Goal: Communication & Community: Answer question/provide support

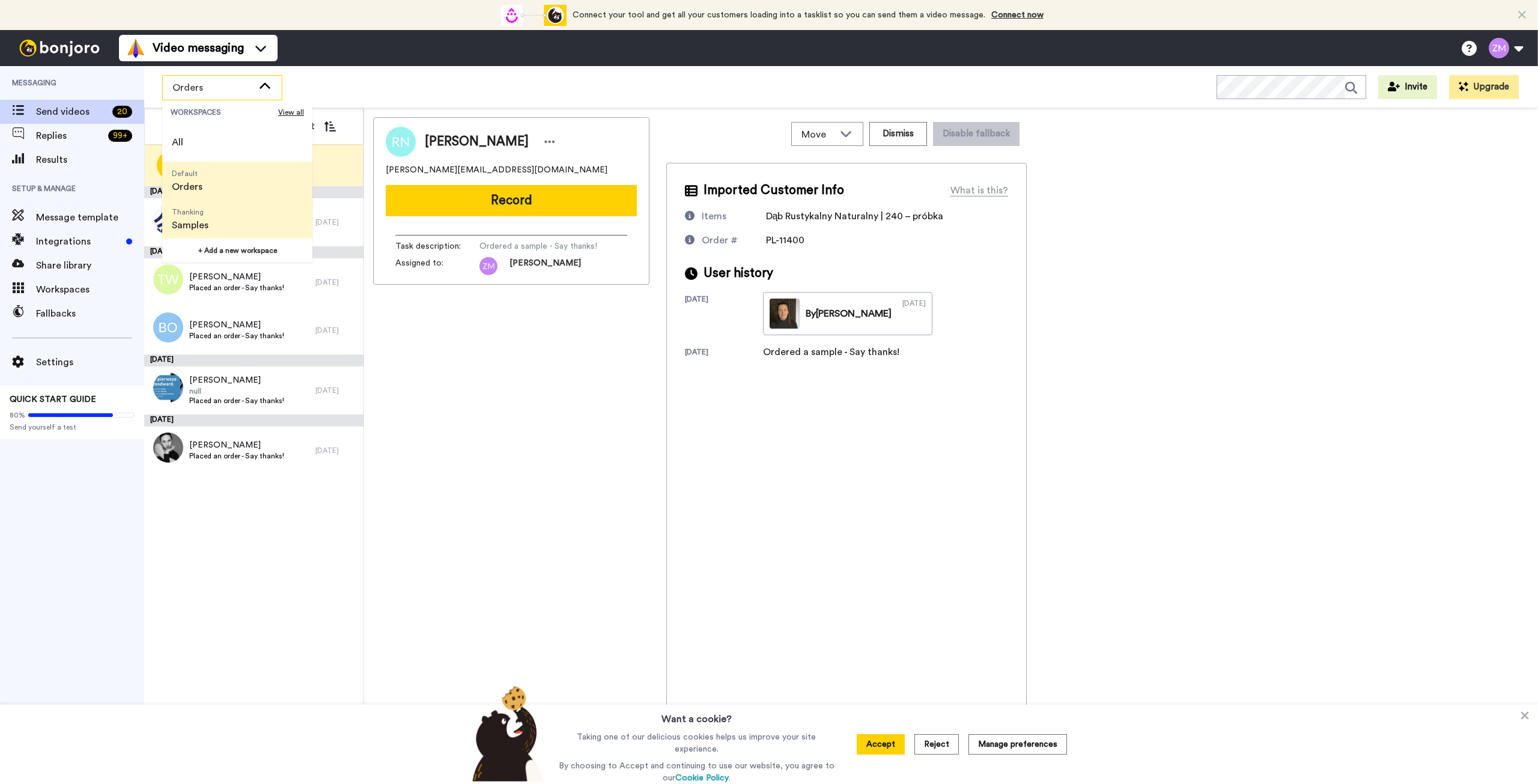
click at [234, 221] on li "Thanking Samples" at bounding box center [237, 219] width 150 height 39
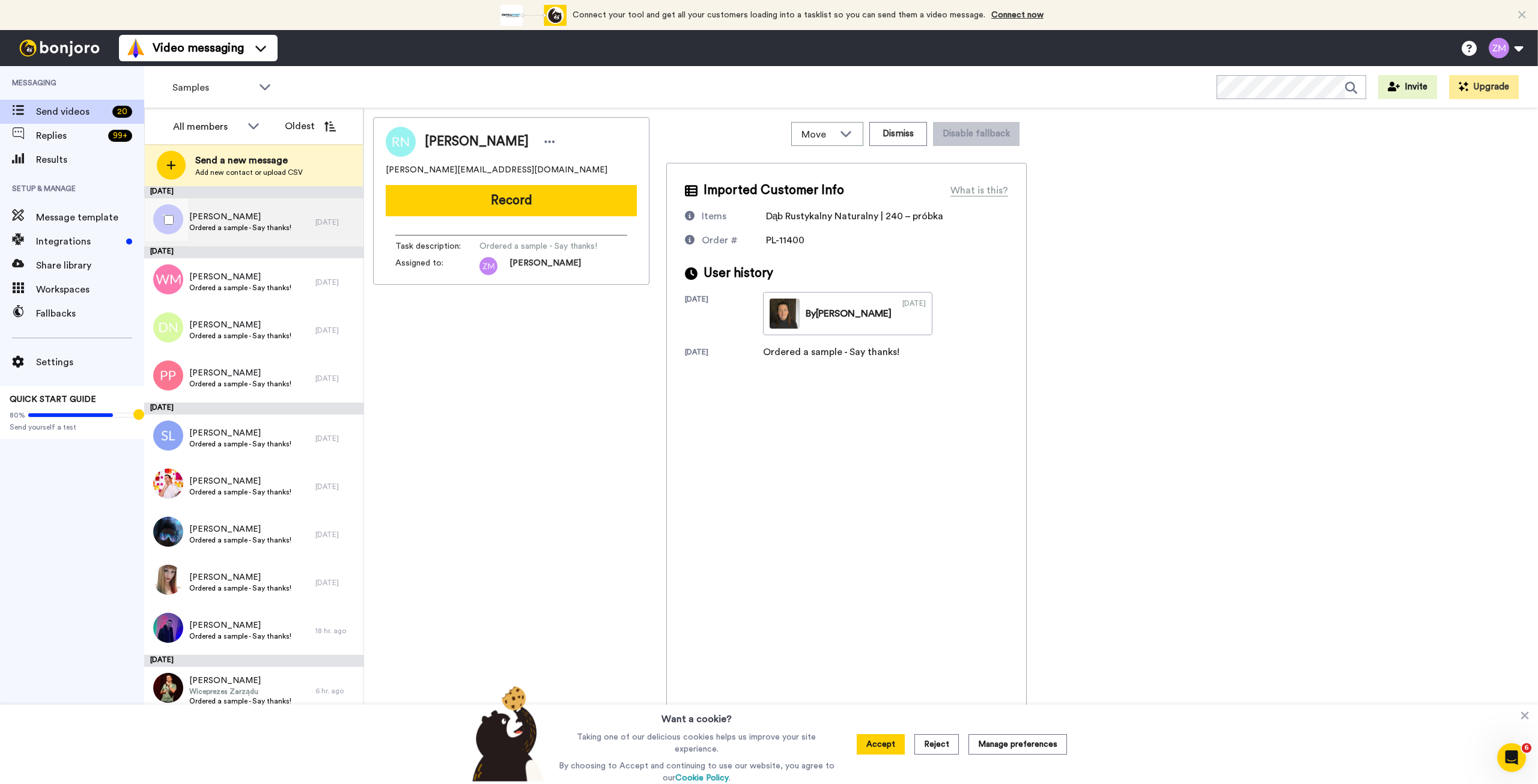
click at [248, 221] on span "Łukasz Lipski" at bounding box center [240, 217] width 102 height 12
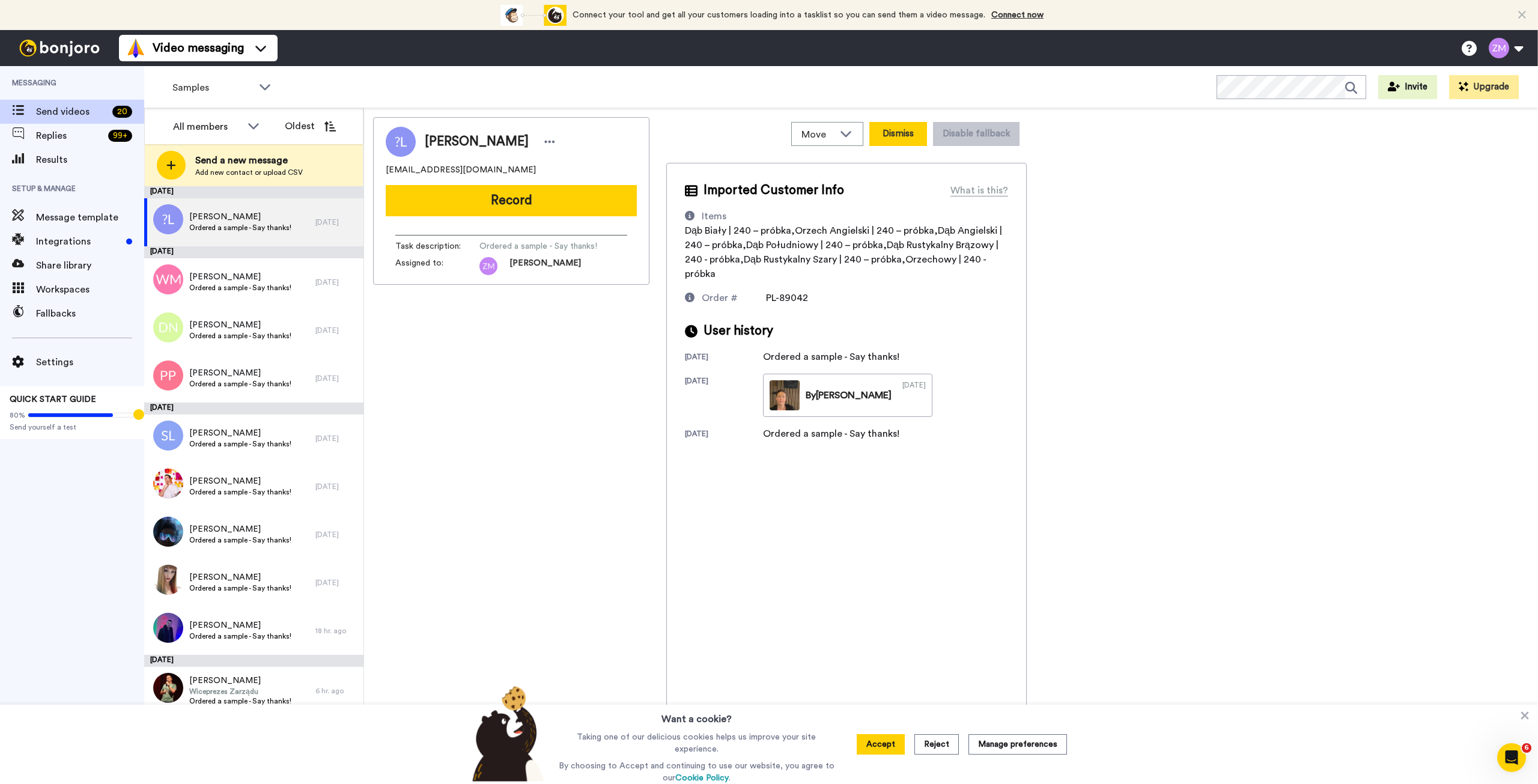
click at [900, 137] on button "Dismiss" at bounding box center [898, 134] width 58 height 24
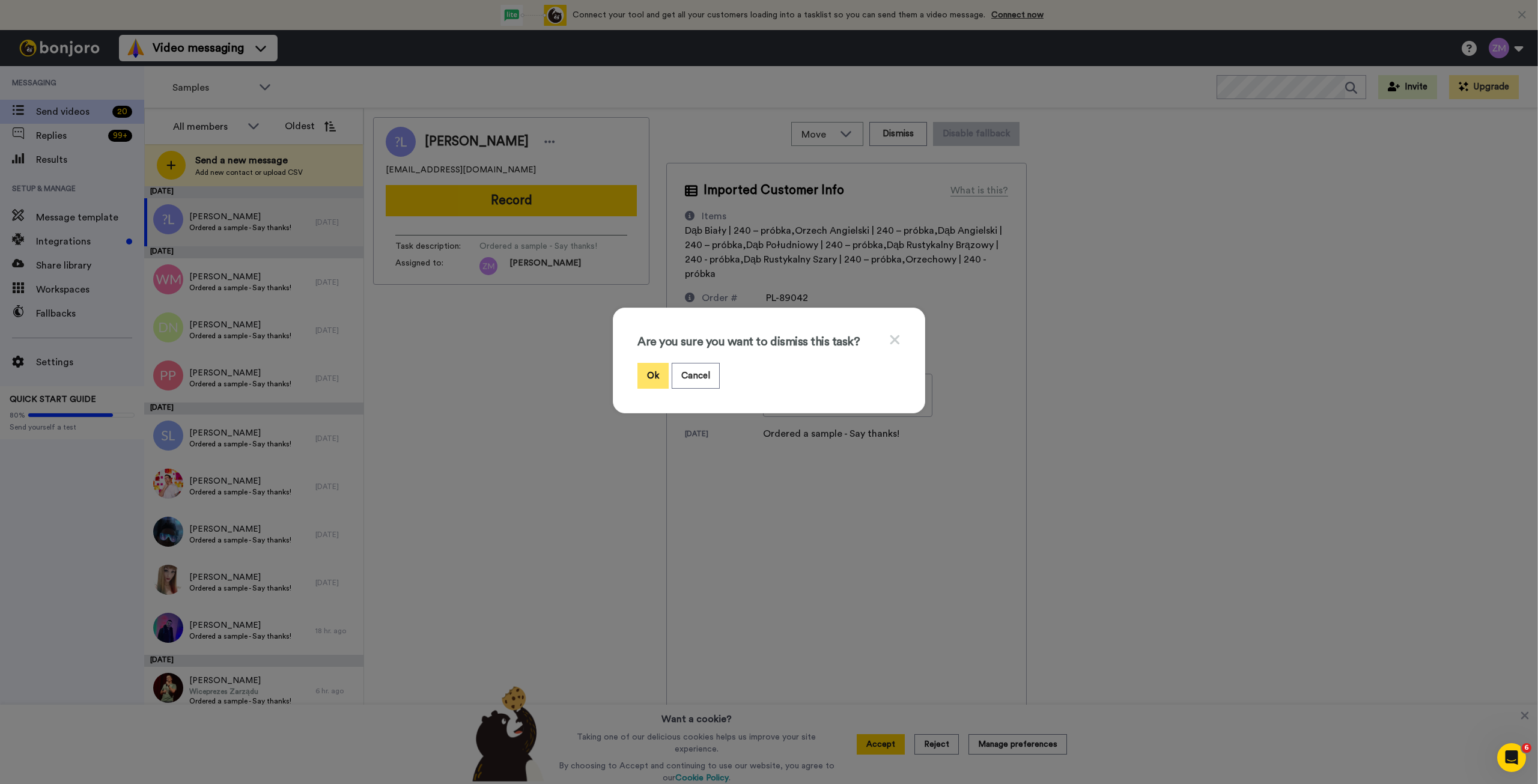
click at [647, 374] on button "Ok" at bounding box center [653, 376] width 32 height 26
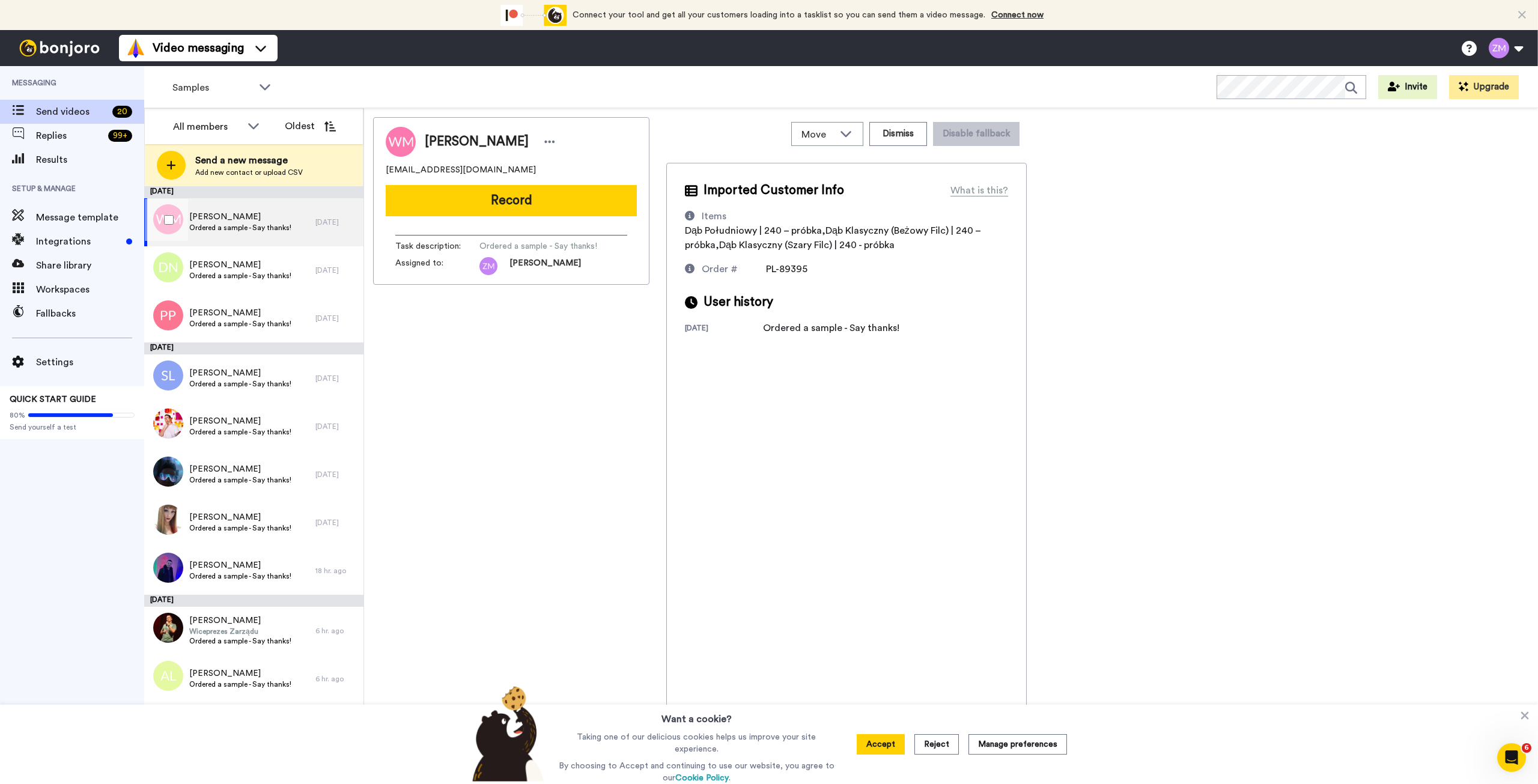
click at [245, 221] on span "[PERSON_NAME]" at bounding box center [240, 217] width 102 height 12
click at [575, 202] on button "Record" at bounding box center [511, 201] width 251 height 32
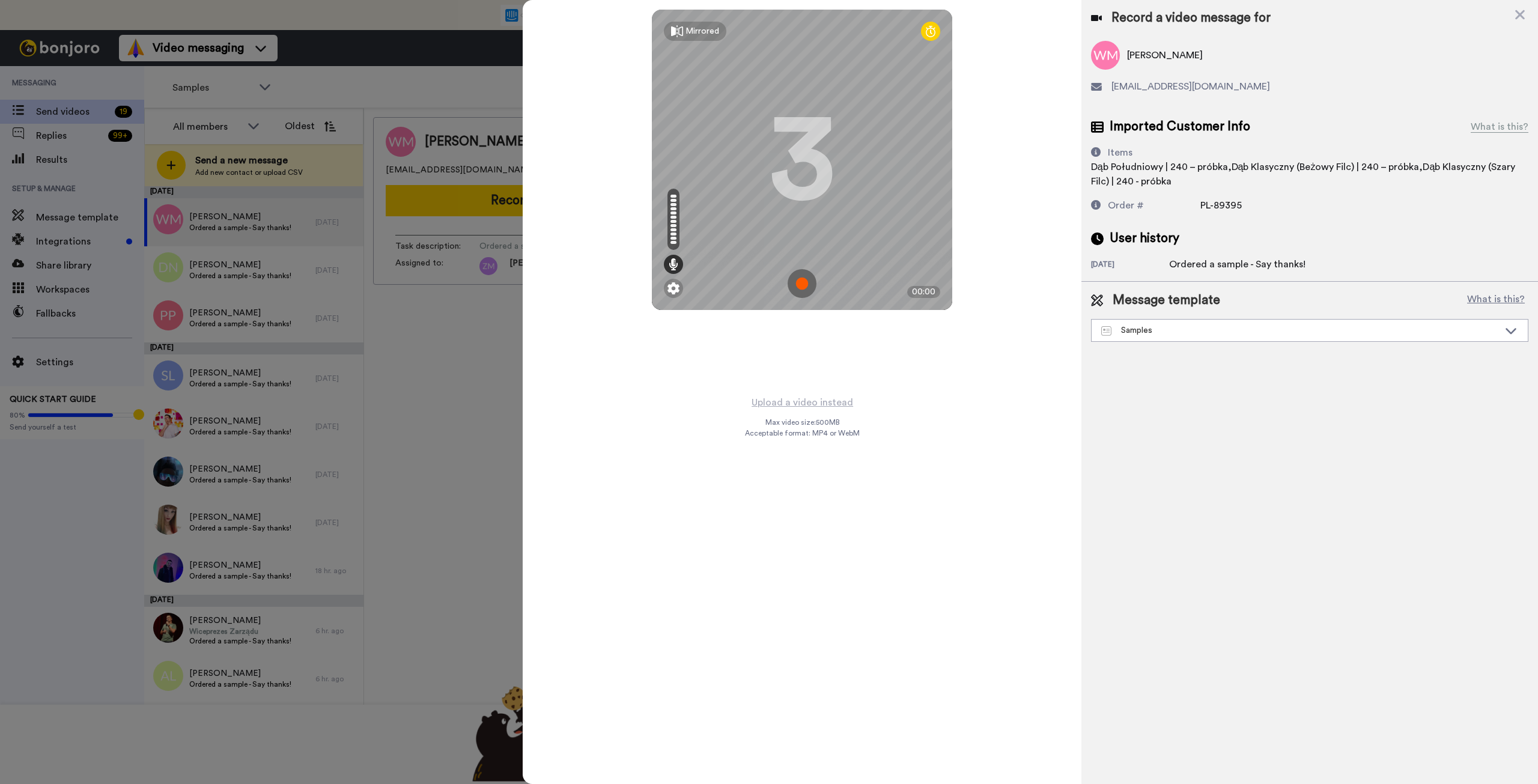
drag, startPoint x: 1516, startPoint y: 15, endPoint x: 1451, endPoint y: 39, distance: 69.3
click at [1516, 15] on icon at bounding box center [1520, 14] width 12 height 15
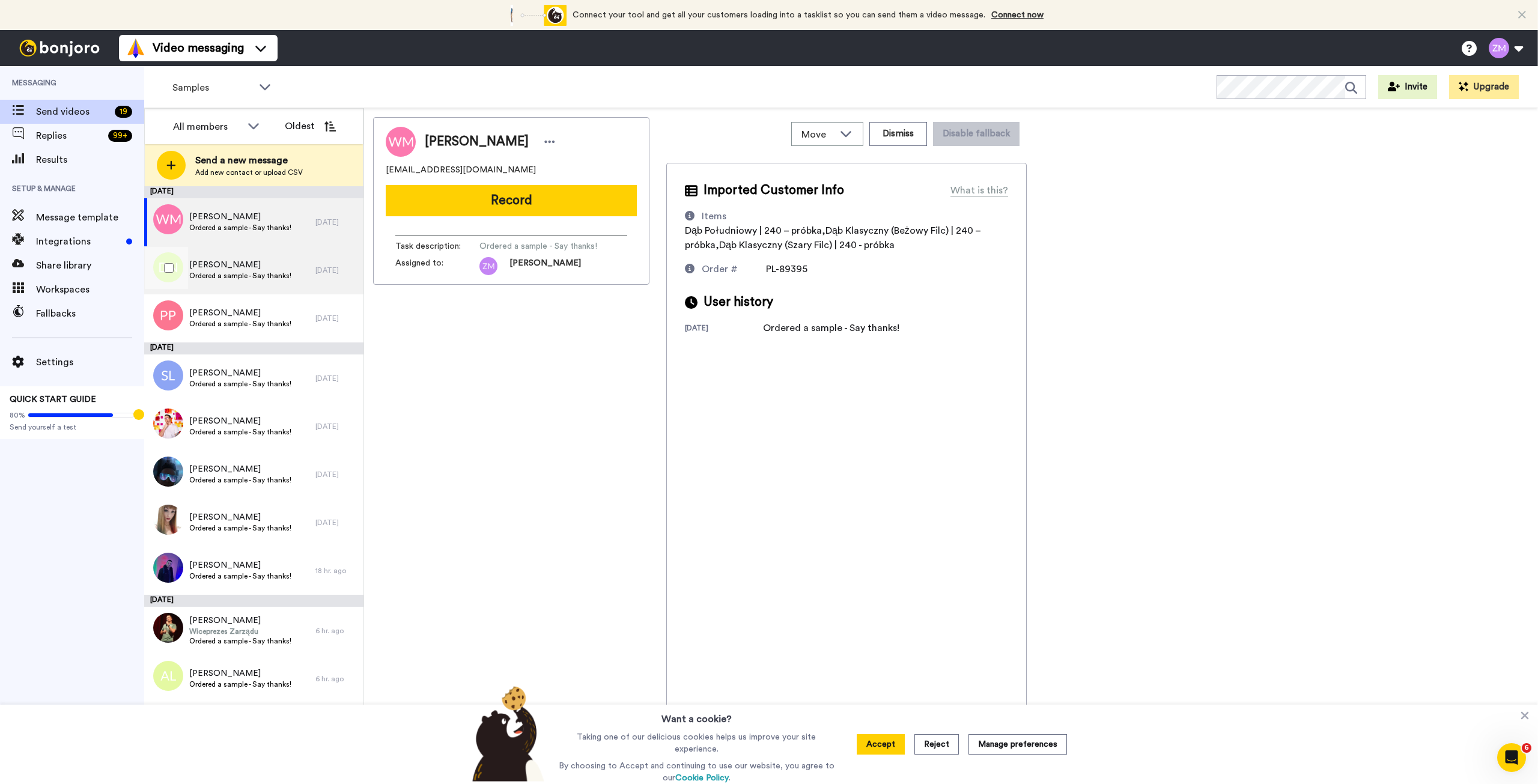
click at [219, 272] on span "Ordered a sample - Say thanks!" at bounding box center [240, 276] width 102 height 10
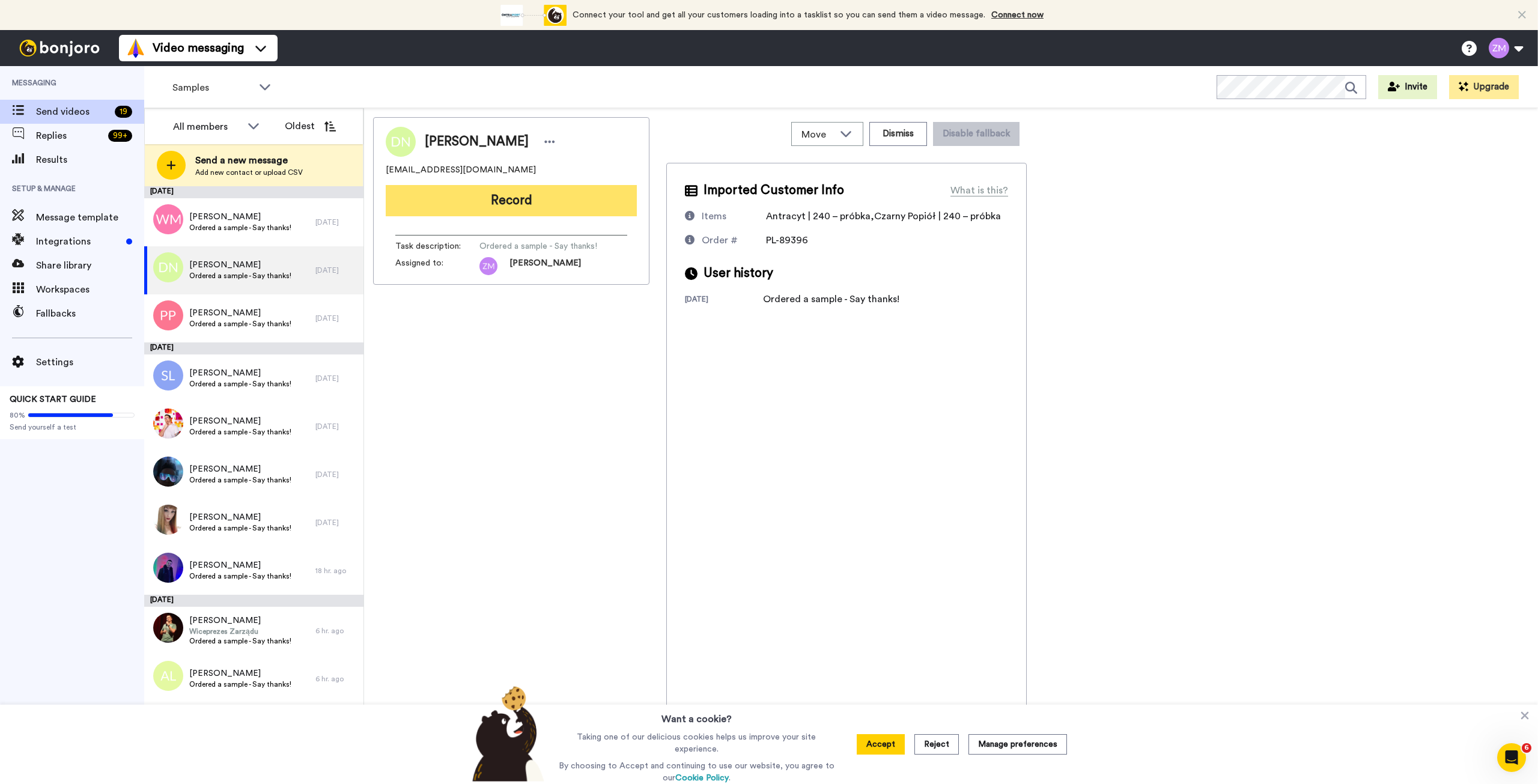
click at [533, 207] on button "Record" at bounding box center [511, 201] width 251 height 32
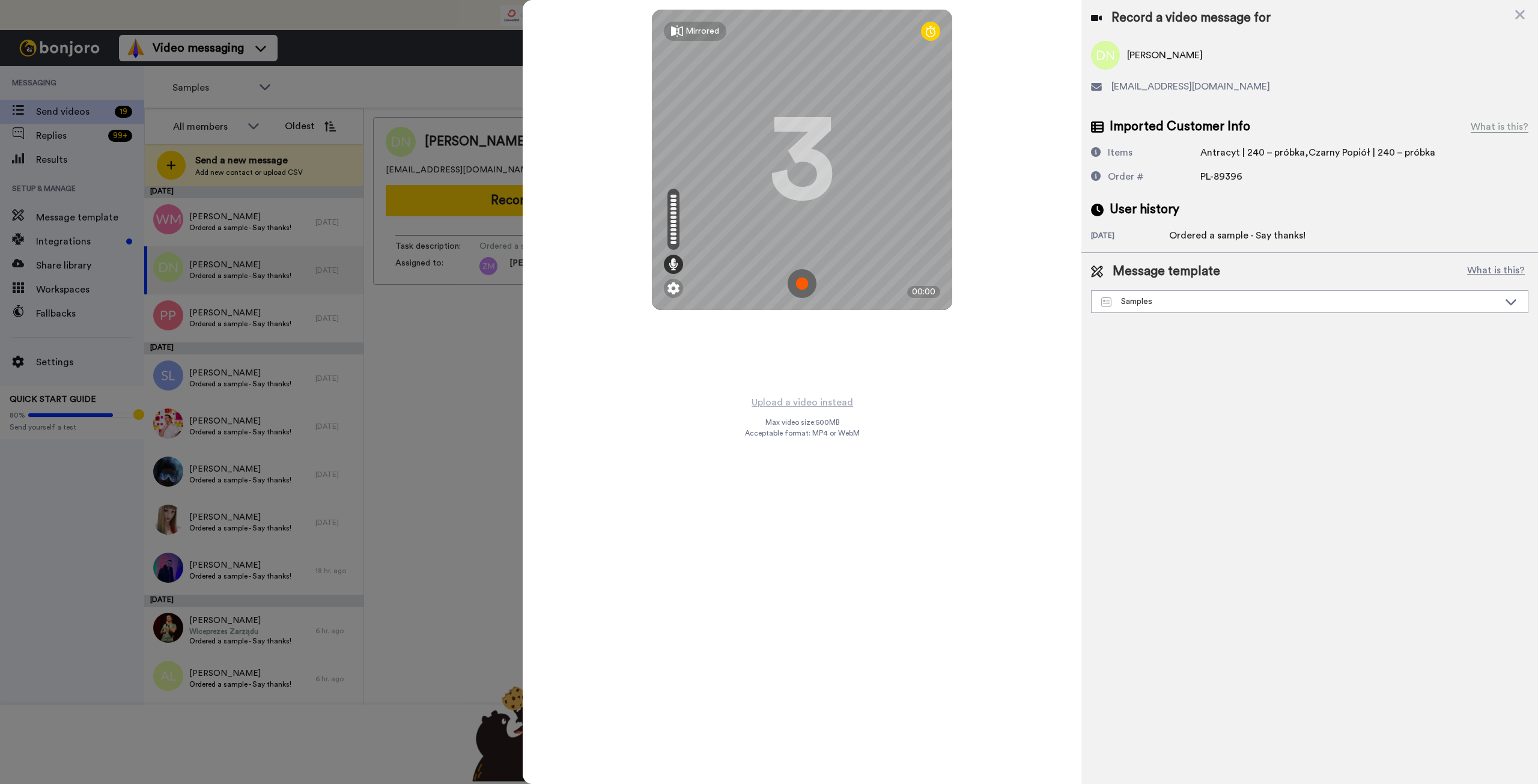
click at [800, 280] on img at bounding box center [802, 284] width 29 height 29
click at [814, 274] on img at bounding box center [802, 284] width 29 height 29
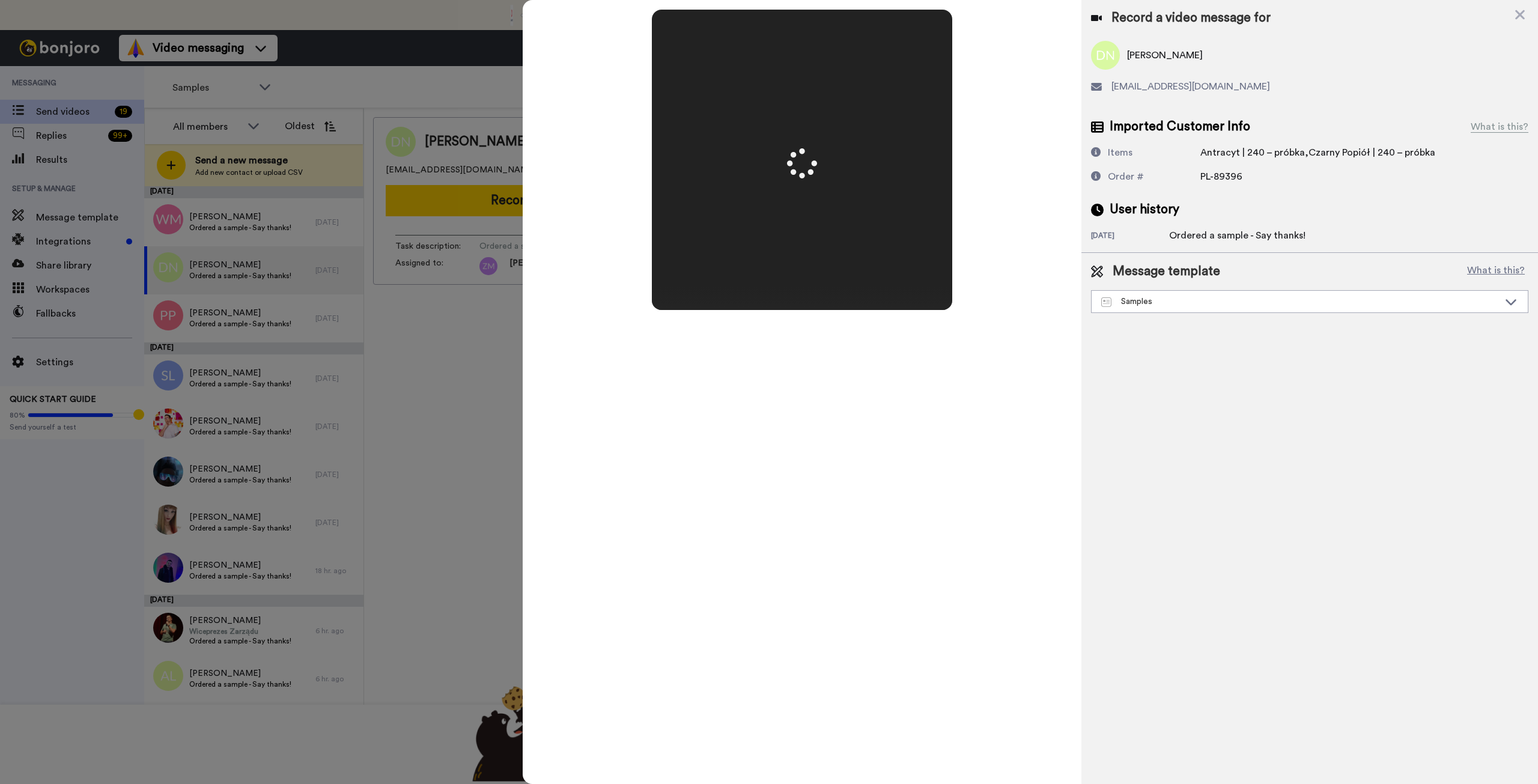
click at [819, 276] on video at bounding box center [802, 160] width 601 height 300
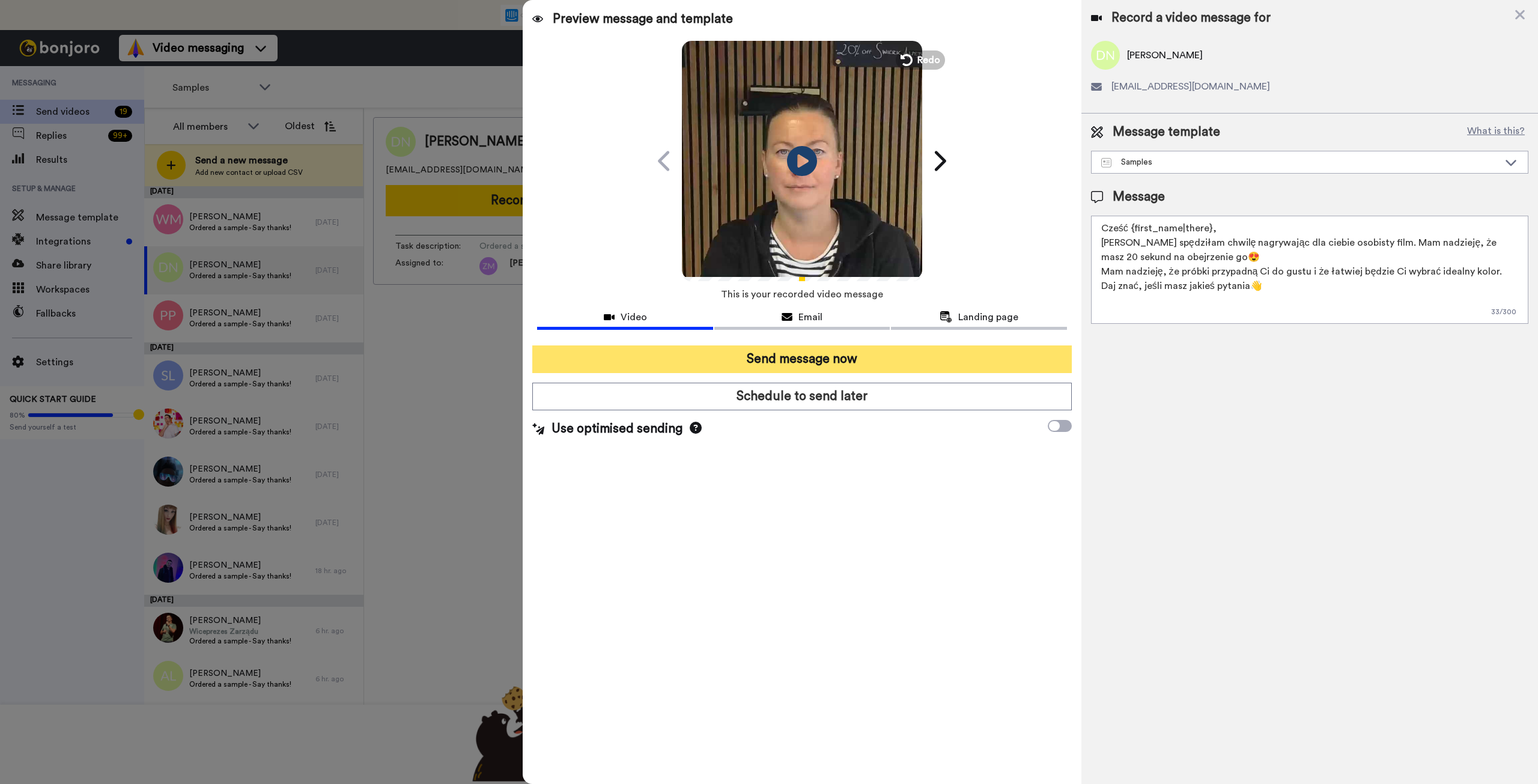
click at [923, 358] on button "Send message now" at bounding box center [802, 359] width 539 height 28
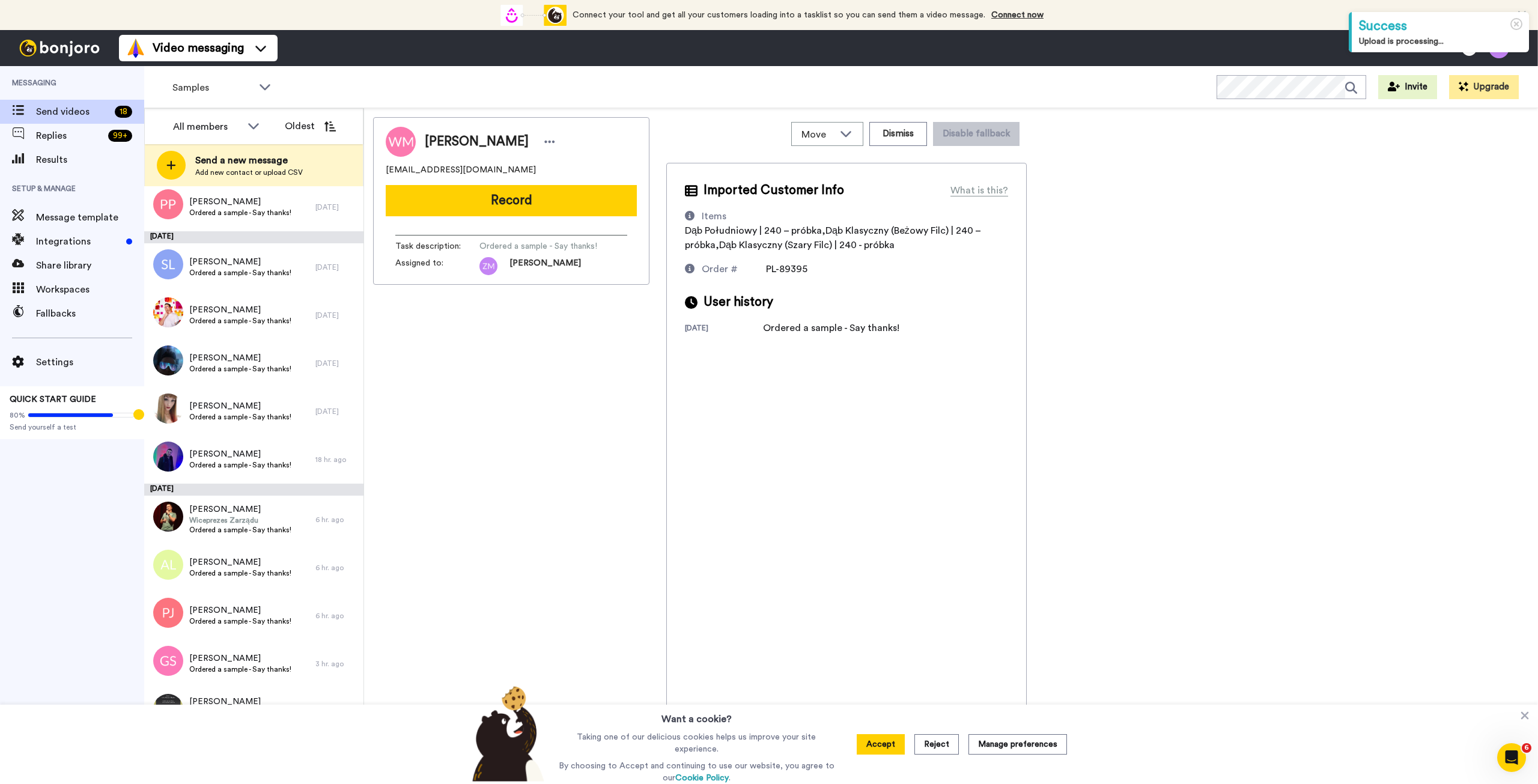
drag, startPoint x: 941, startPoint y: 745, endPoint x: 936, endPoint y: 737, distance: 9.4
click at [941, 745] on button "Reject" at bounding box center [937, 744] width 45 height 20
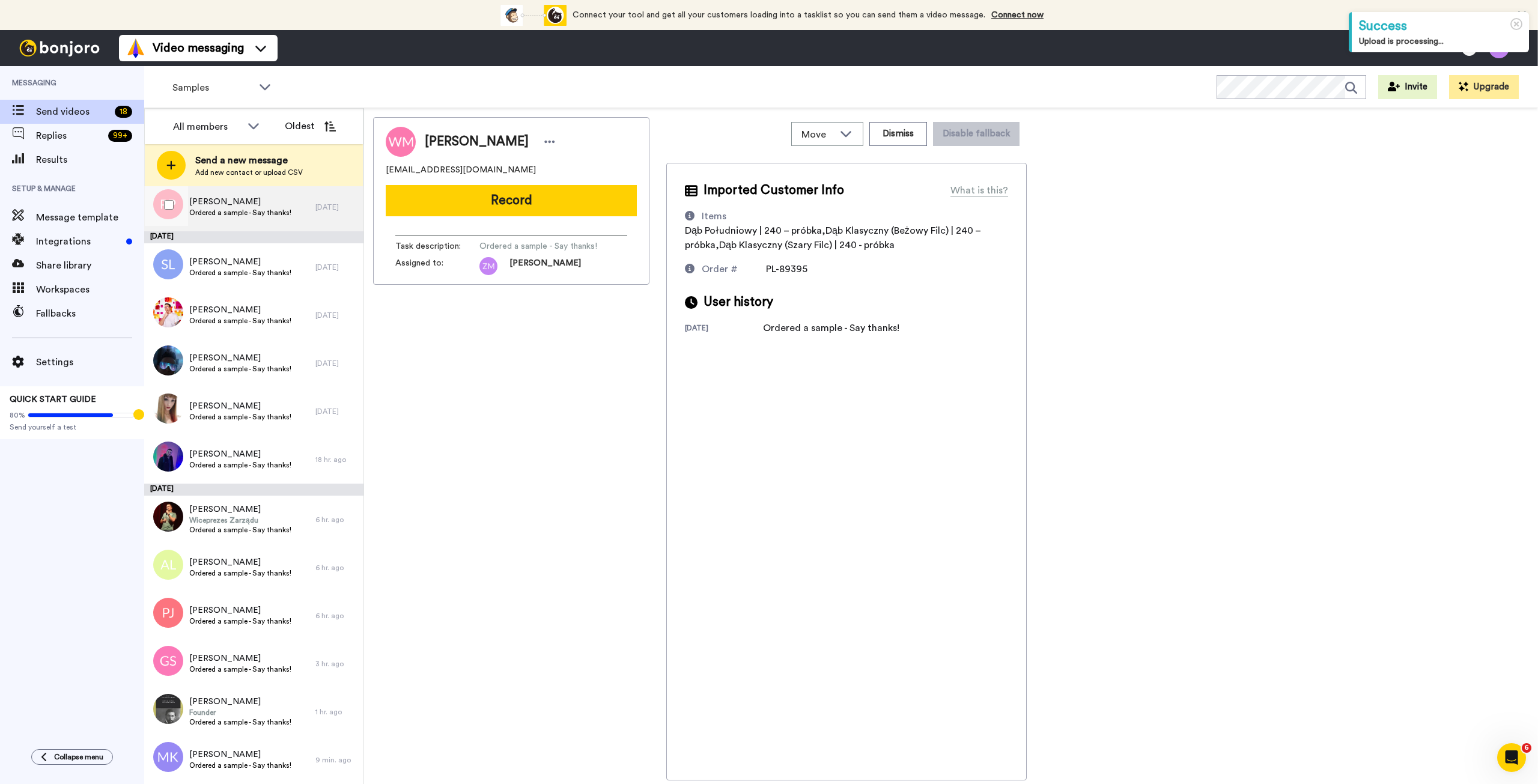
click at [227, 213] on span "Ordered a sample - Say thanks!" at bounding box center [240, 213] width 102 height 10
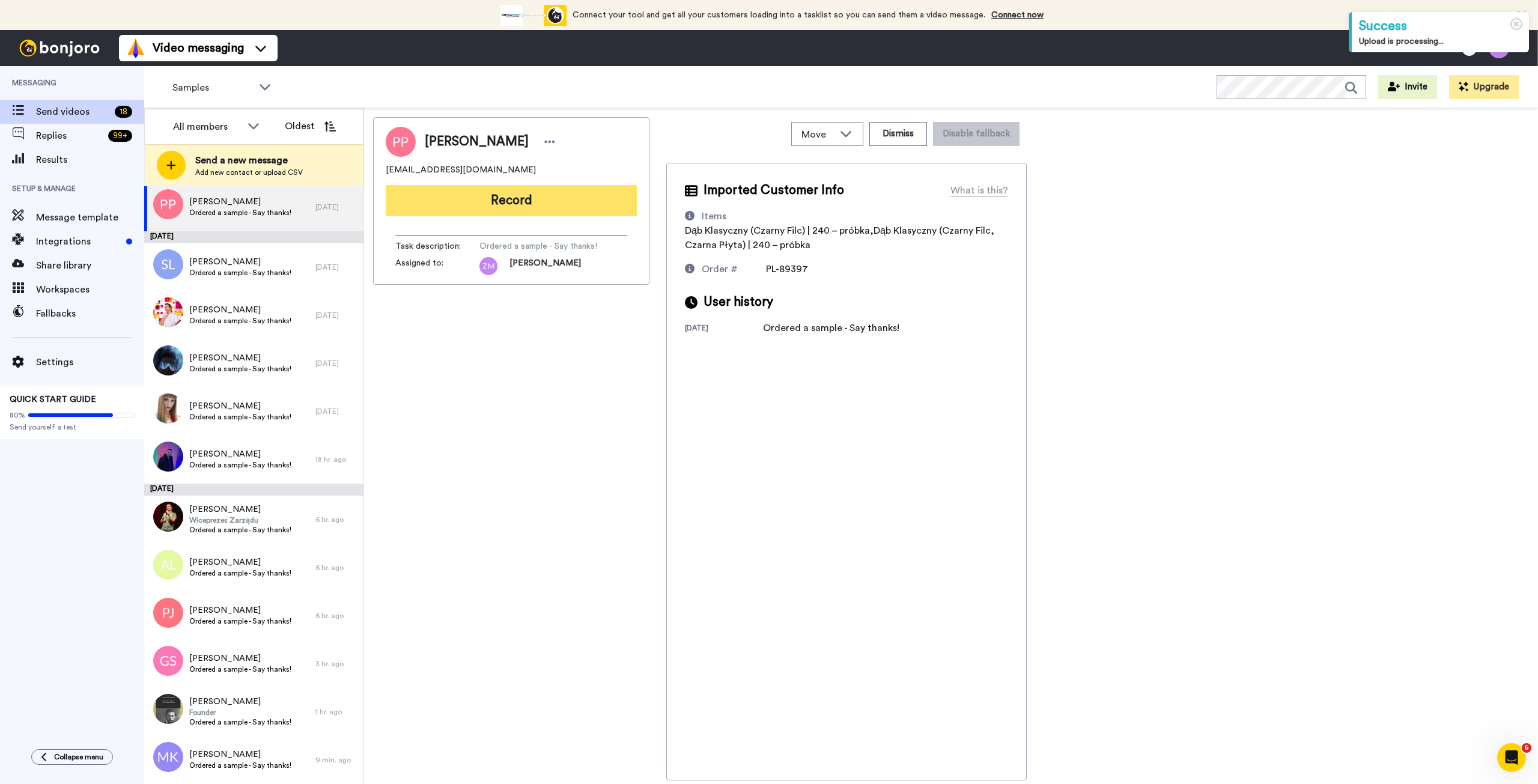
click at [499, 202] on button "Record" at bounding box center [511, 201] width 251 height 32
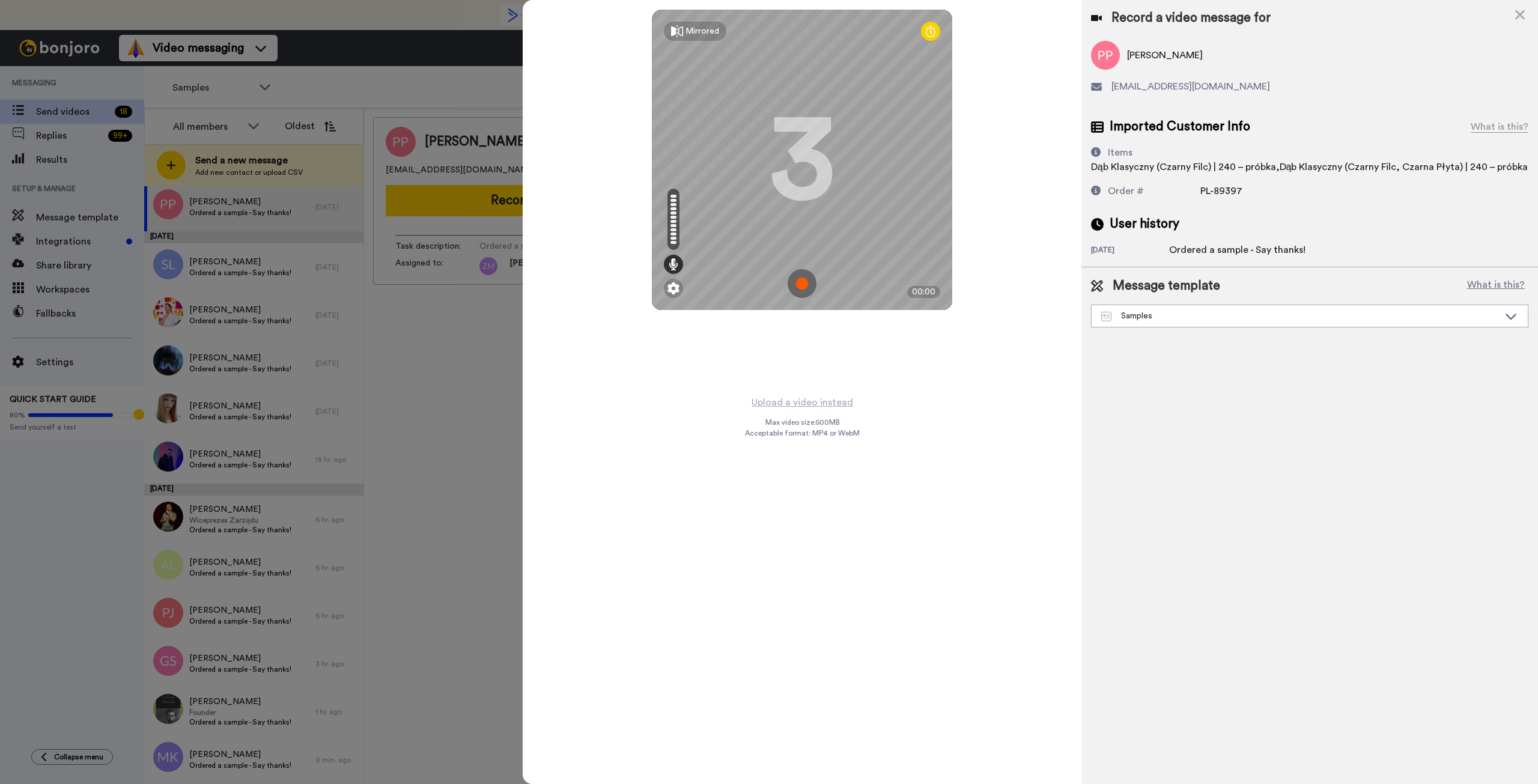
click at [804, 279] on img at bounding box center [802, 284] width 29 height 29
click at [802, 283] on img at bounding box center [802, 284] width 29 height 29
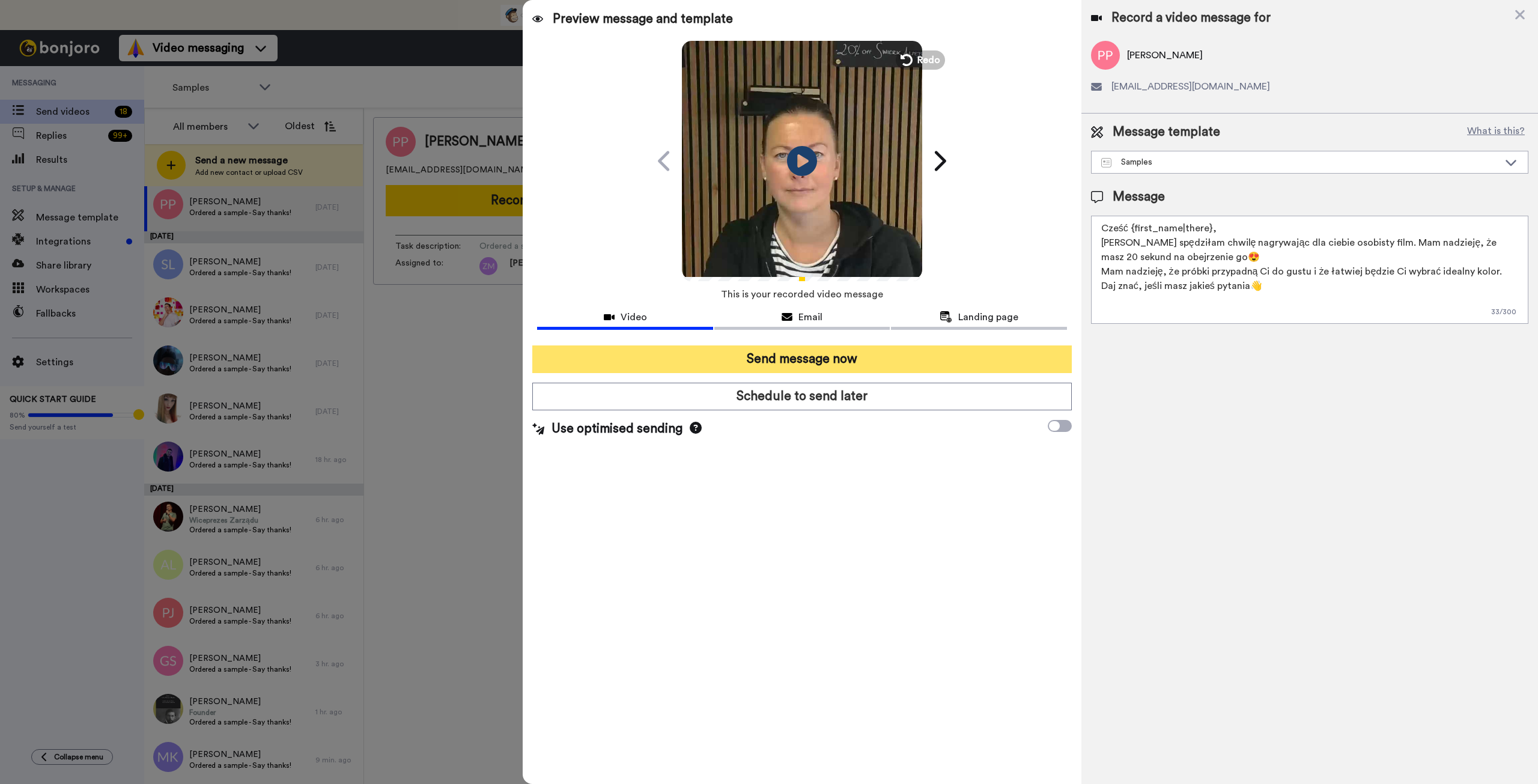
click at [915, 367] on button "Send message now" at bounding box center [802, 359] width 539 height 28
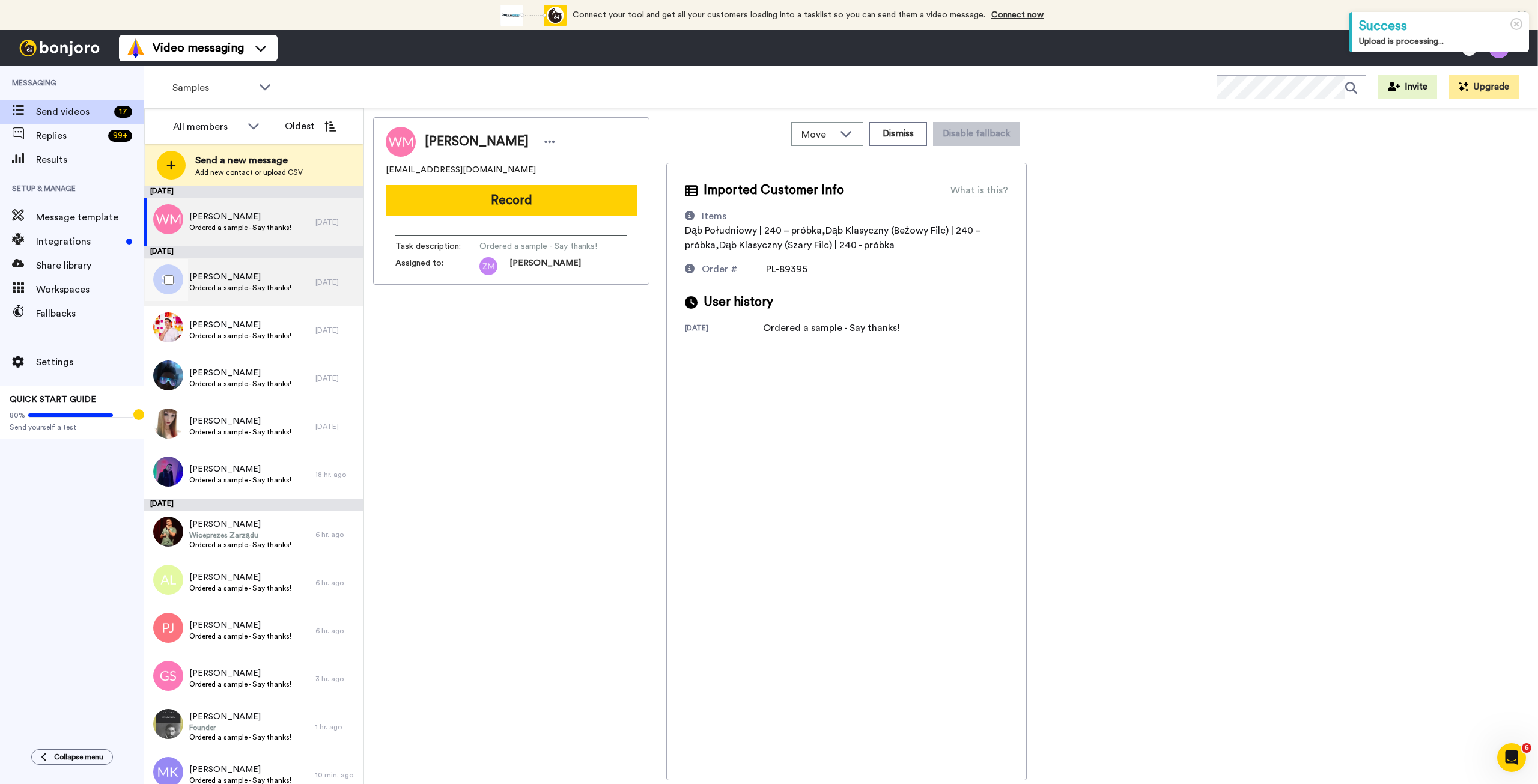
click at [240, 294] on div "Sylwia Lewandowska Ordered a sample - Say thanks!" at bounding box center [230, 282] width 171 height 48
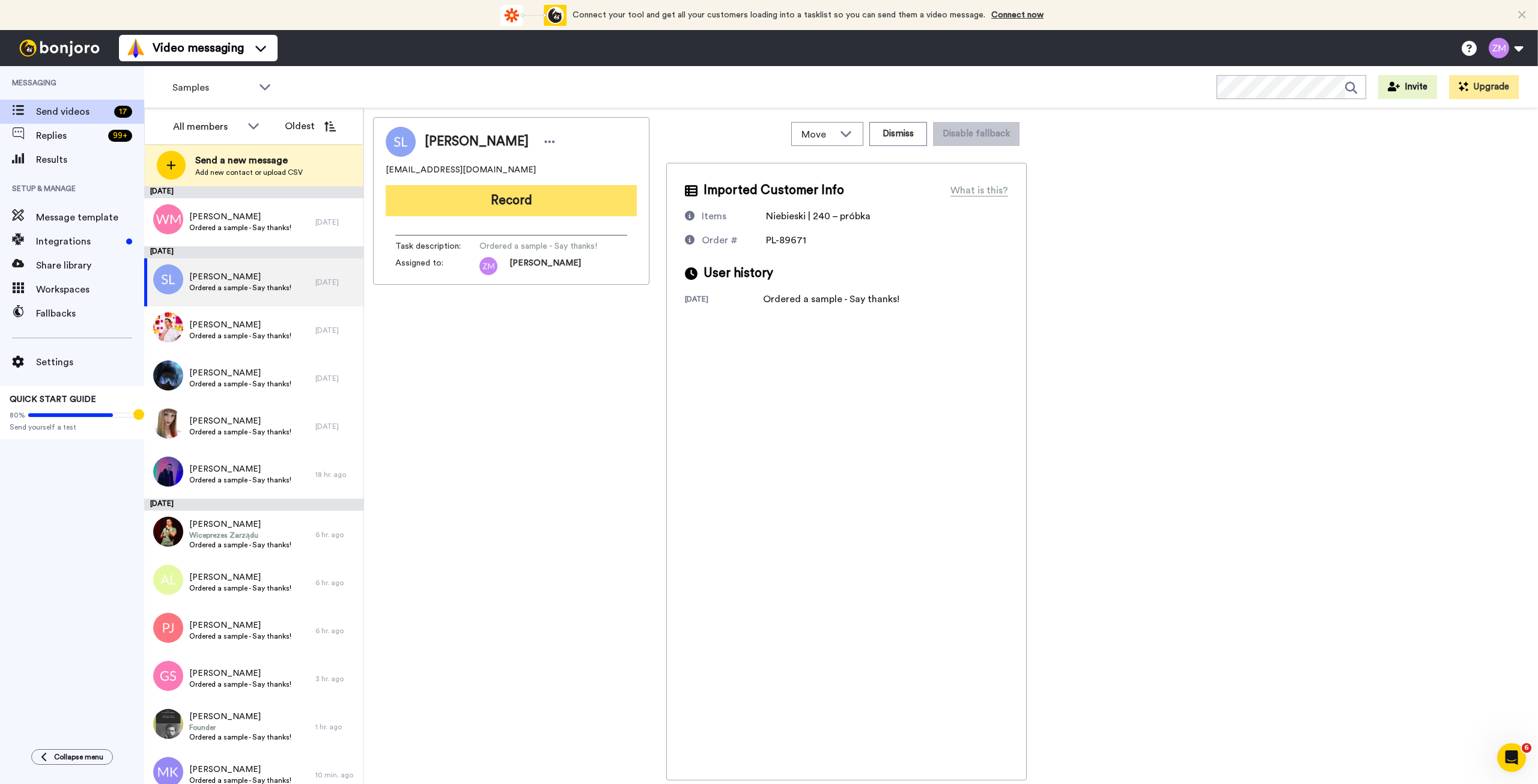
click at [560, 204] on button "Record" at bounding box center [511, 201] width 251 height 32
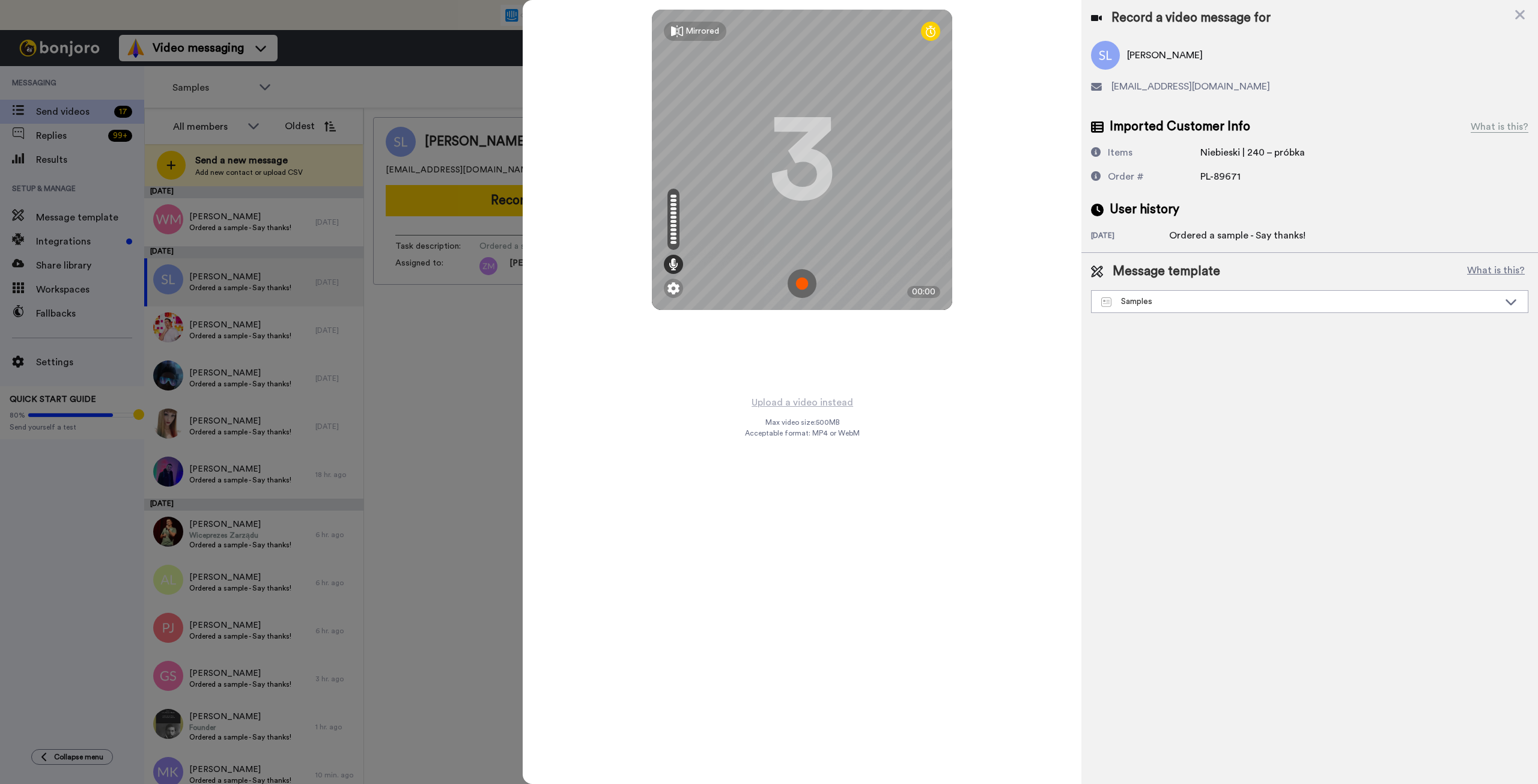
click at [804, 284] on img at bounding box center [802, 284] width 29 height 29
click at [804, 282] on img at bounding box center [802, 284] width 29 height 29
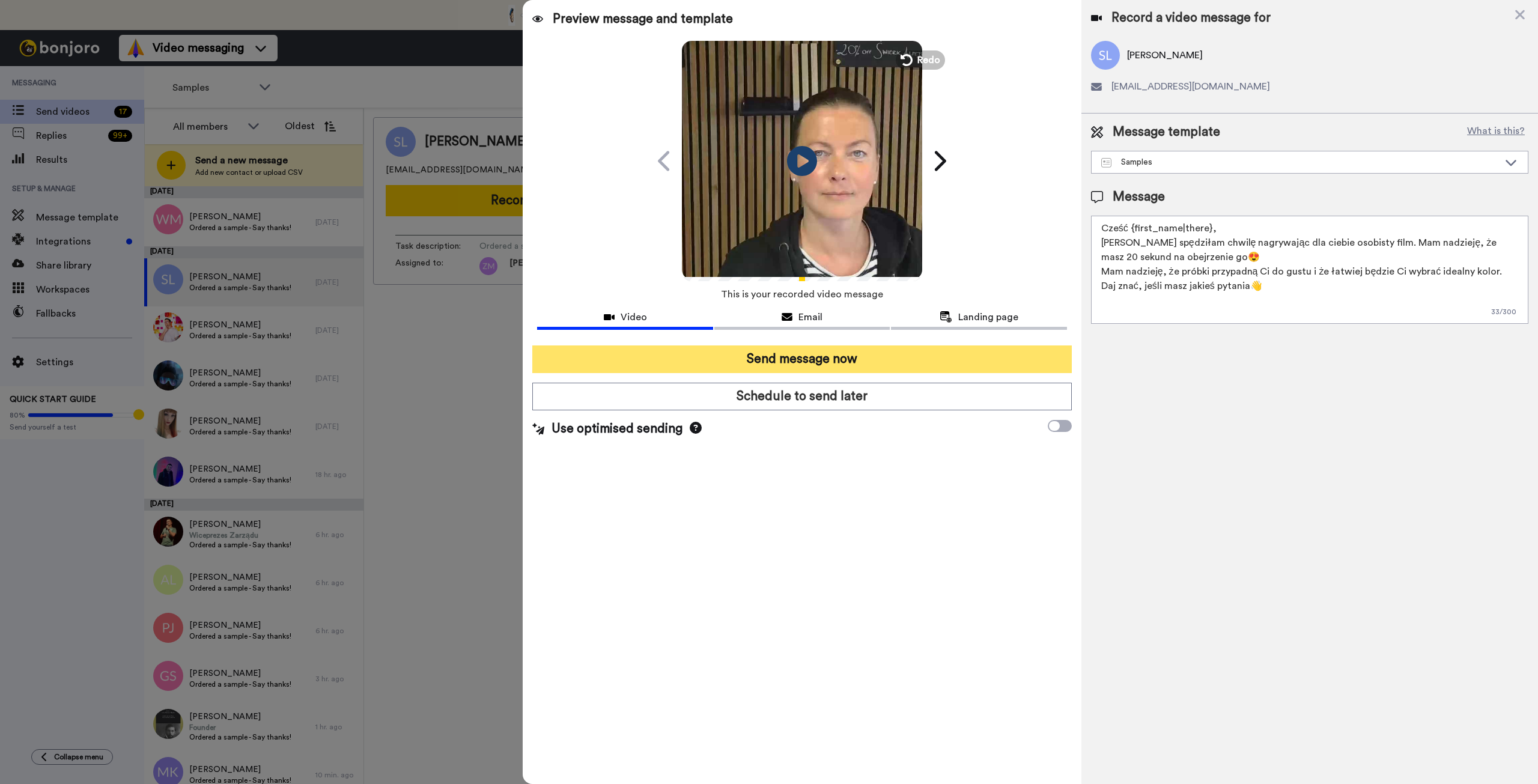
click at [835, 353] on button "Send message now" at bounding box center [802, 359] width 539 height 28
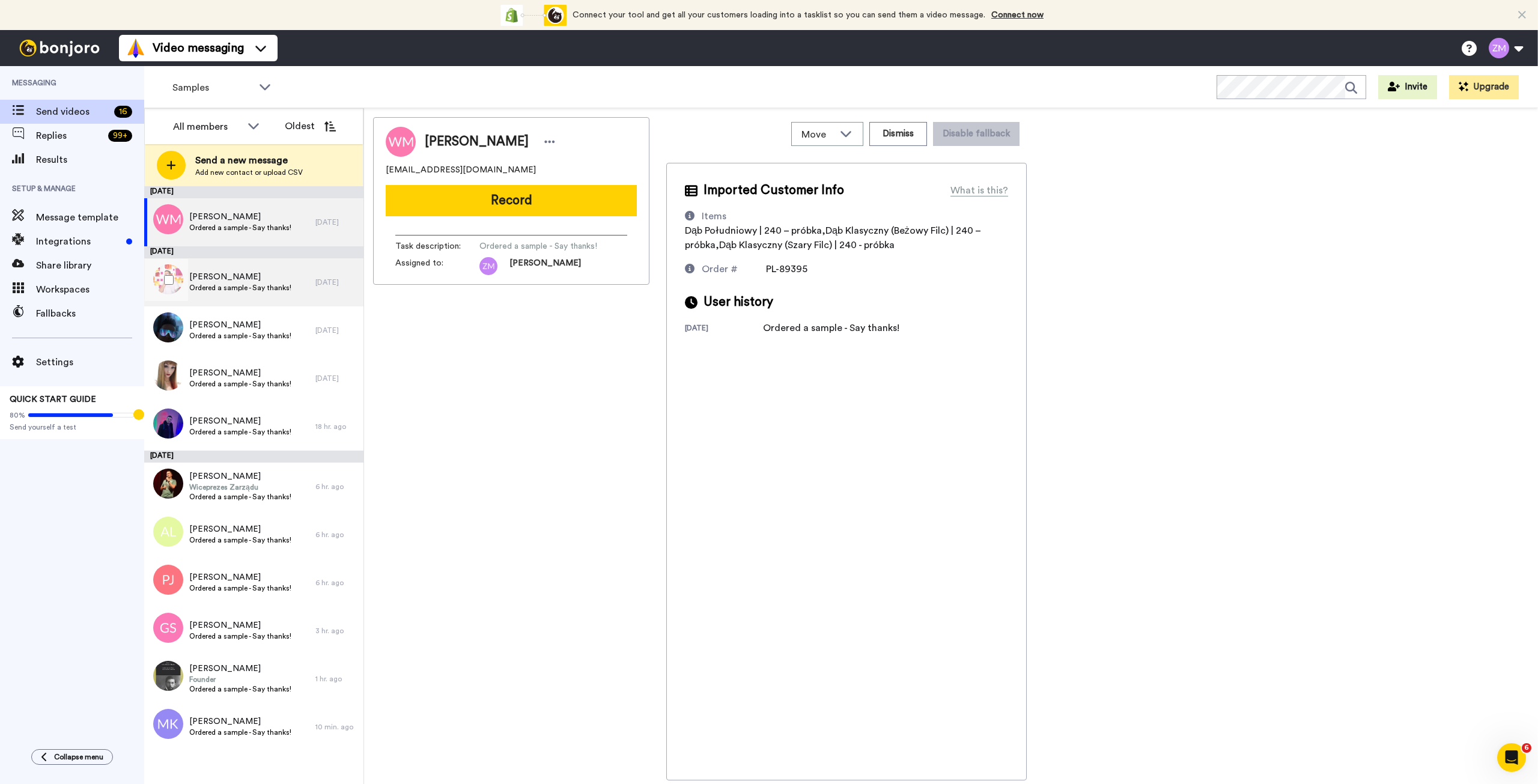
click at [259, 281] on span "Adam Soliński" at bounding box center [240, 277] width 102 height 12
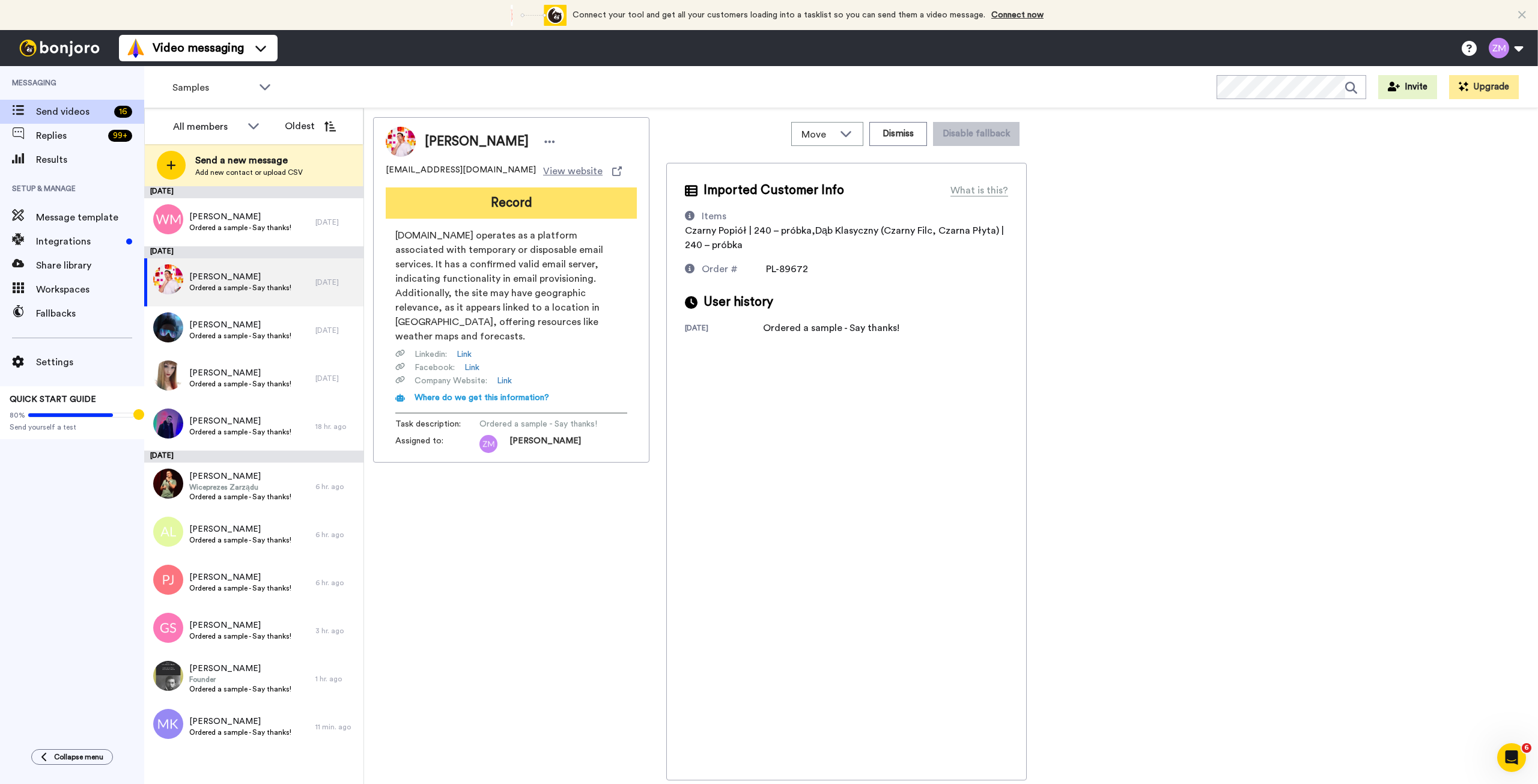
click at [516, 204] on button "Record" at bounding box center [511, 203] width 251 height 32
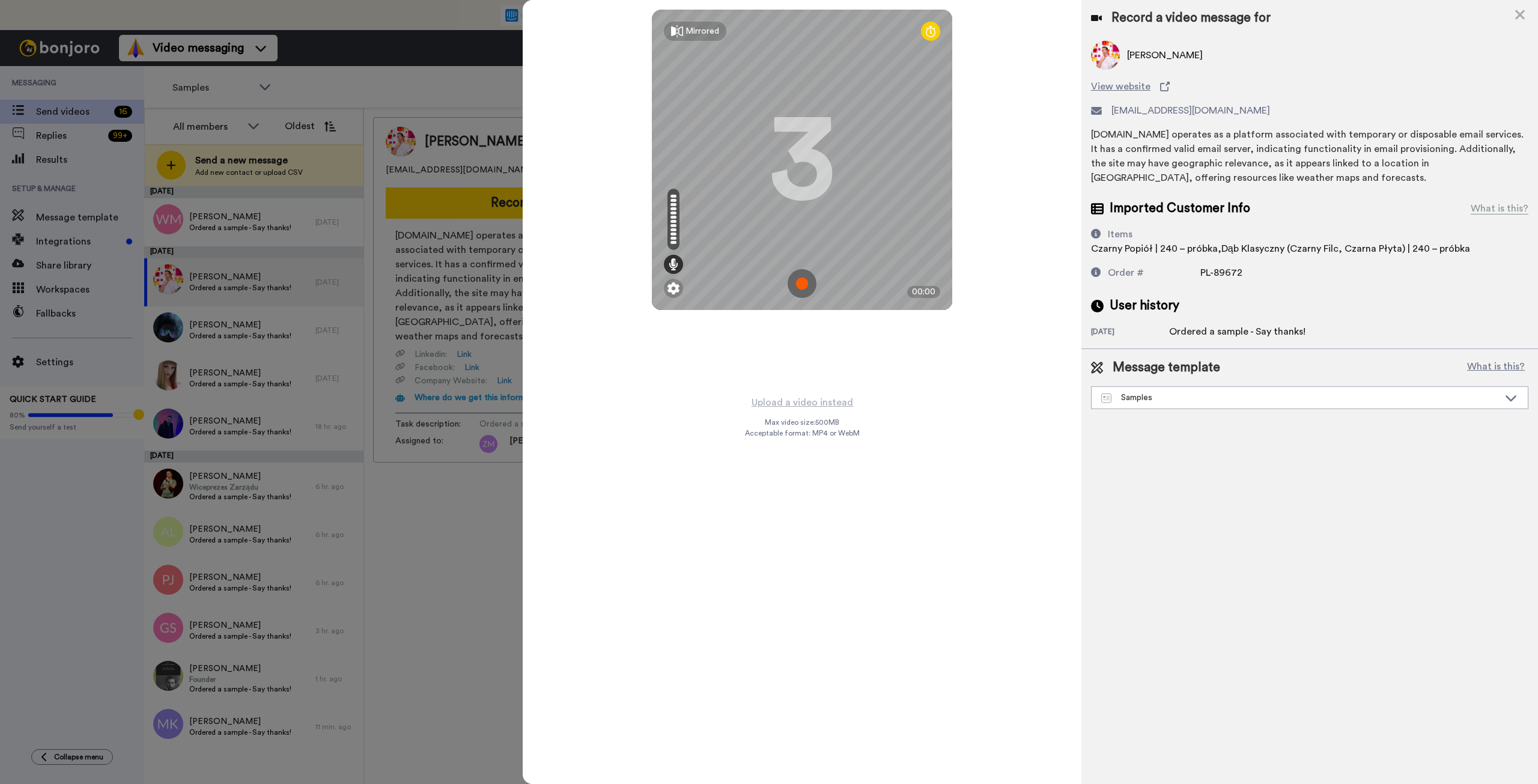
click at [806, 285] on img at bounding box center [802, 284] width 29 height 29
click at [800, 282] on img at bounding box center [802, 284] width 29 height 29
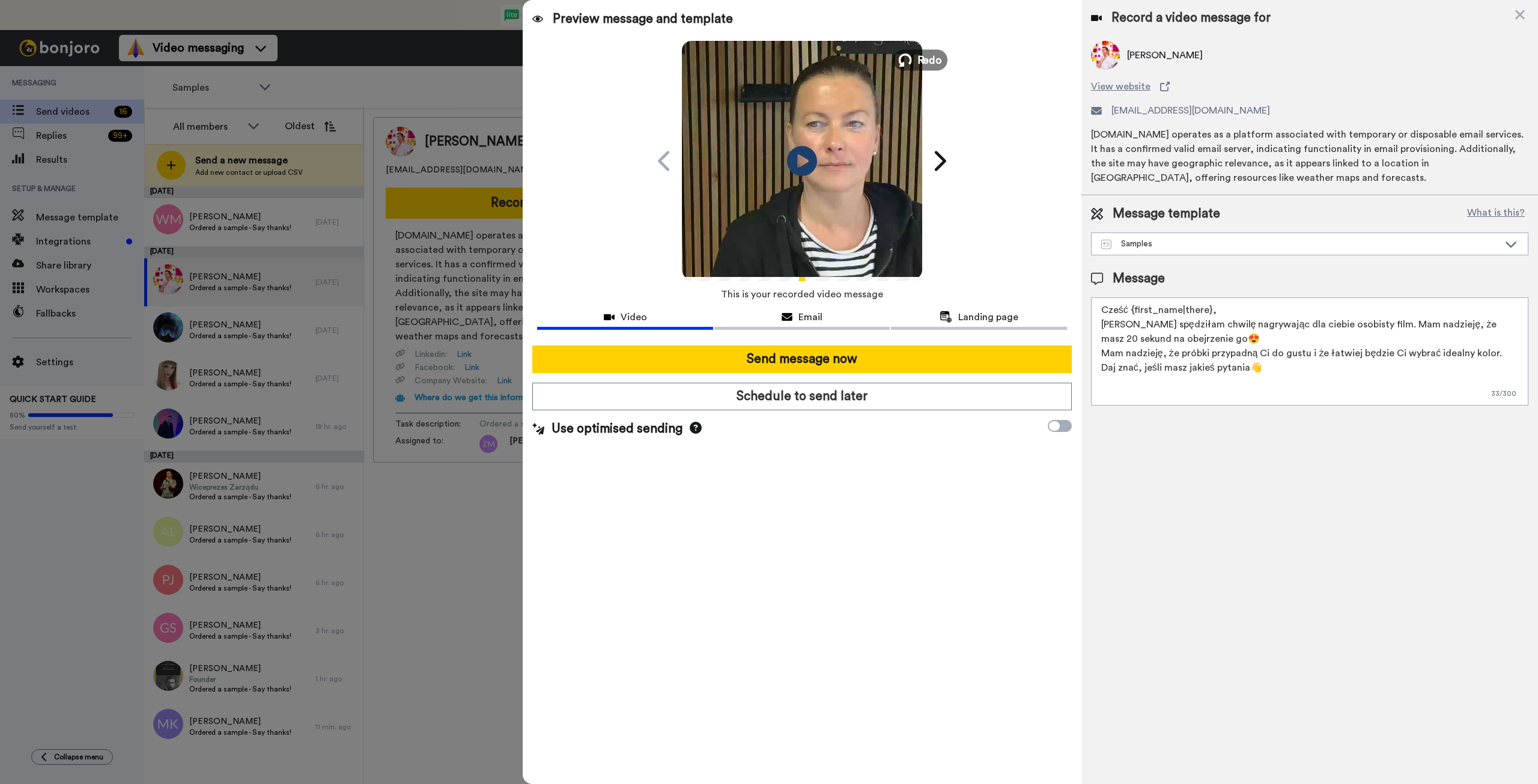
click at [921, 60] on span "Redo" at bounding box center [930, 60] width 25 height 16
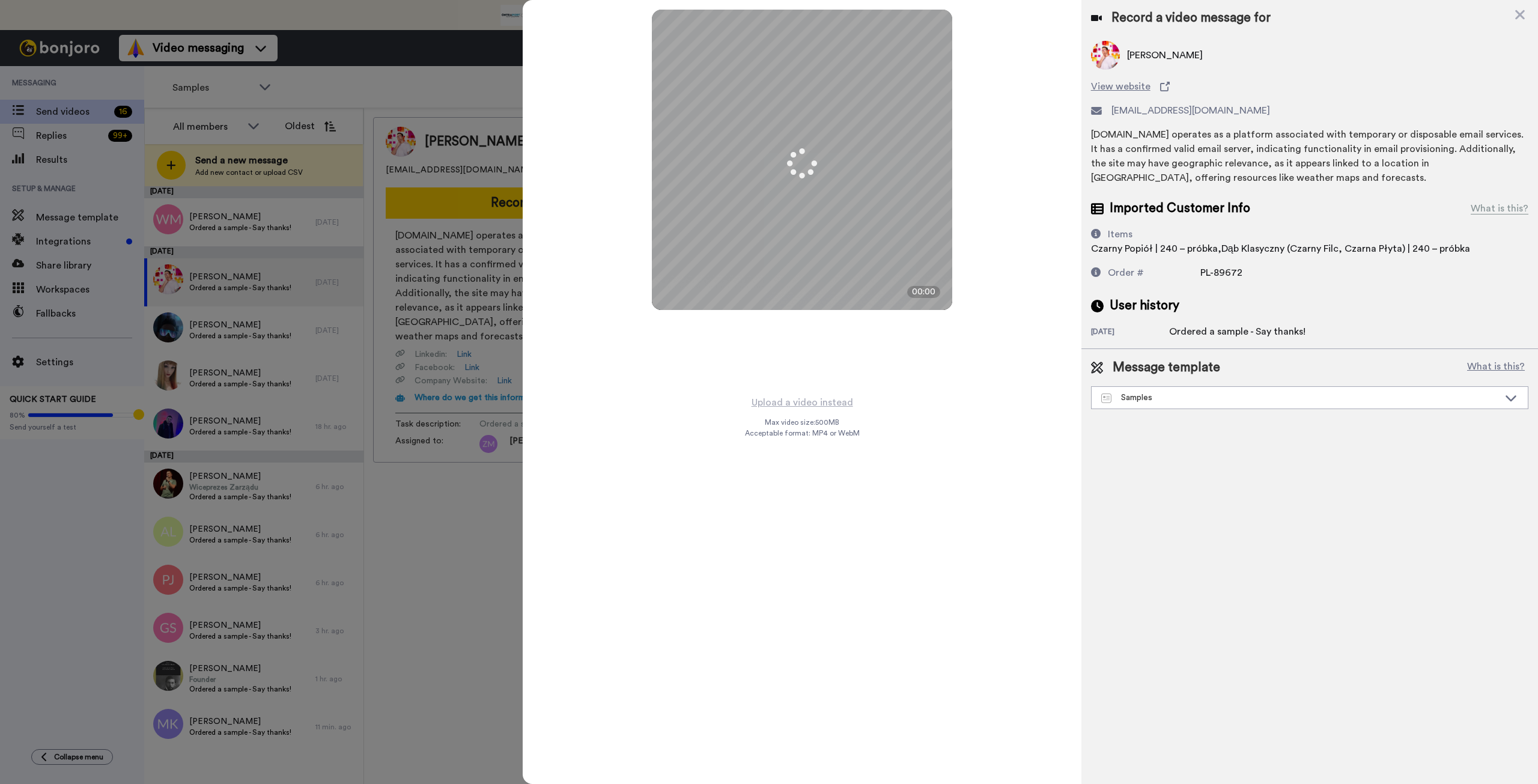
click at [355, 17] on div at bounding box center [769, 392] width 1538 height 784
click at [801, 282] on img at bounding box center [802, 284] width 29 height 29
click at [804, 280] on img at bounding box center [802, 284] width 29 height 29
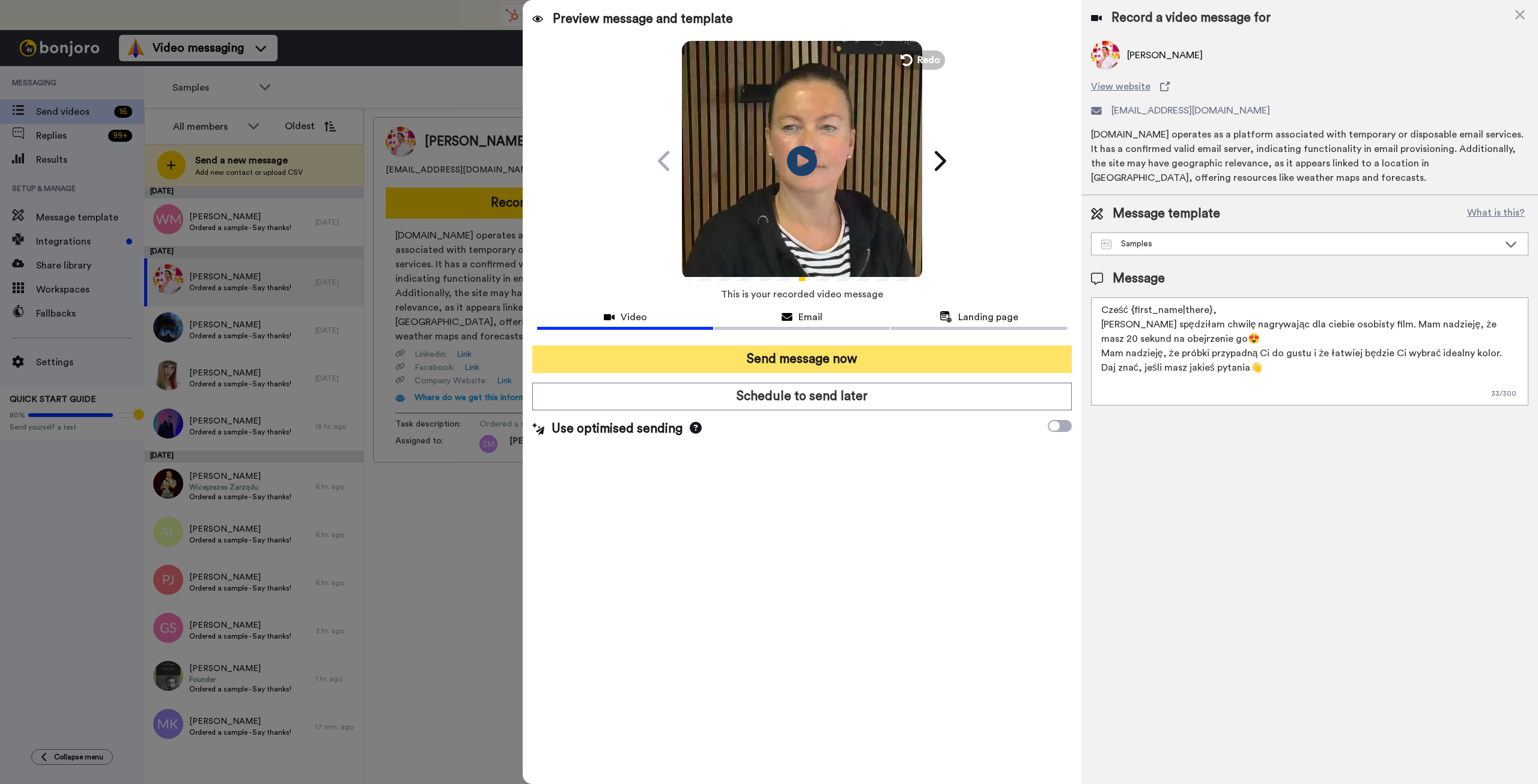
click at [924, 356] on button "Send message now" at bounding box center [802, 359] width 539 height 28
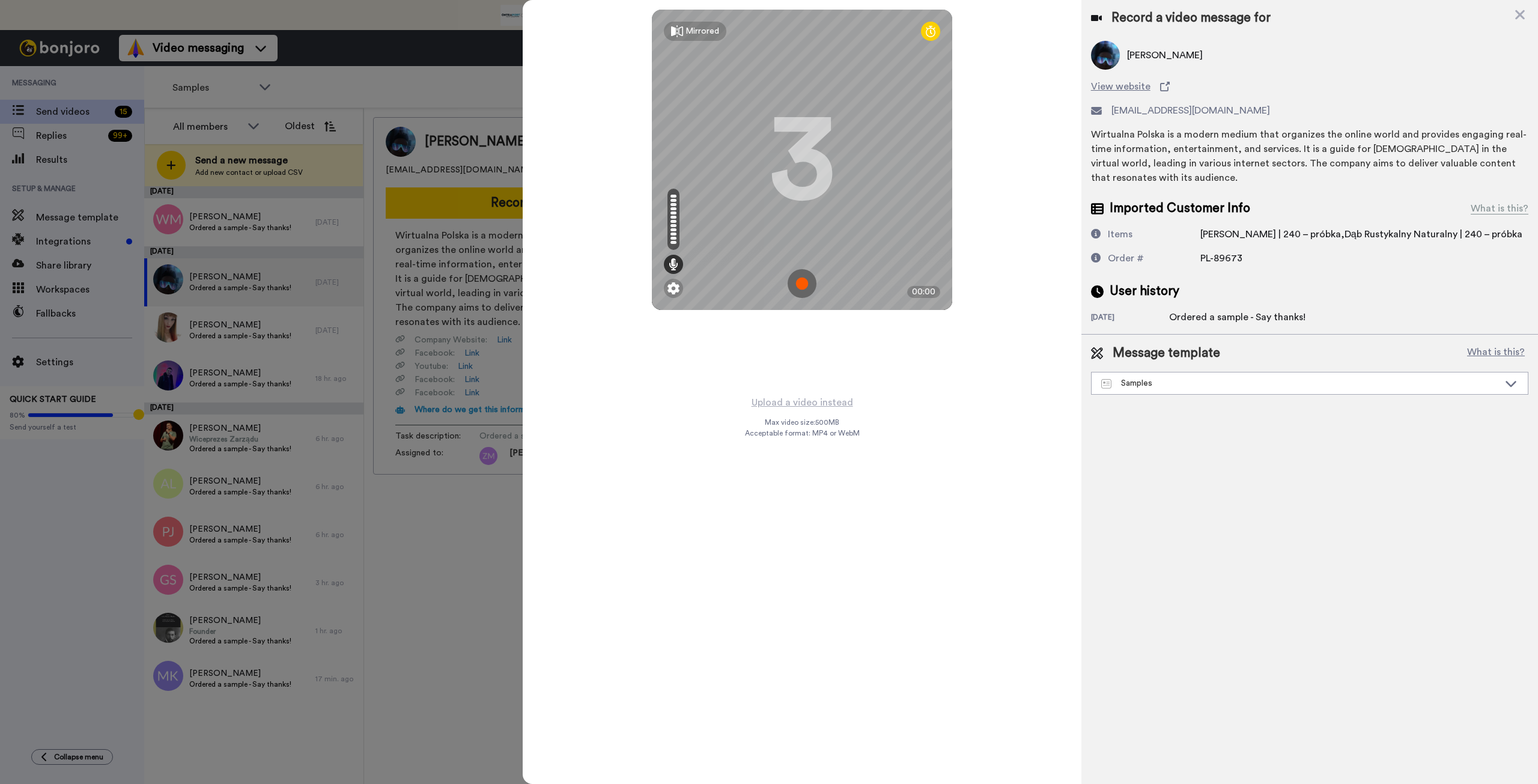
click at [802, 283] on img at bounding box center [802, 284] width 29 height 29
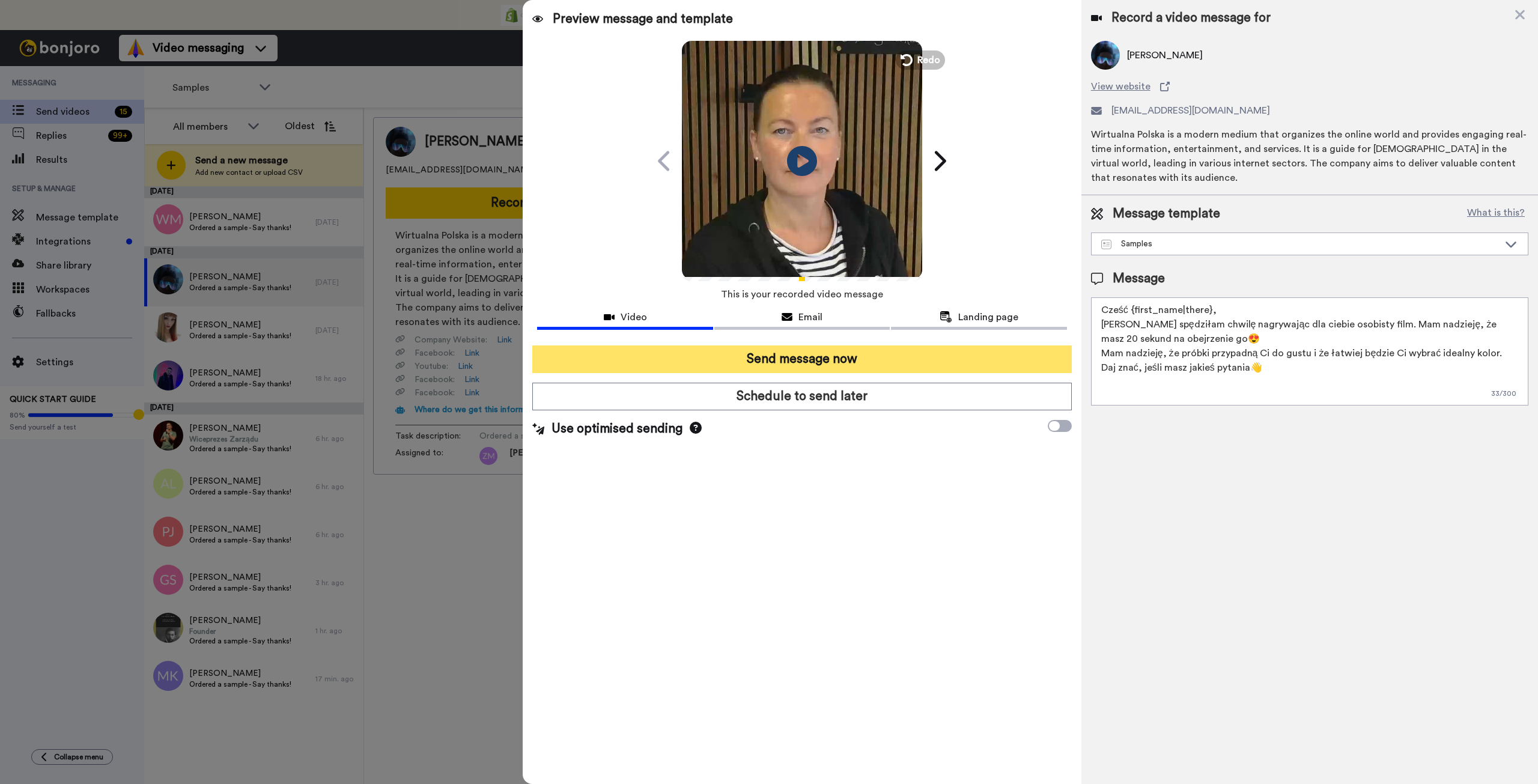
click at [822, 355] on button "Send message now" at bounding box center [802, 359] width 539 height 28
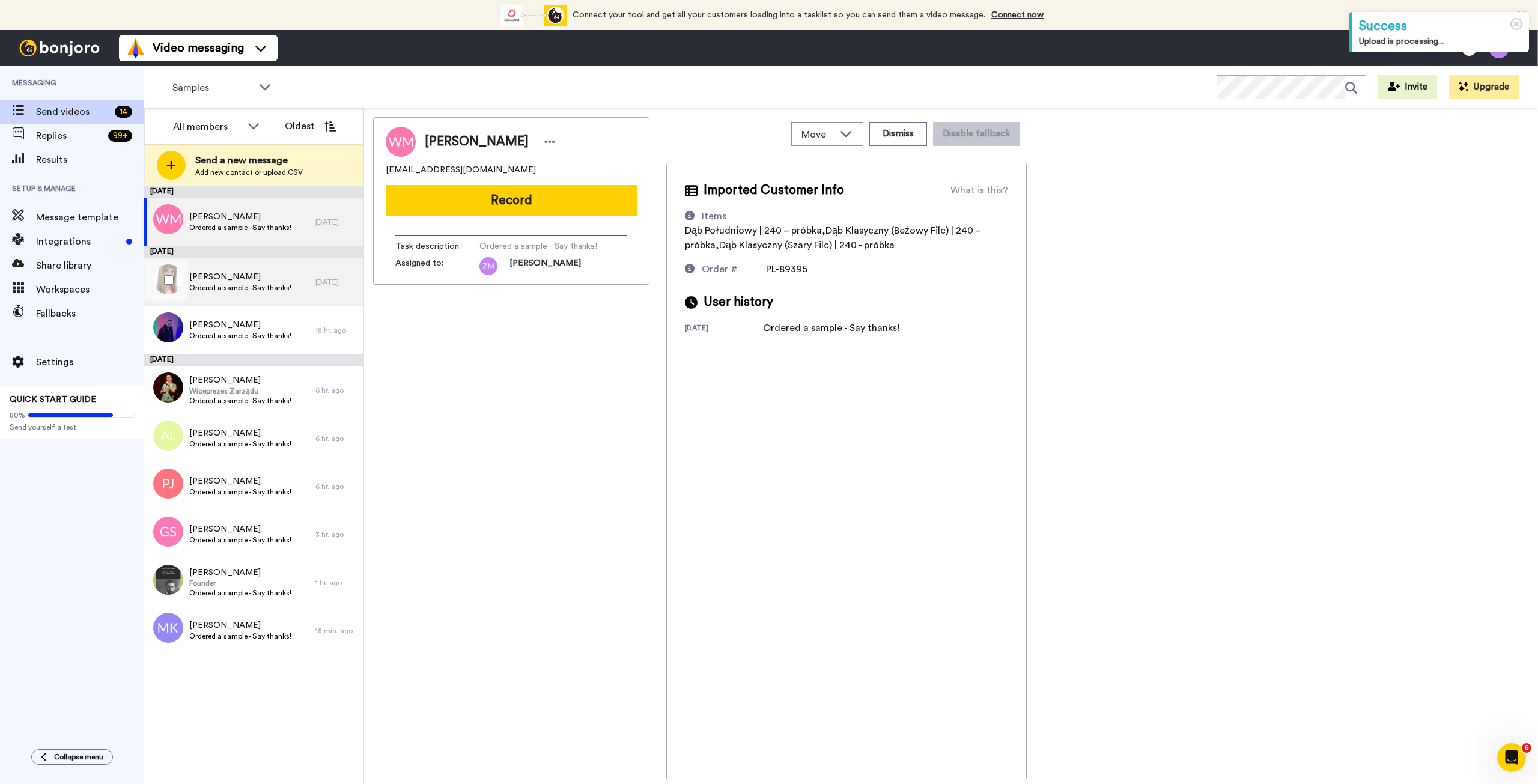
click at [249, 275] on span "[PERSON_NAME]" at bounding box center [240, 277] width 102 height 12
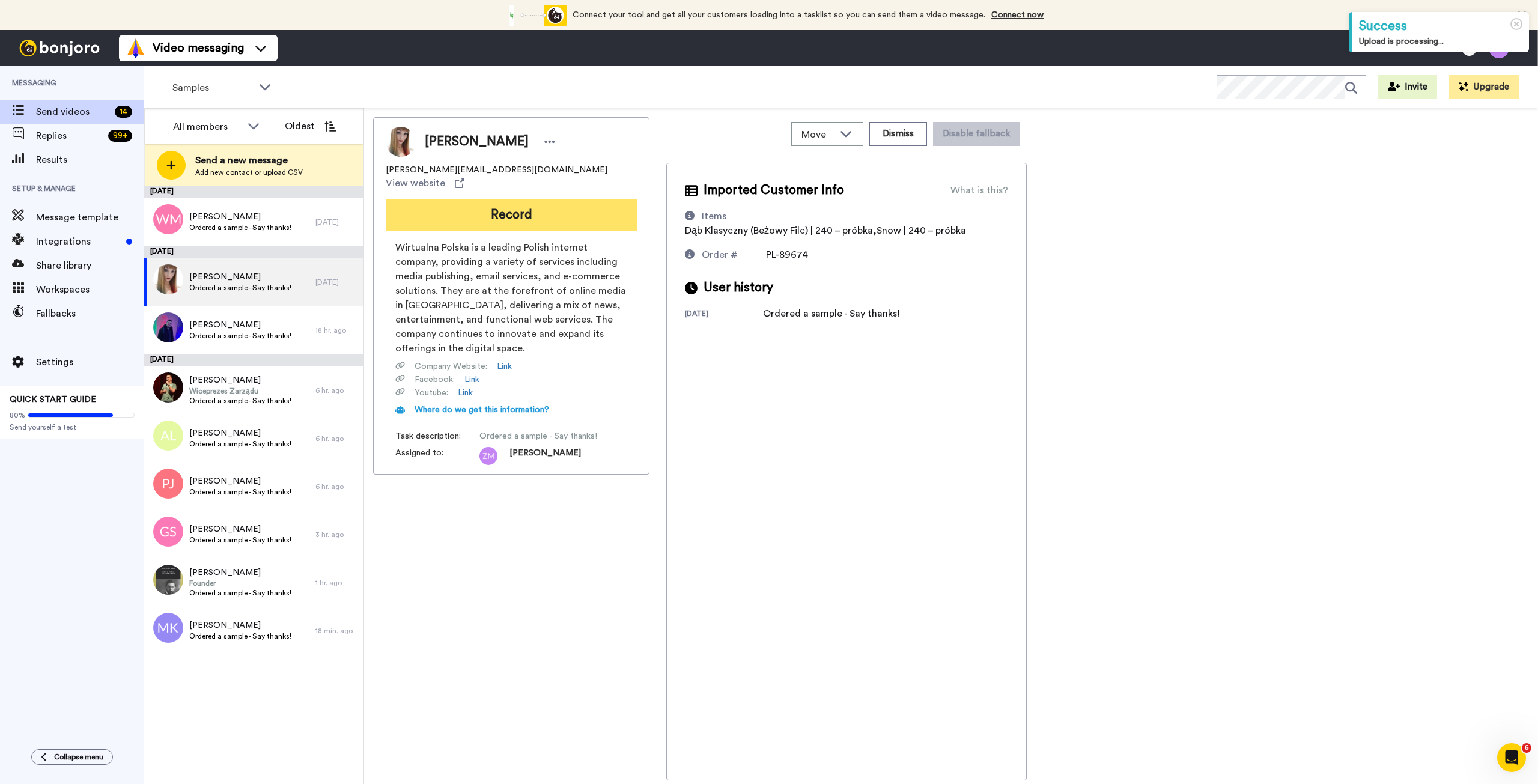
click at [524, 205] on button "Record" at bounding box center [511, 215] width 251 height 32
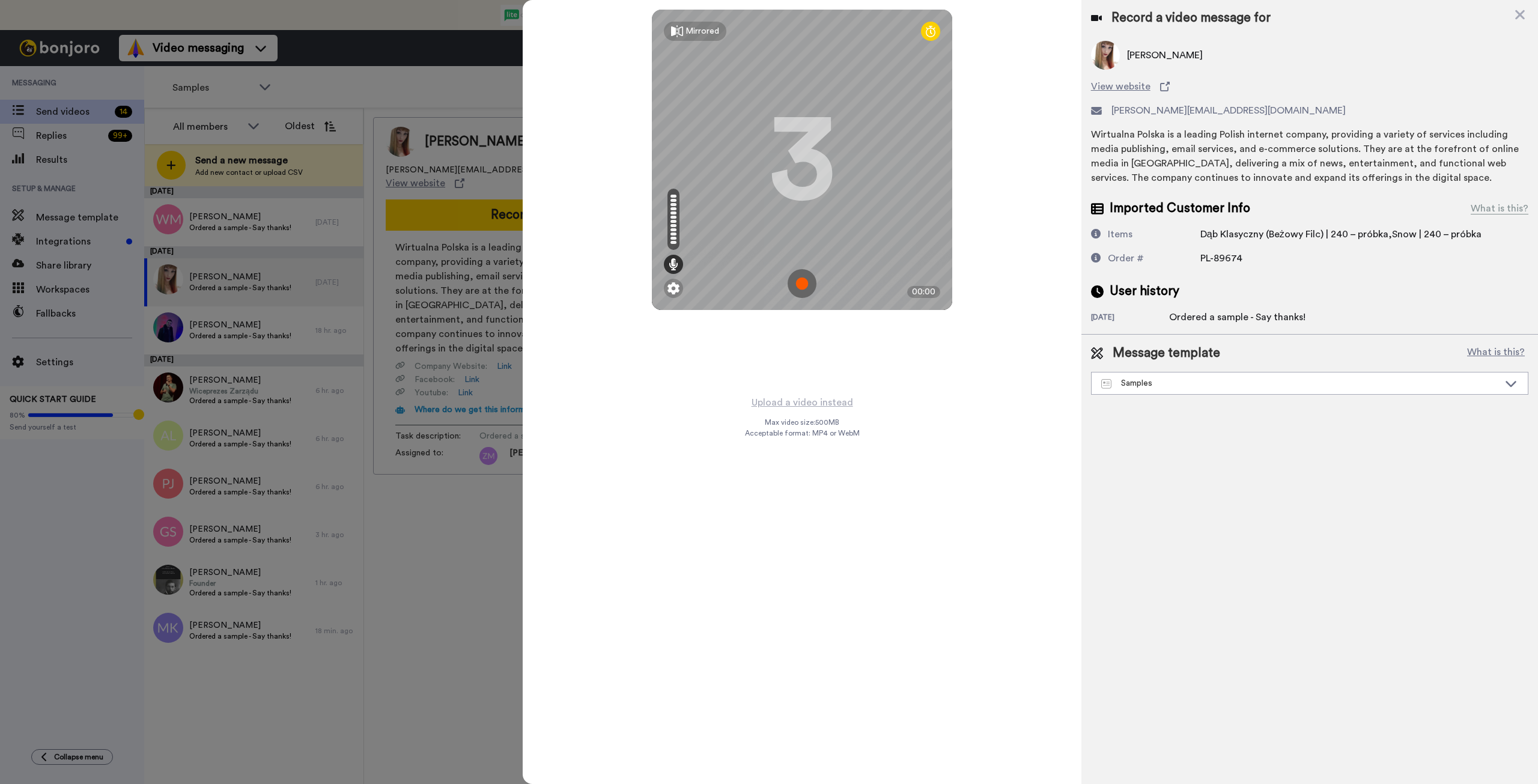
click at [806, 282] on img at bounding box center [802, 284] width 29 height 29
click at [798, 284] on img at bounding box center [802, 284] width 29 height 29
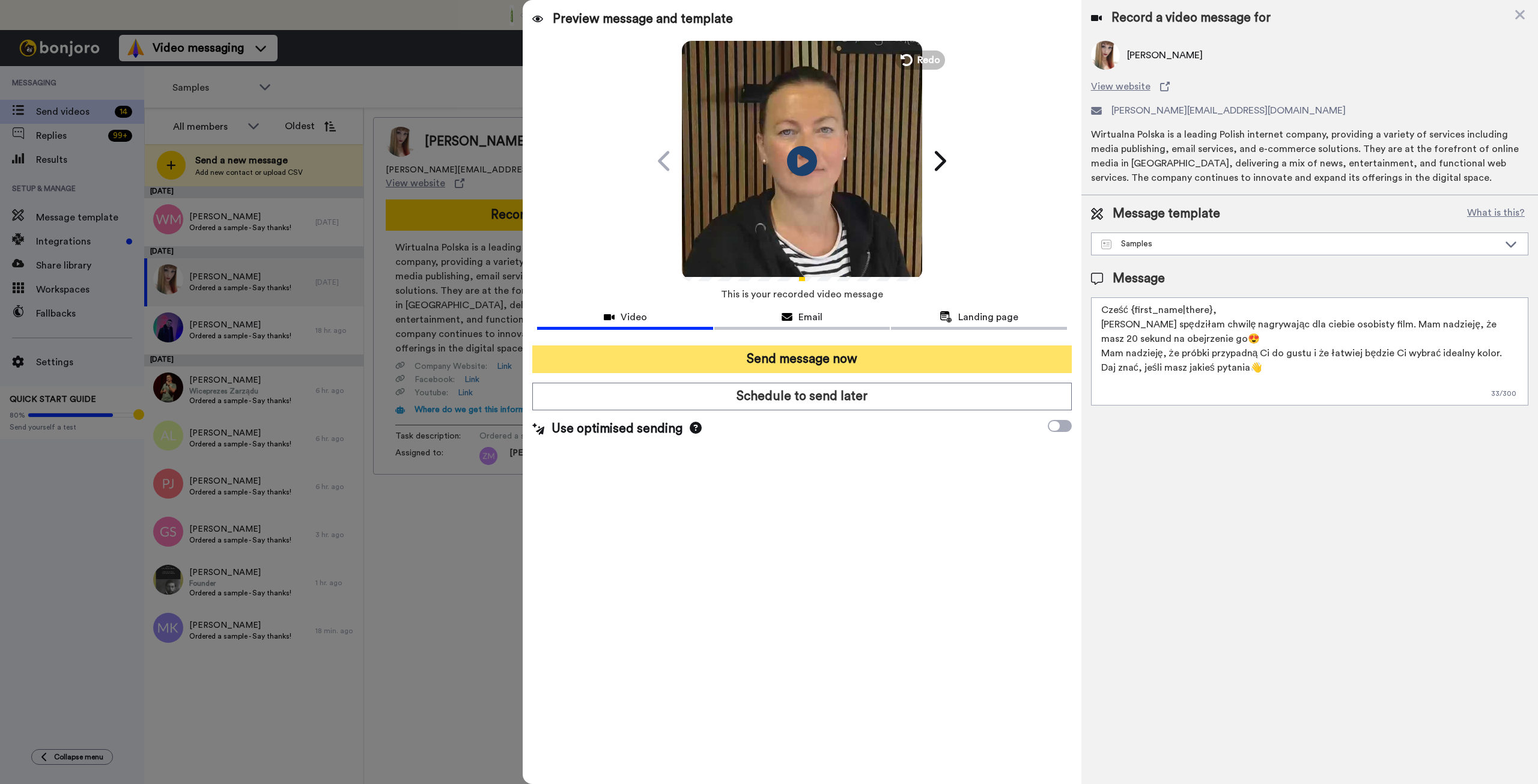
click at [858, 359] on button "Send message now" at bounding box center [802, 359] width 539 height 28
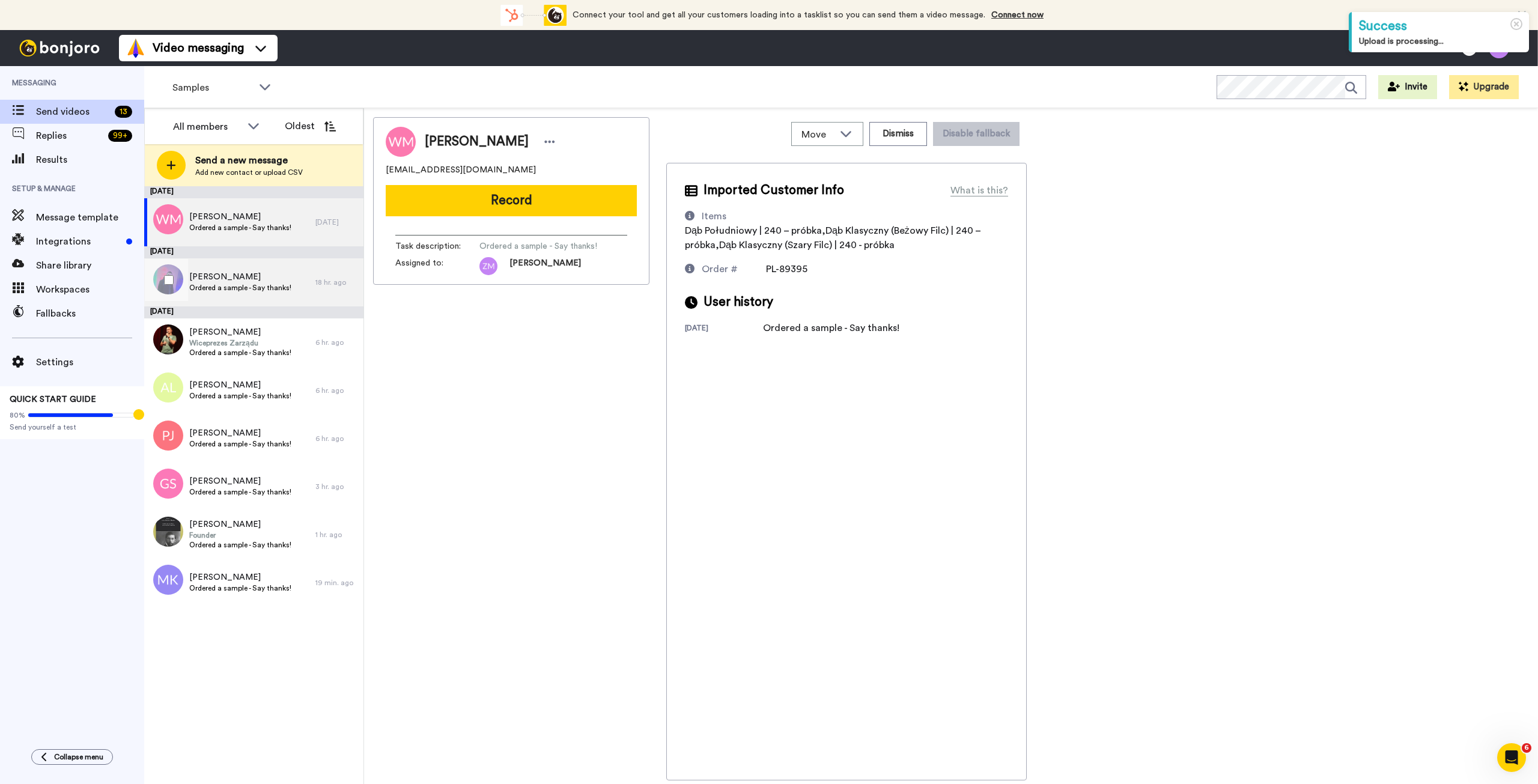
click at [250, 284] on span "Ordered a sample - Say thanks!" at bounding box center [240, 288] width 102 height 10
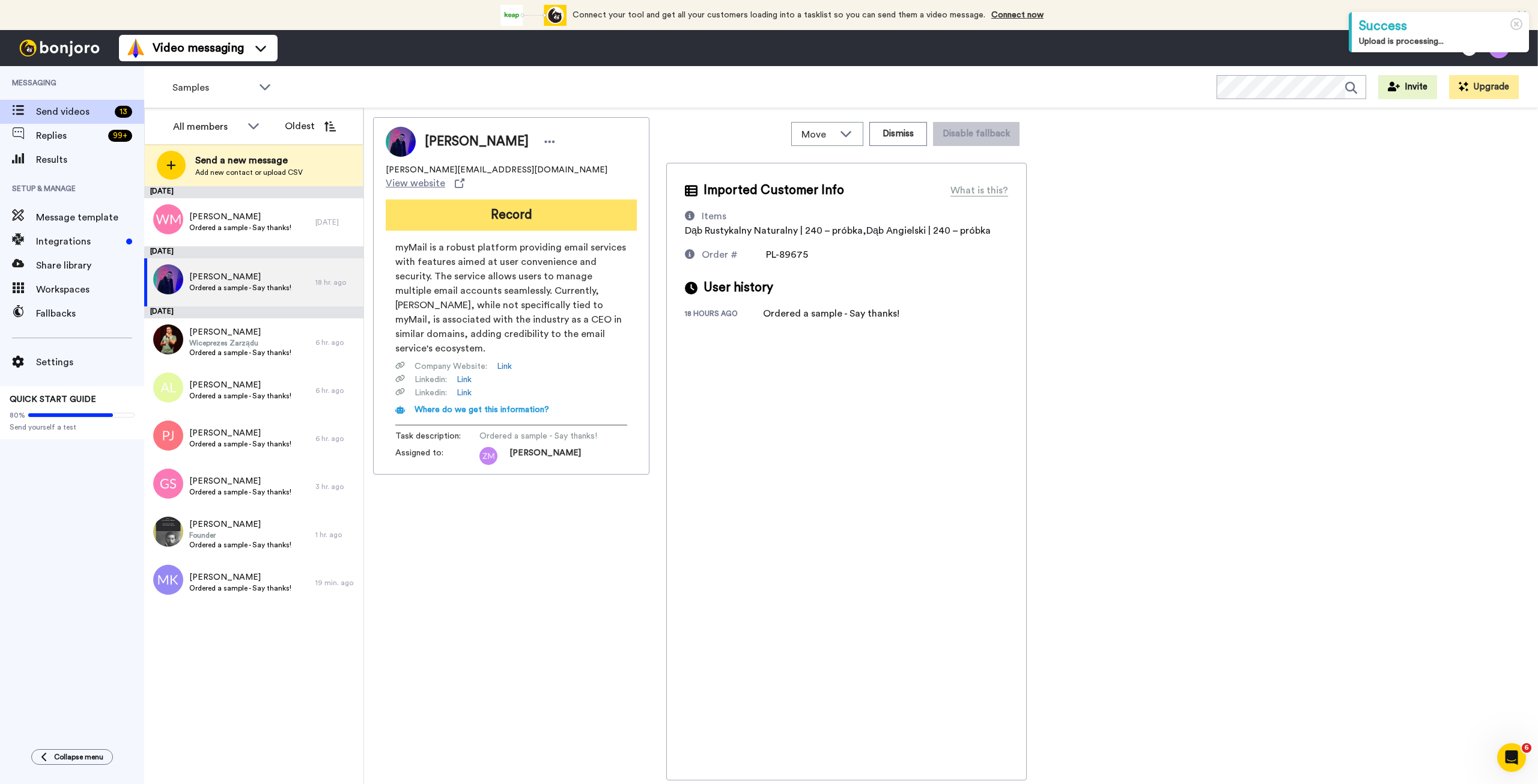
click at [526, 215] on button "Record" at bounding box center [511, 215] width 251 height 32
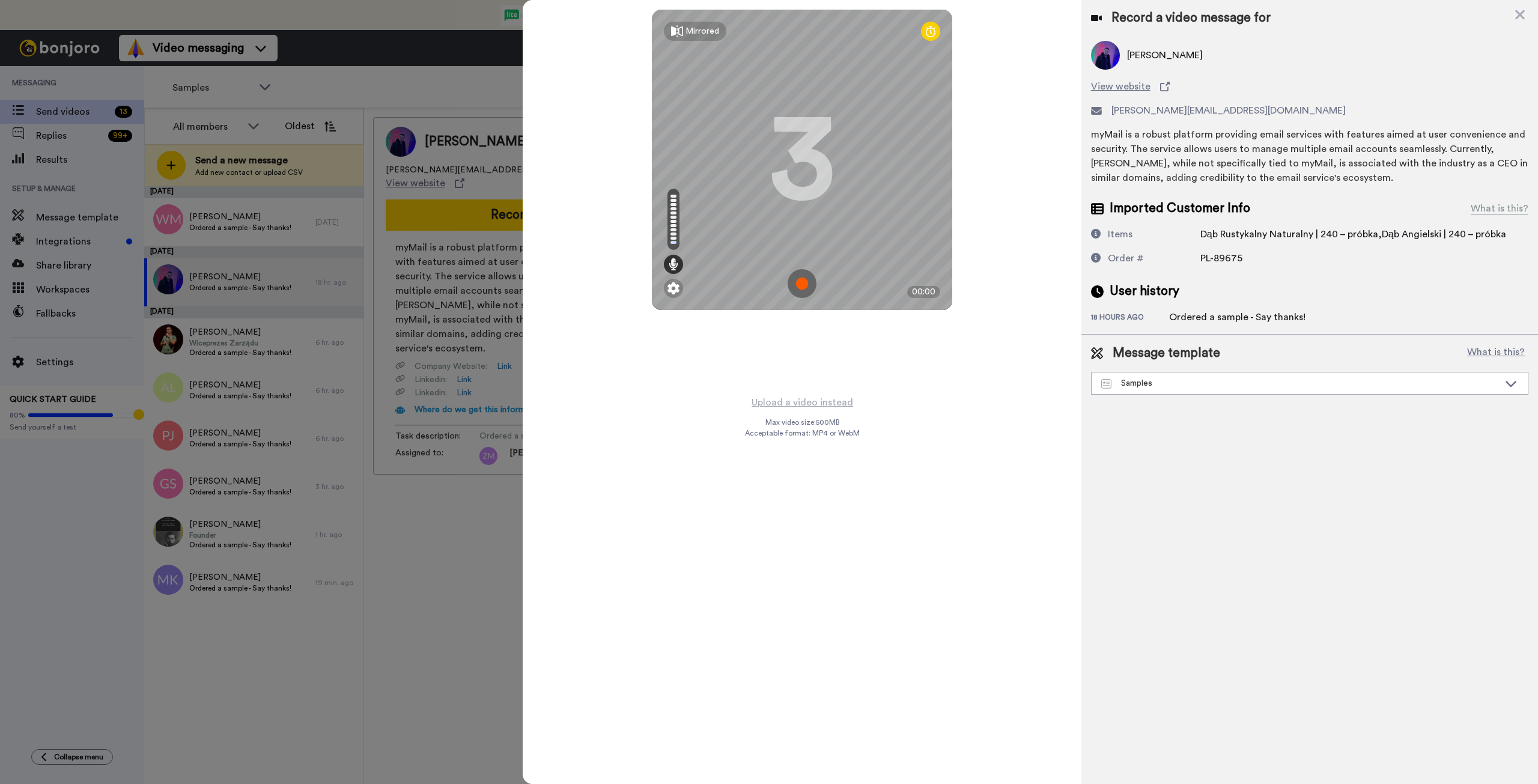
click at [802, 284] on img at bounding box center [802, 284] width 29 height 29
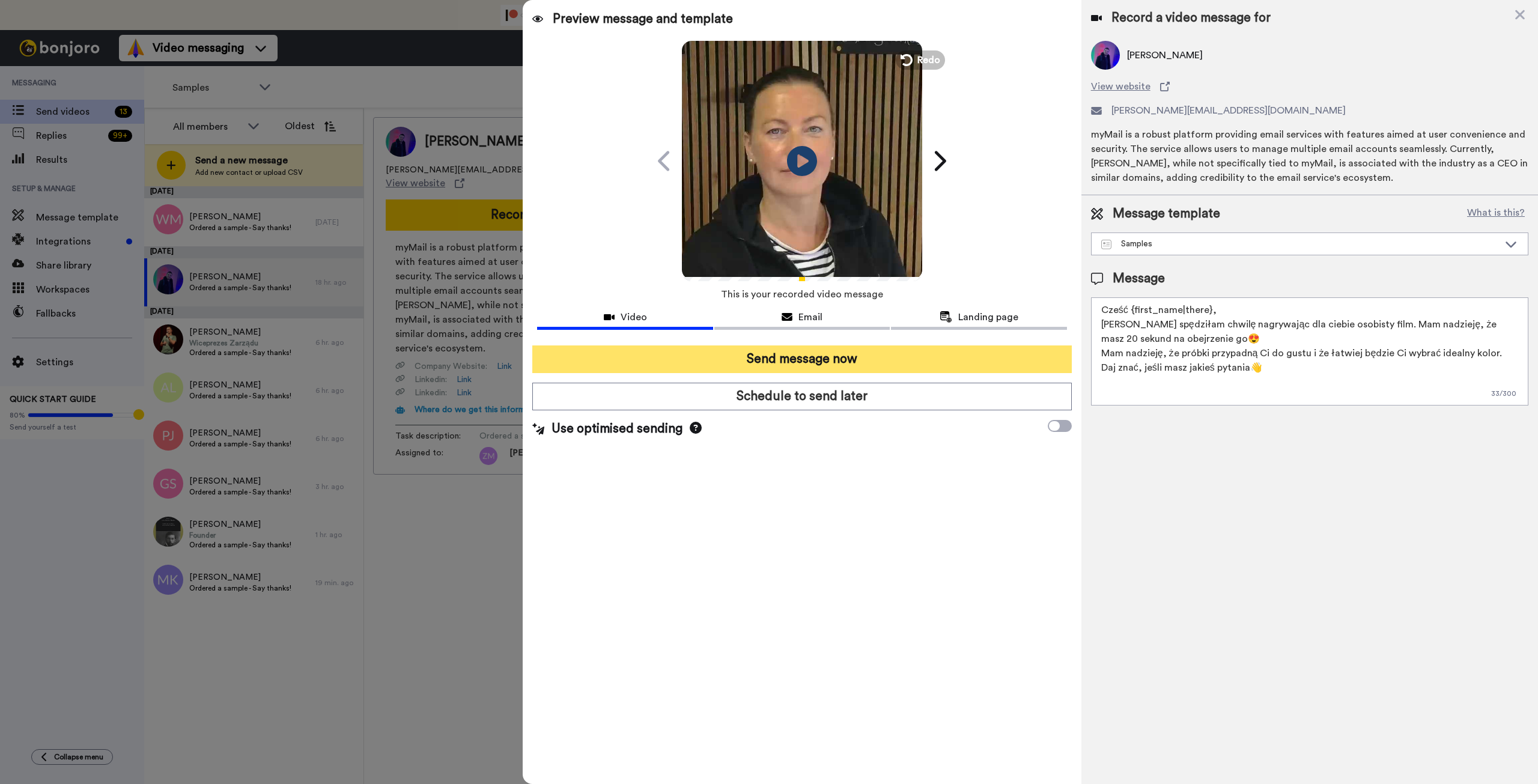
click at [865, 362] on button "Send message now" at bounding box center [802, 359] width 539 height 28
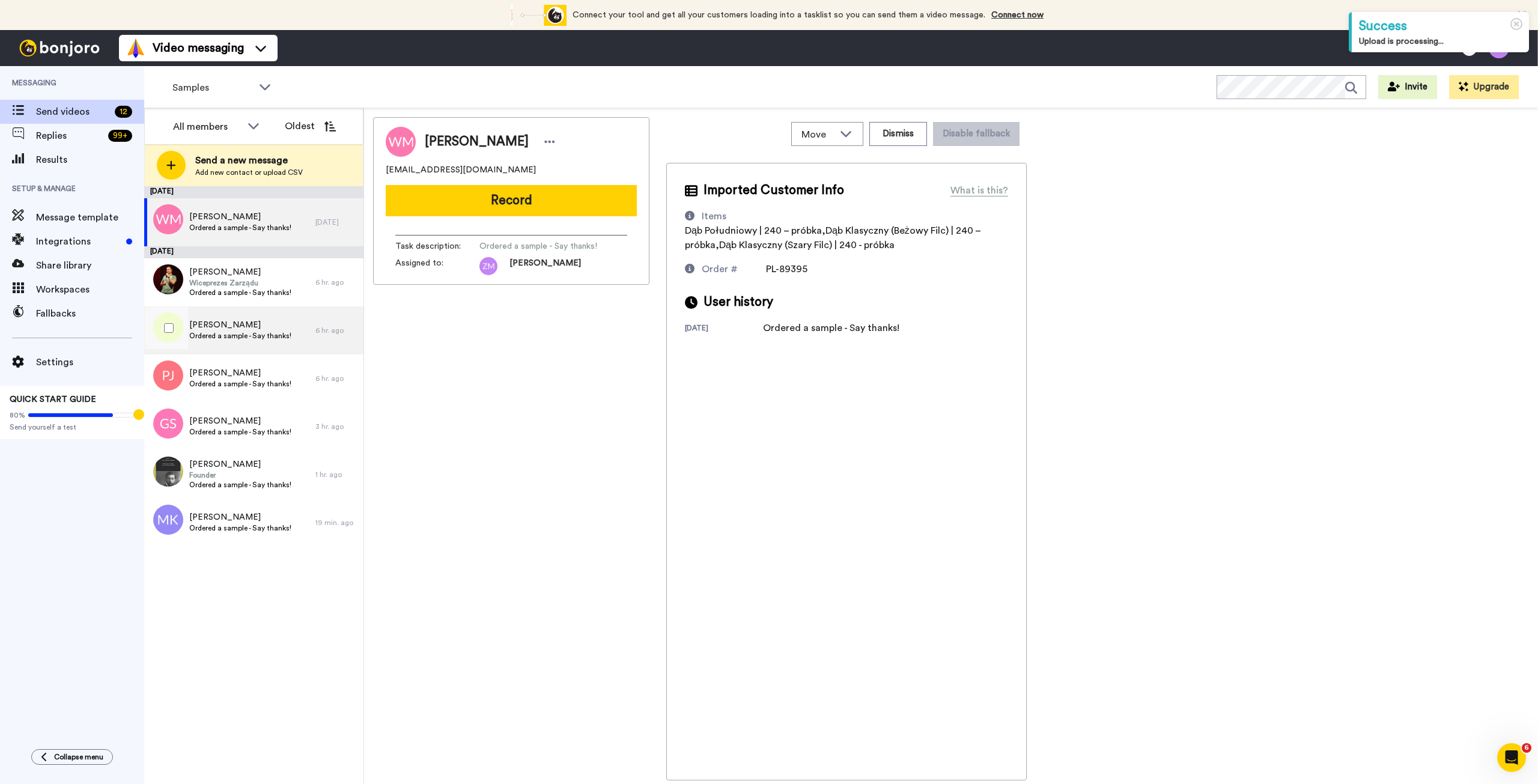
click at [278, 330] on span "[PERSON_NAME]" at bounding box center [240, 325] width 102 height 12
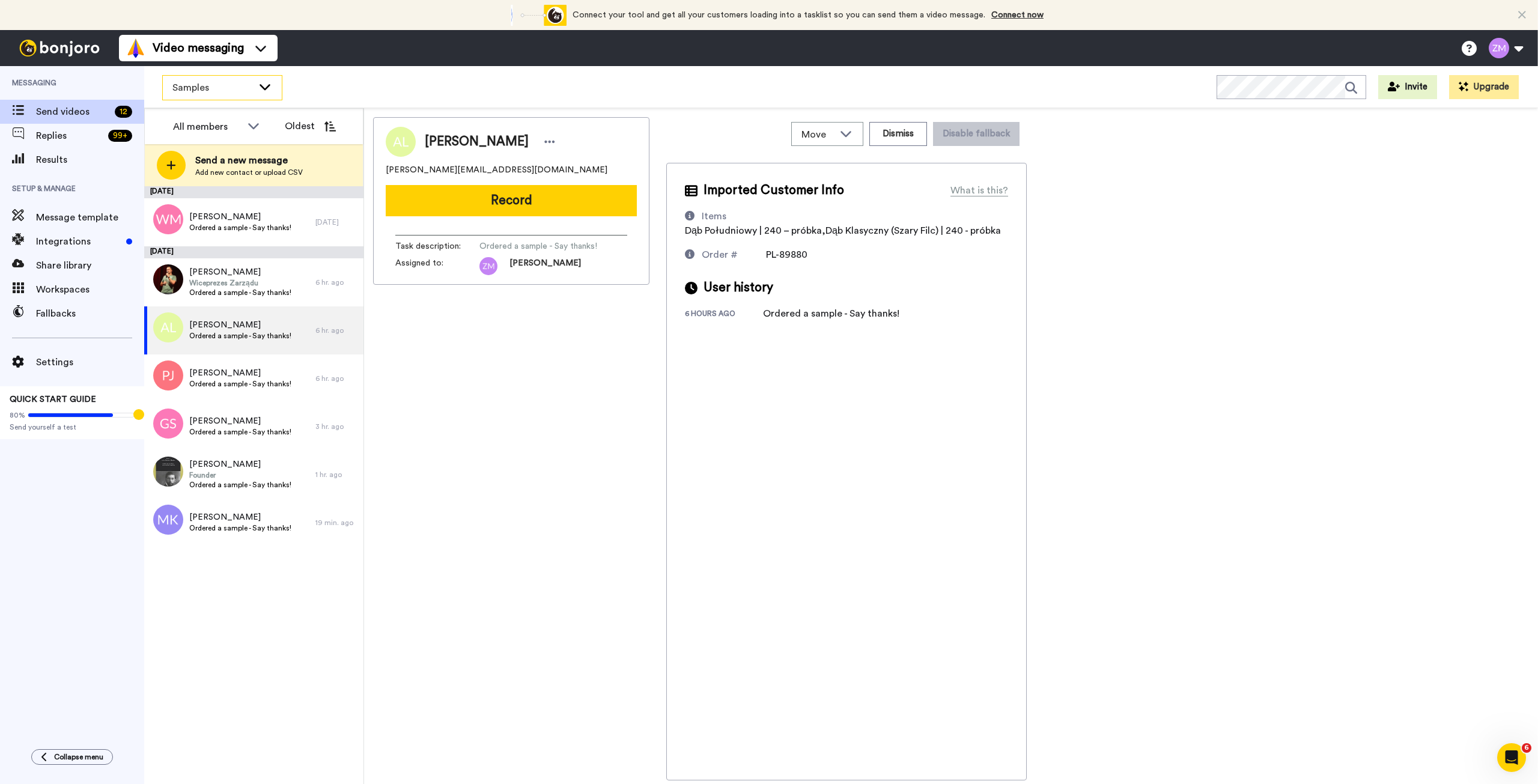
click at [275, 82] on div "Samples" at bounding box center [222, 87] width 119 height 24
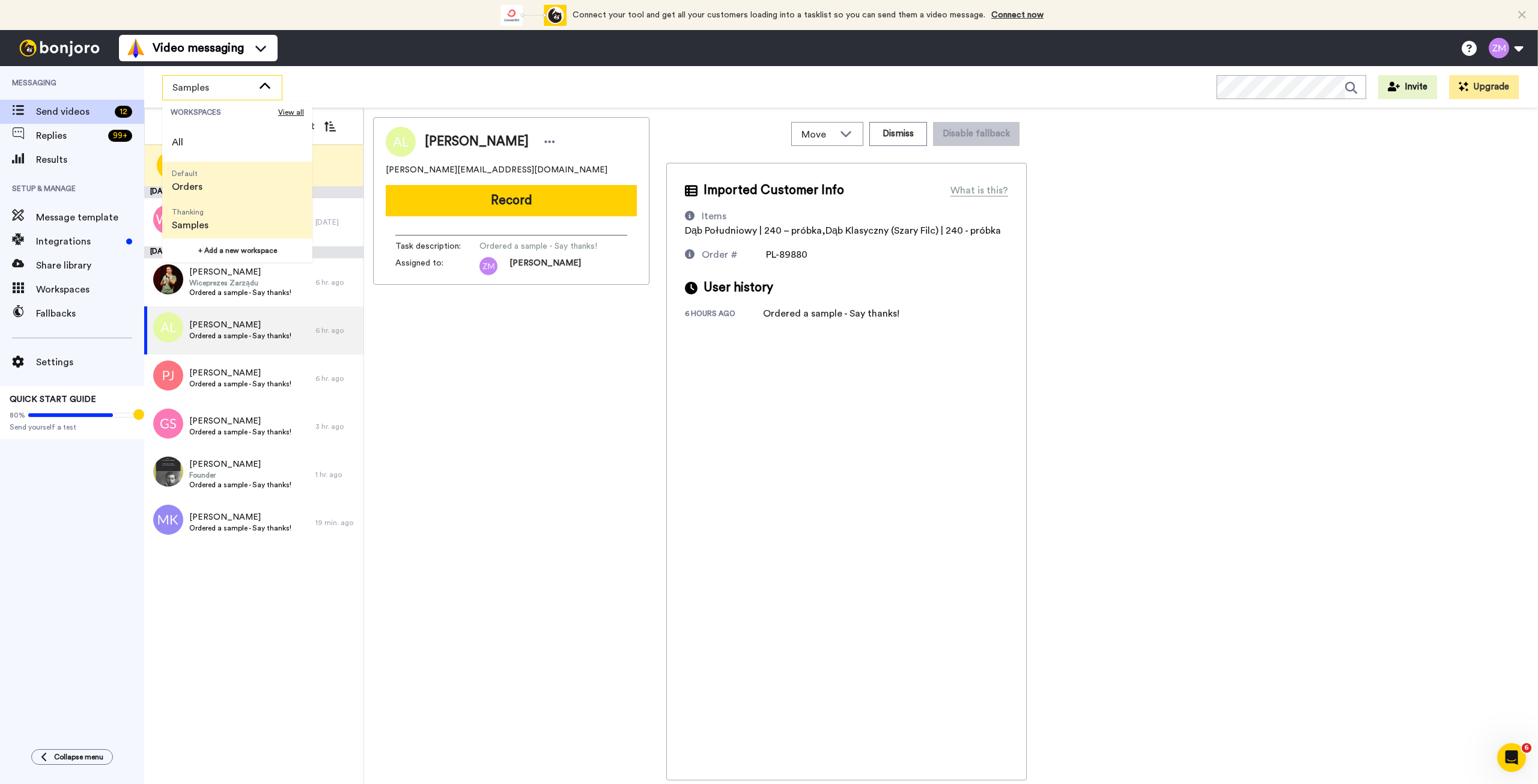
click at [215, 193] on li "Default Orders" at bounding box center [237, 181] width 150 height 39
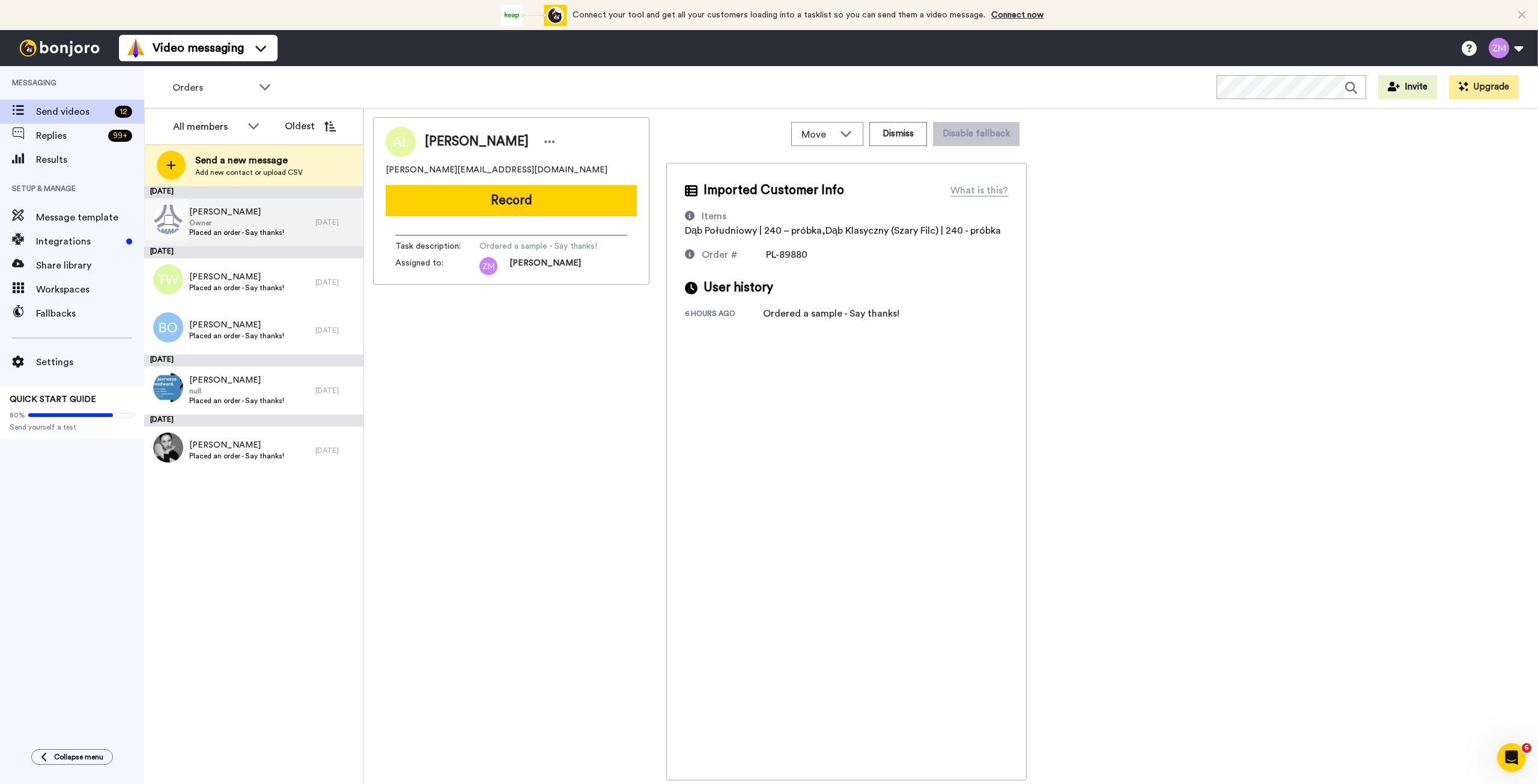
click at [246, 230] on span "Placed an order - Say thanks!" at bounding box center [236, 232] width 95 height 10
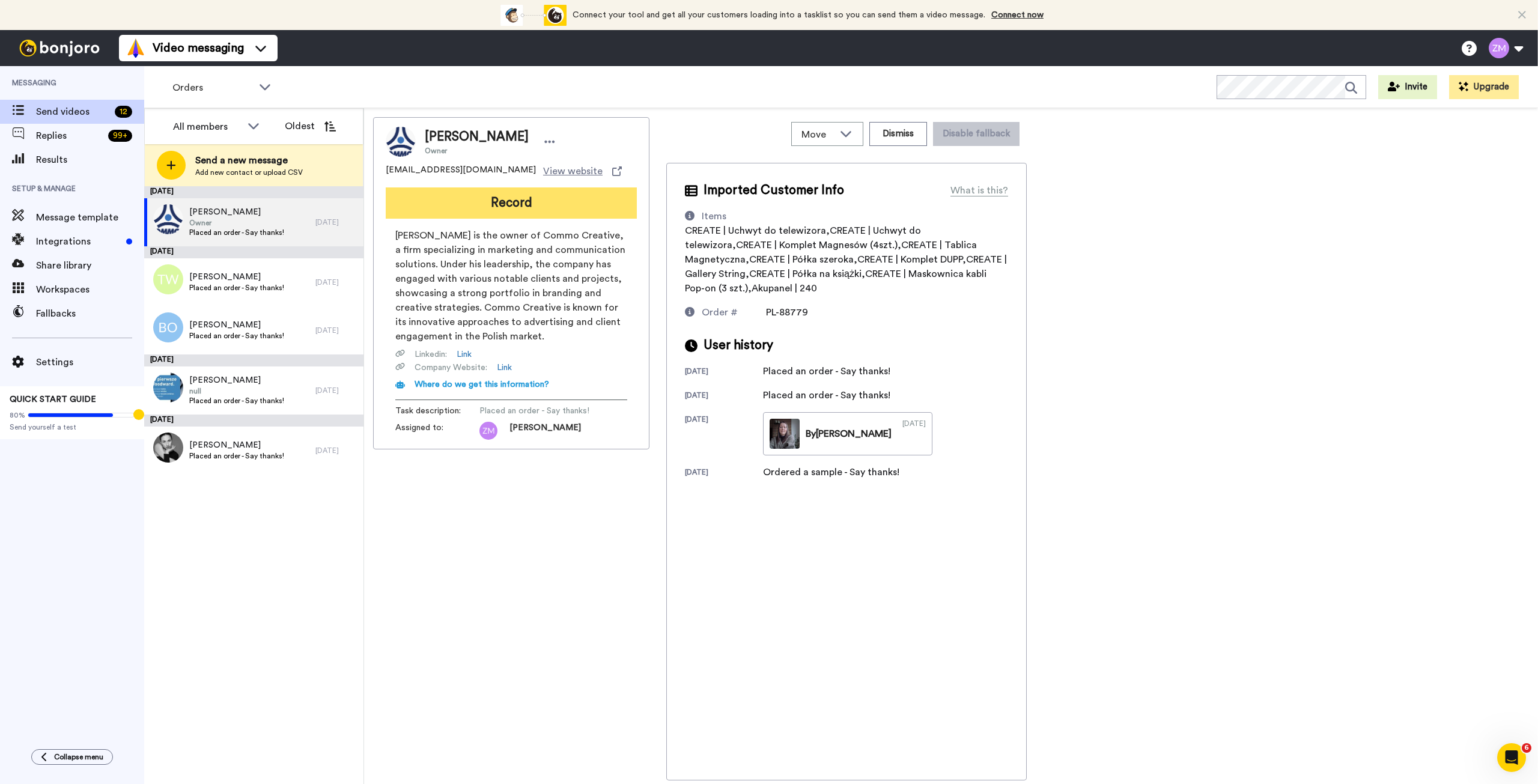
click at [532, 206] on button "Record" at bounding box center [511, 203] width 251 height 32
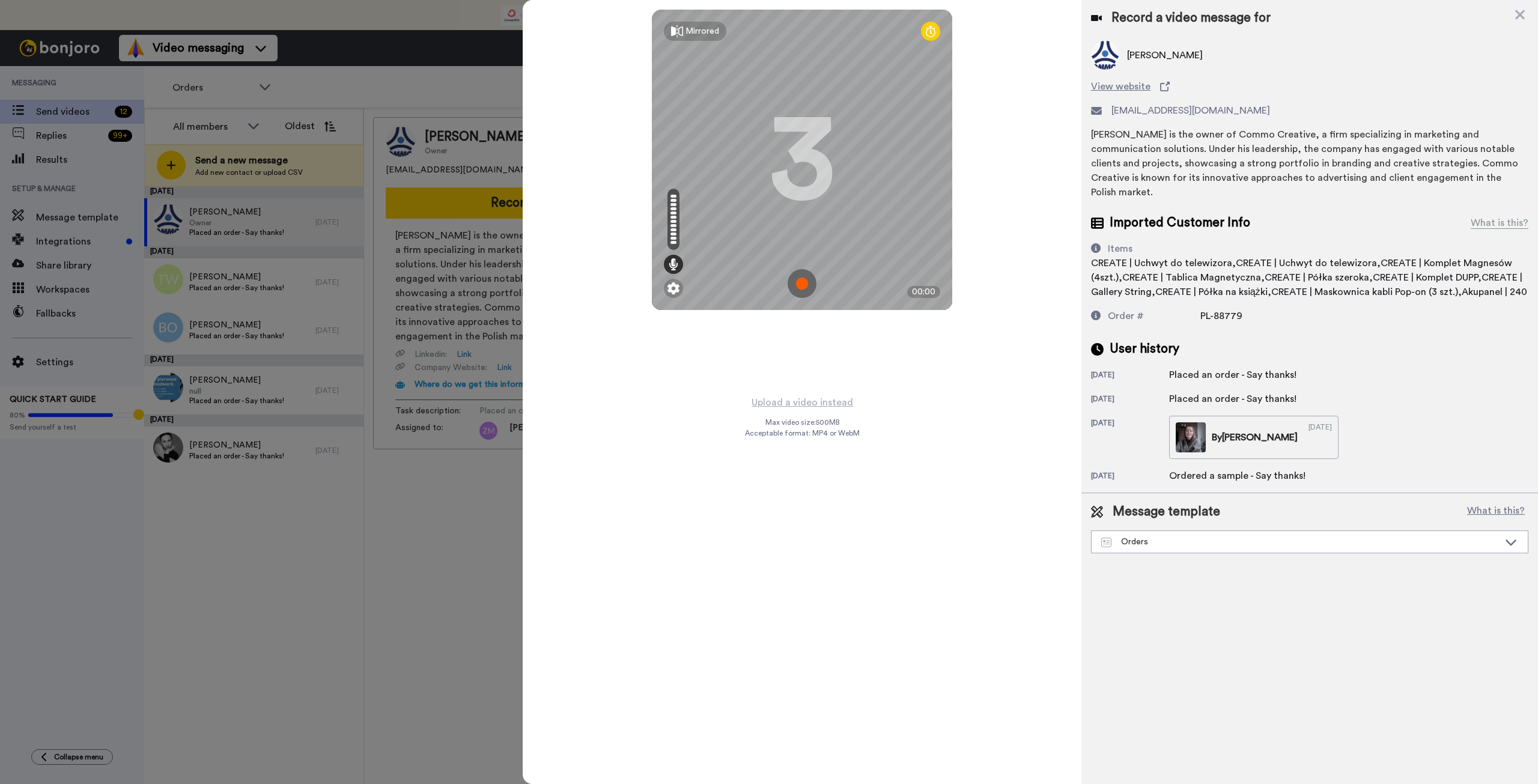
click at [802, 283] on img at bounding box center [802, 284] width 29 height 29
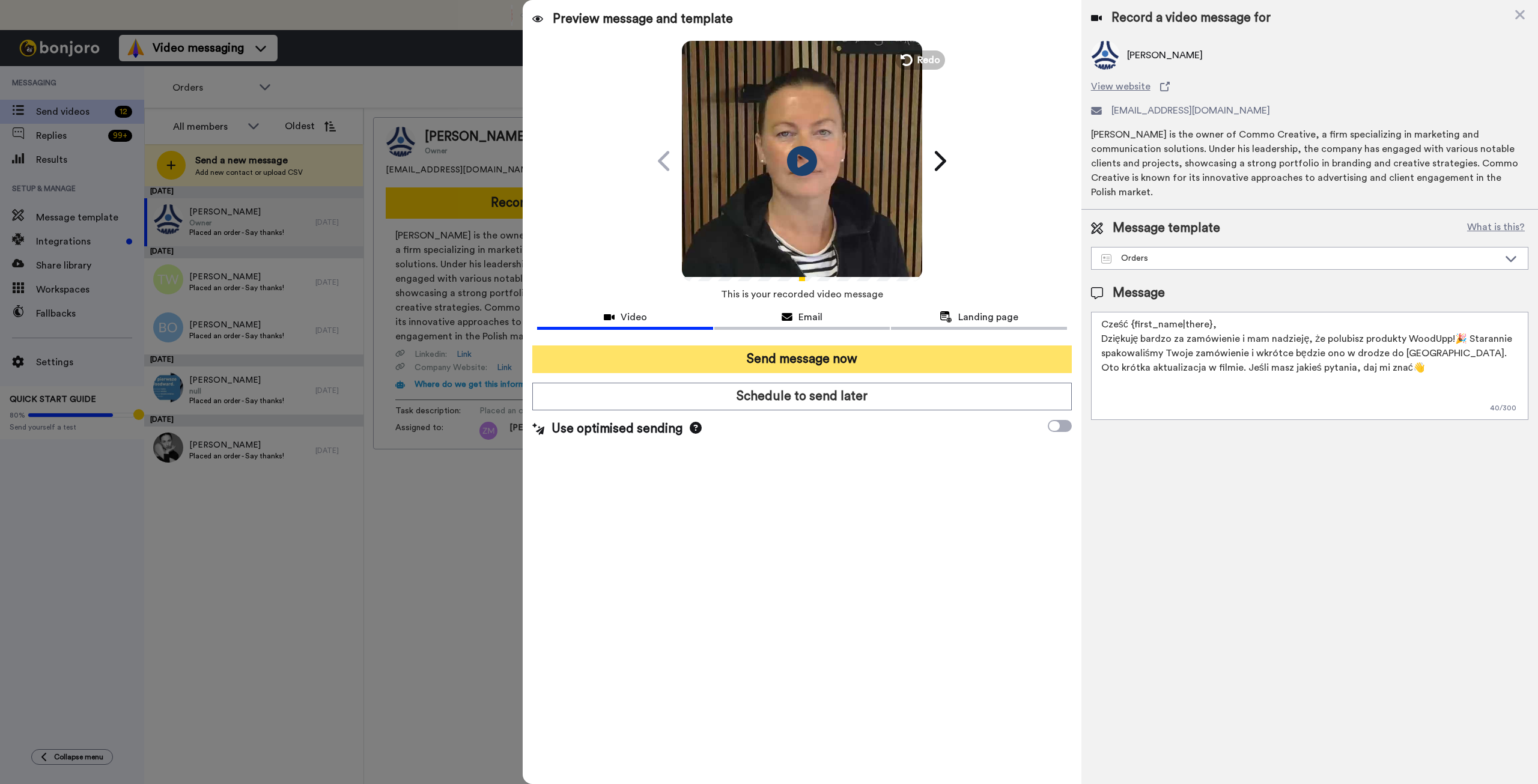
click at [915, 357] on button "Send message now" at bounding box center [802, 359] width 539 height 28
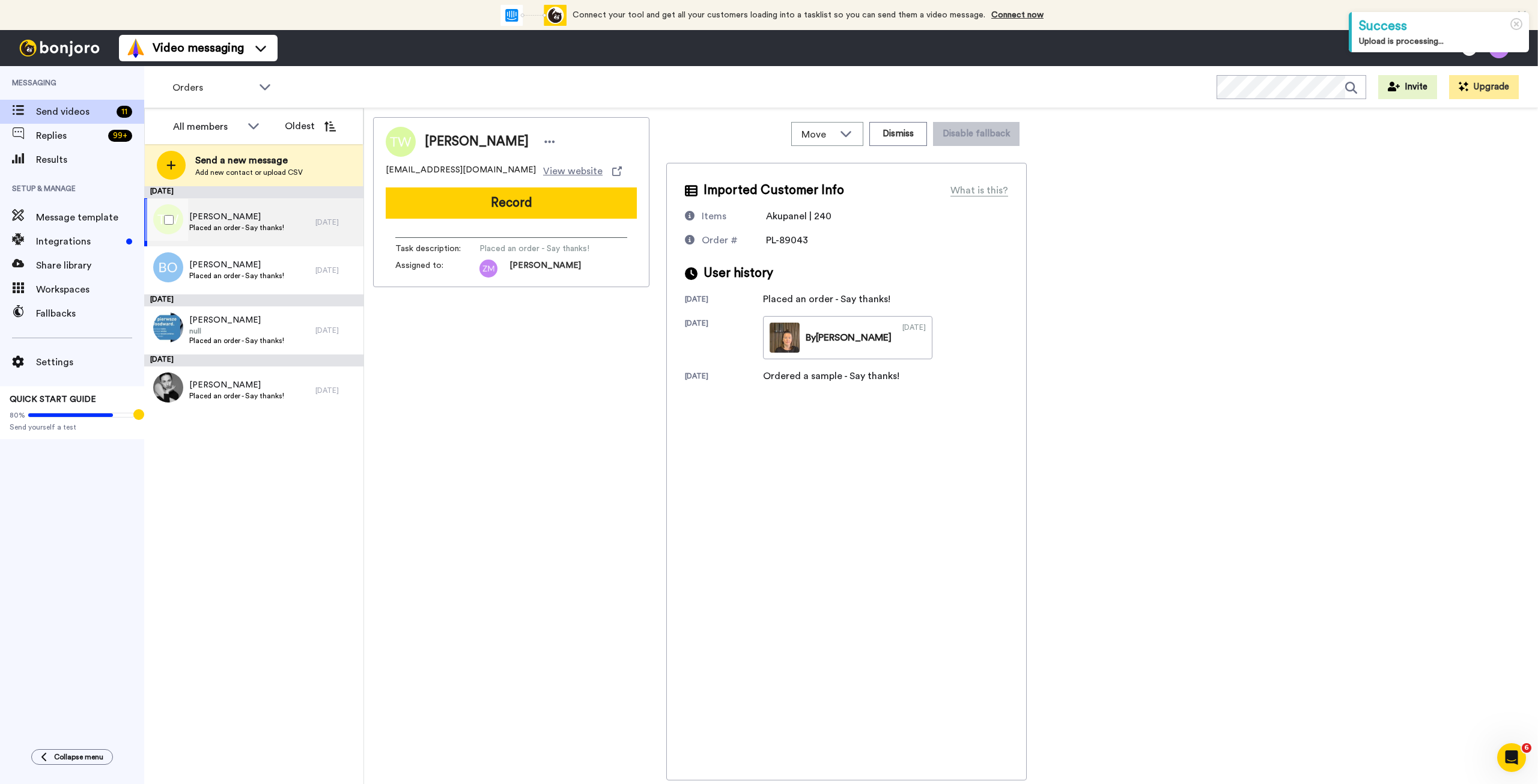
click at [251, 223] on span "[PERSON_NAME]" at bounding box center [236, 217] width 95 height 12
click at [270, 265] on span "[PERSON_NAME]" at bounding box center [236, 265] width 95 height 12
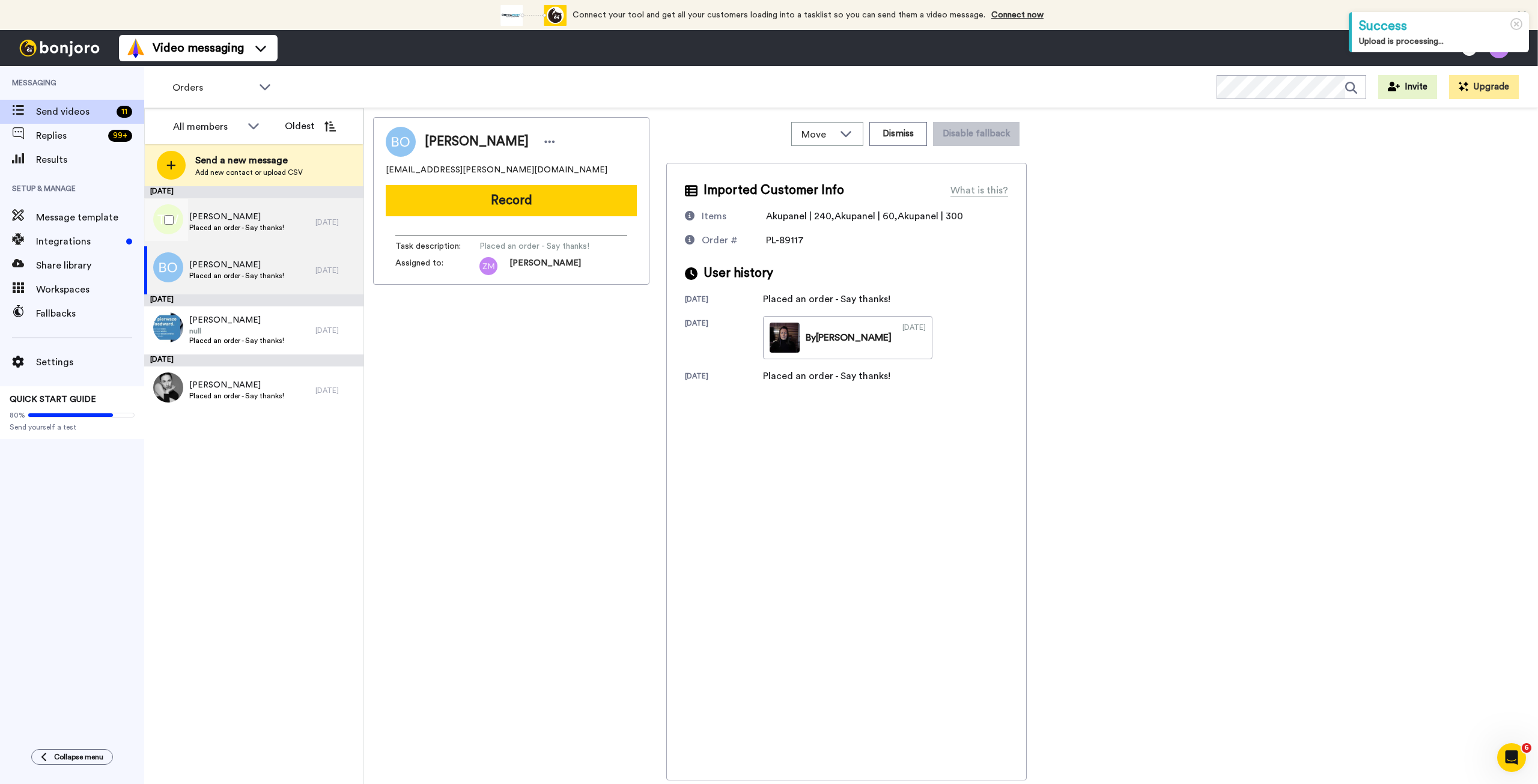
click at [274, 232] on span "Placed an order - Say thanks!" at bounding box center [236, 227] width 95 height 10
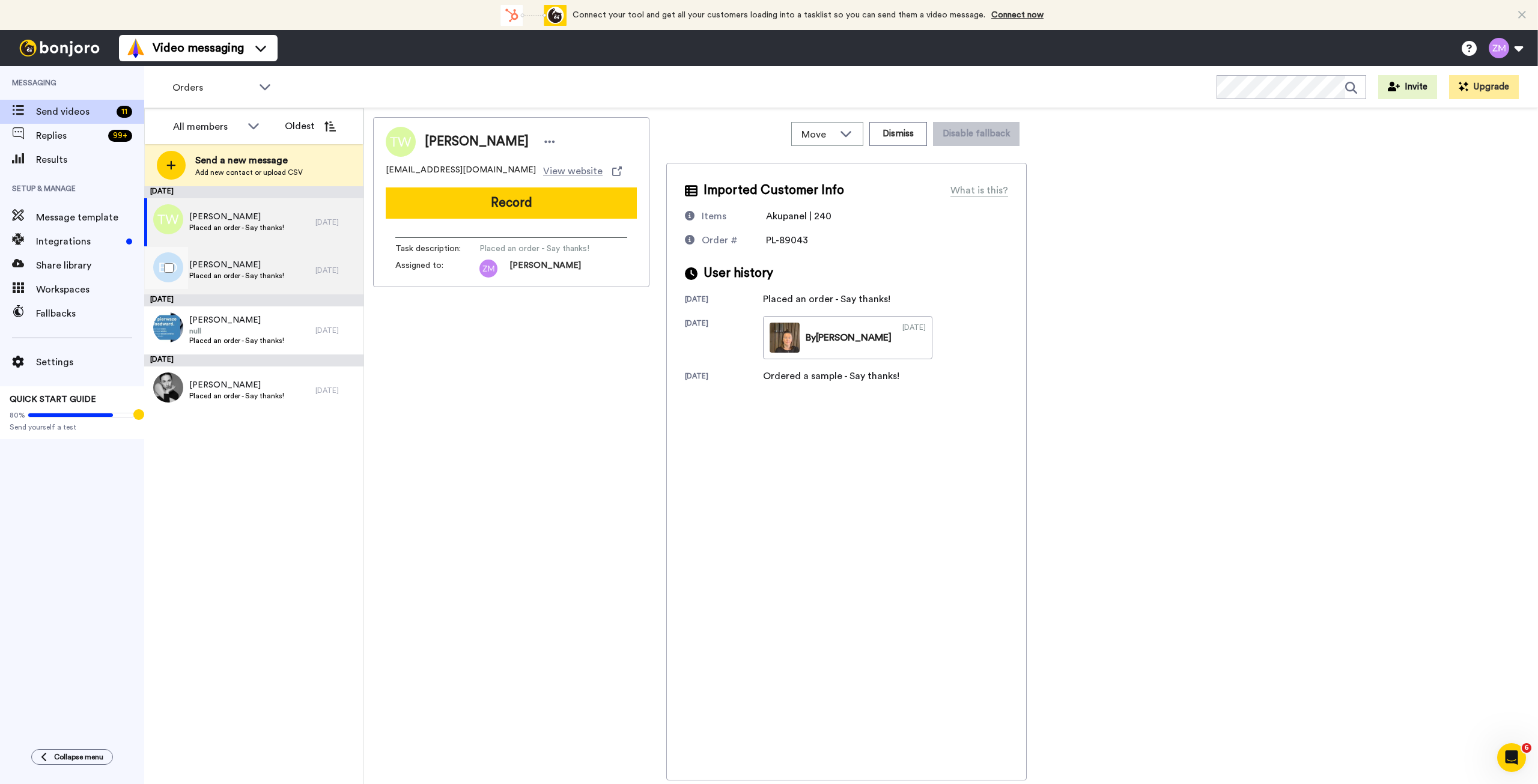
click at [276, 277] on span "Placed an order - Say thanks!" at bounding box center [236, 276] width 95 height 10
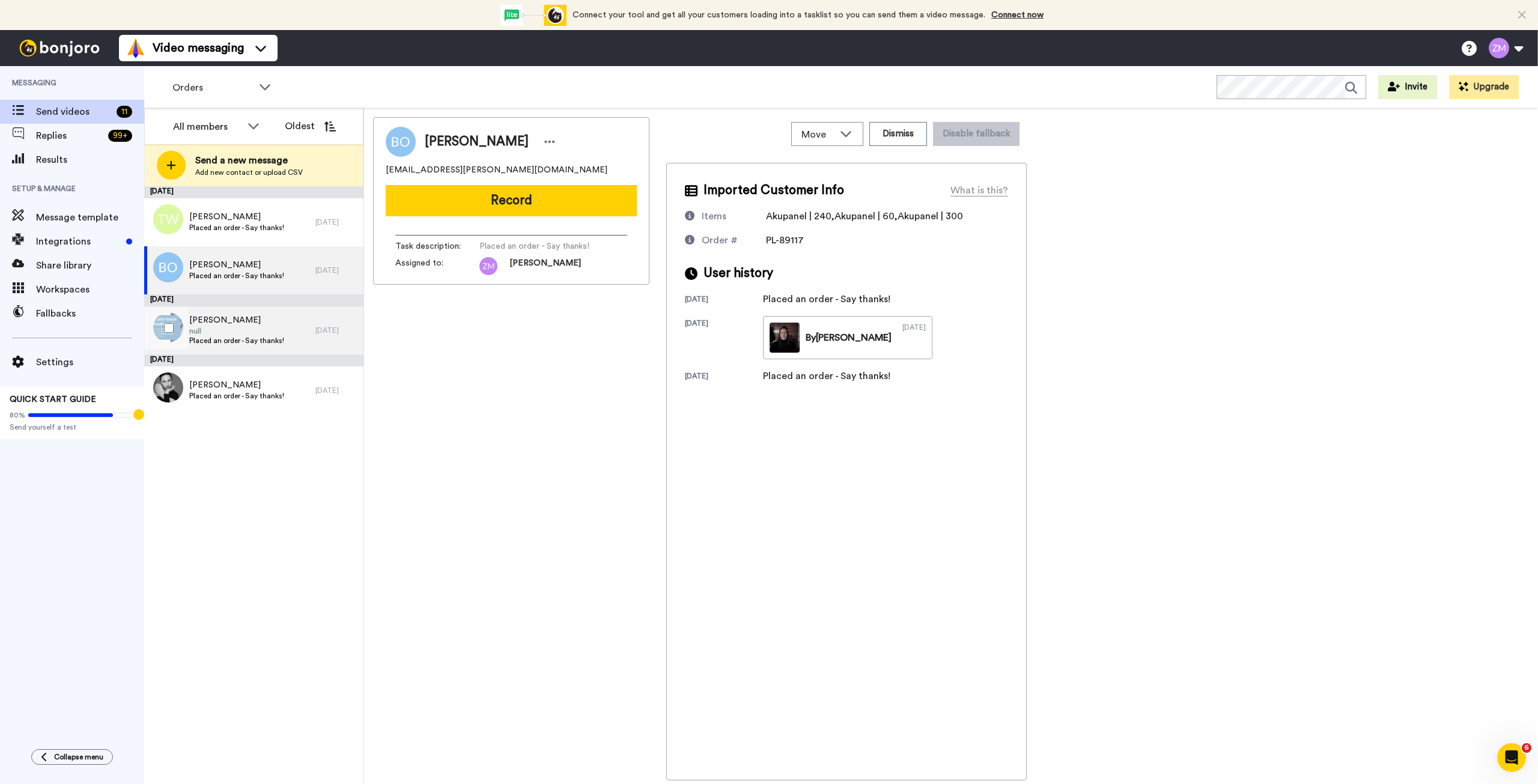
click at [279, 322] on span "[PERSON_NAME]" at bounding box center [236, 320] width 95 height 12
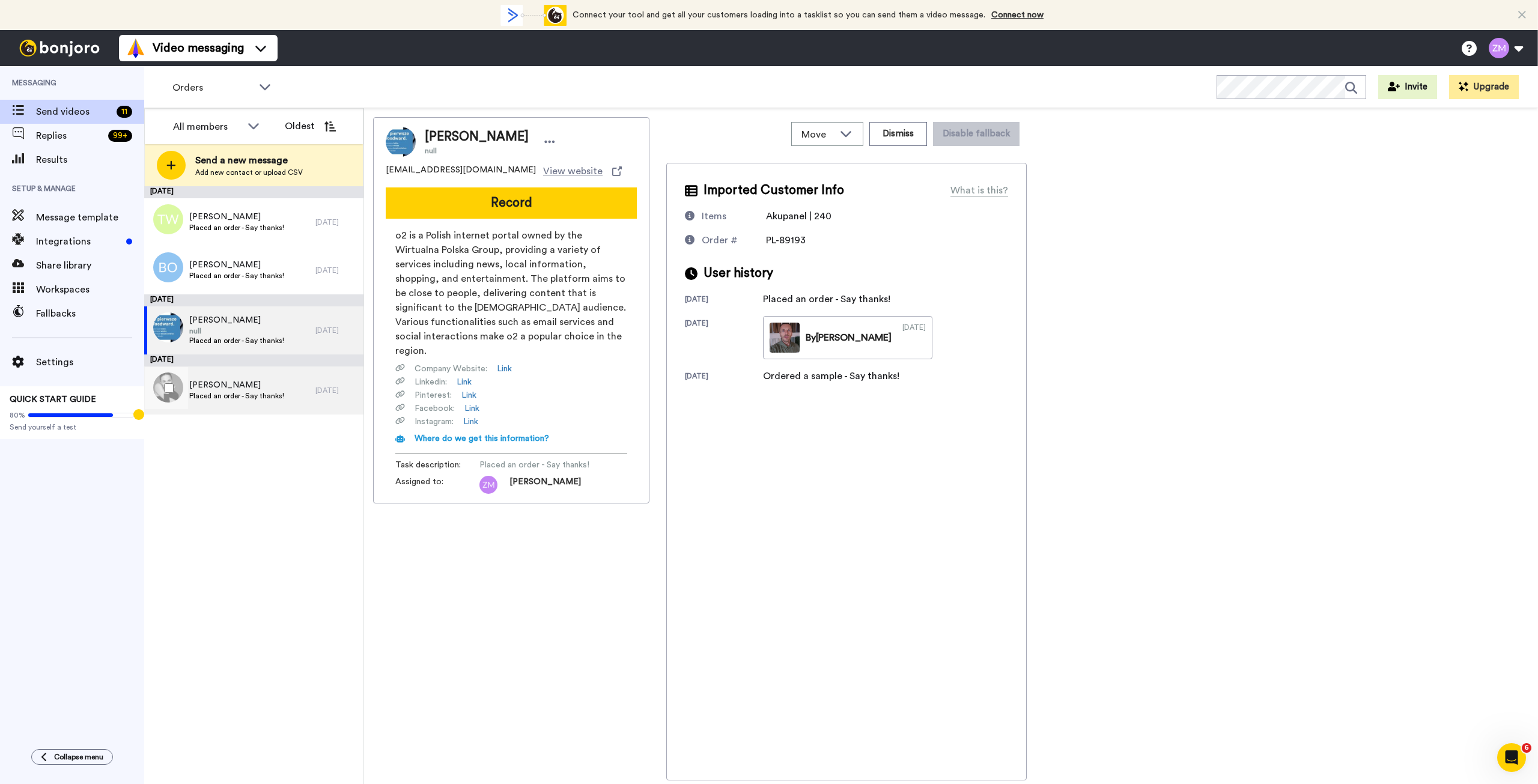
click at [276, 385] on span "[PERSON_NAME]" at bounding box center [236, 385] width 95 height 12
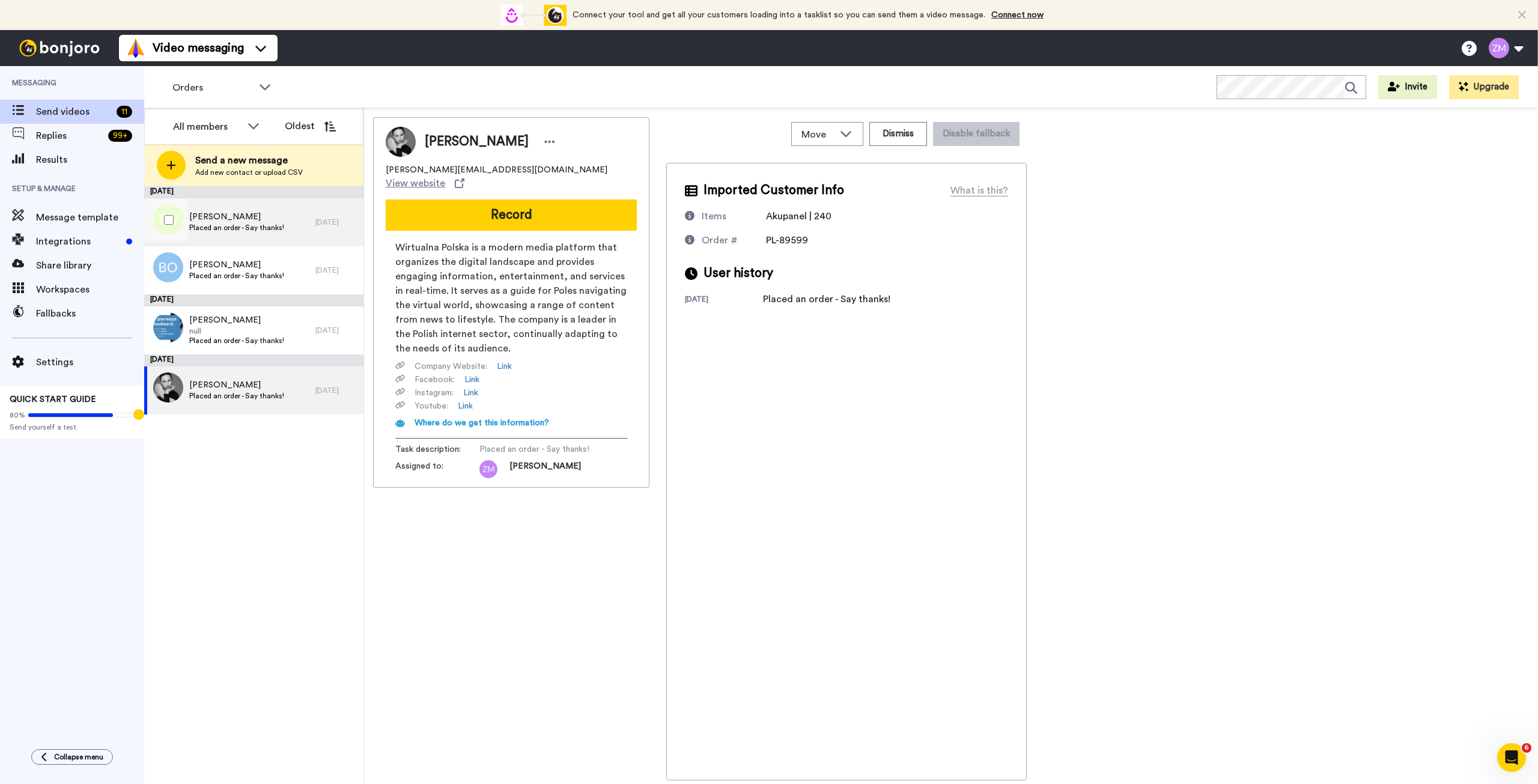
click at [259, 217] on span "[PERSON_NAME]" at bounding box center [236, 217] width 95 height 12
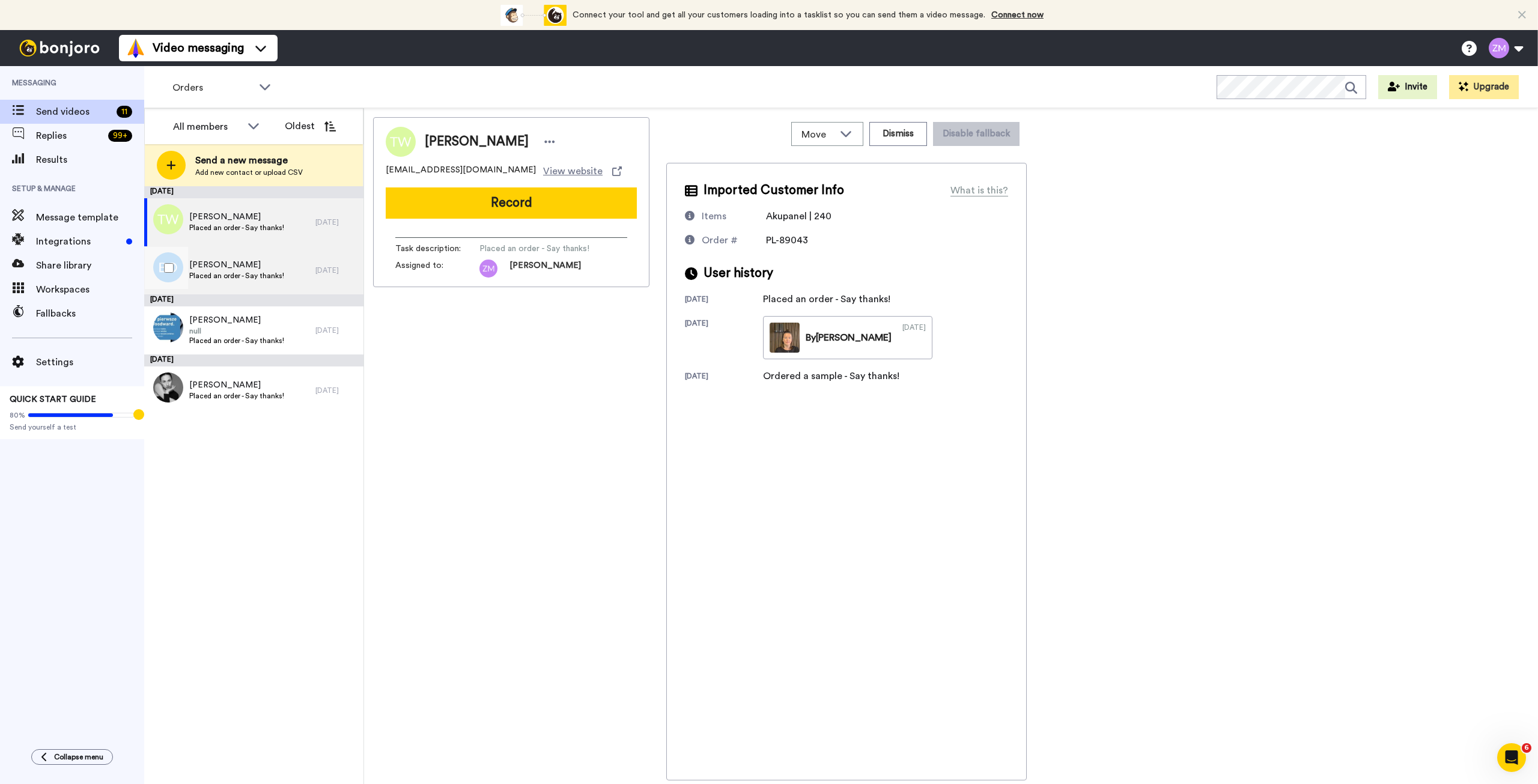
click at [264, 274] on span "Placed an order - Say thanks!" at bounding box center [236, 276] width 95 height 10
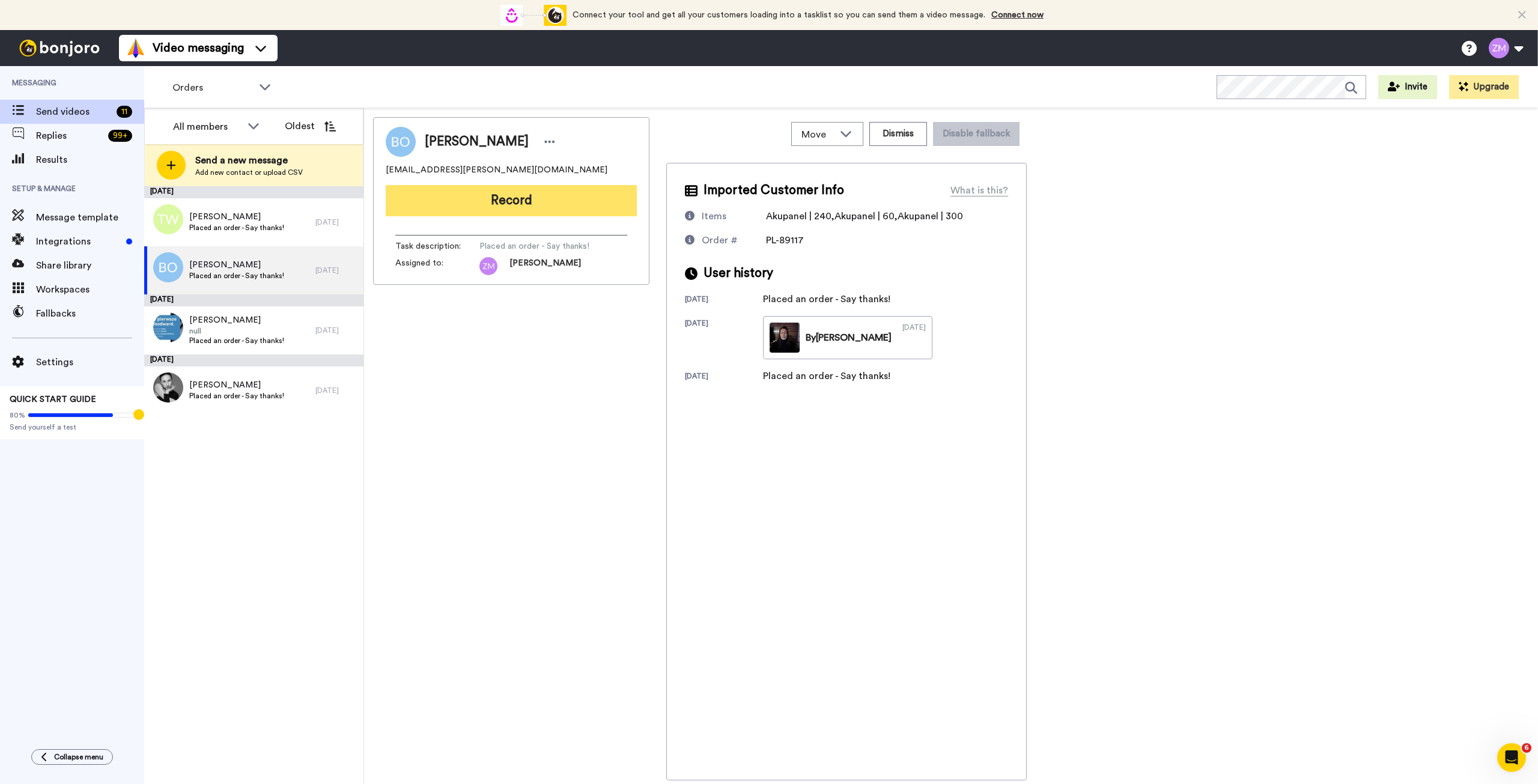
click at [576, 202] on button "Record" at bounding box center [511, 201] width 251 height 32
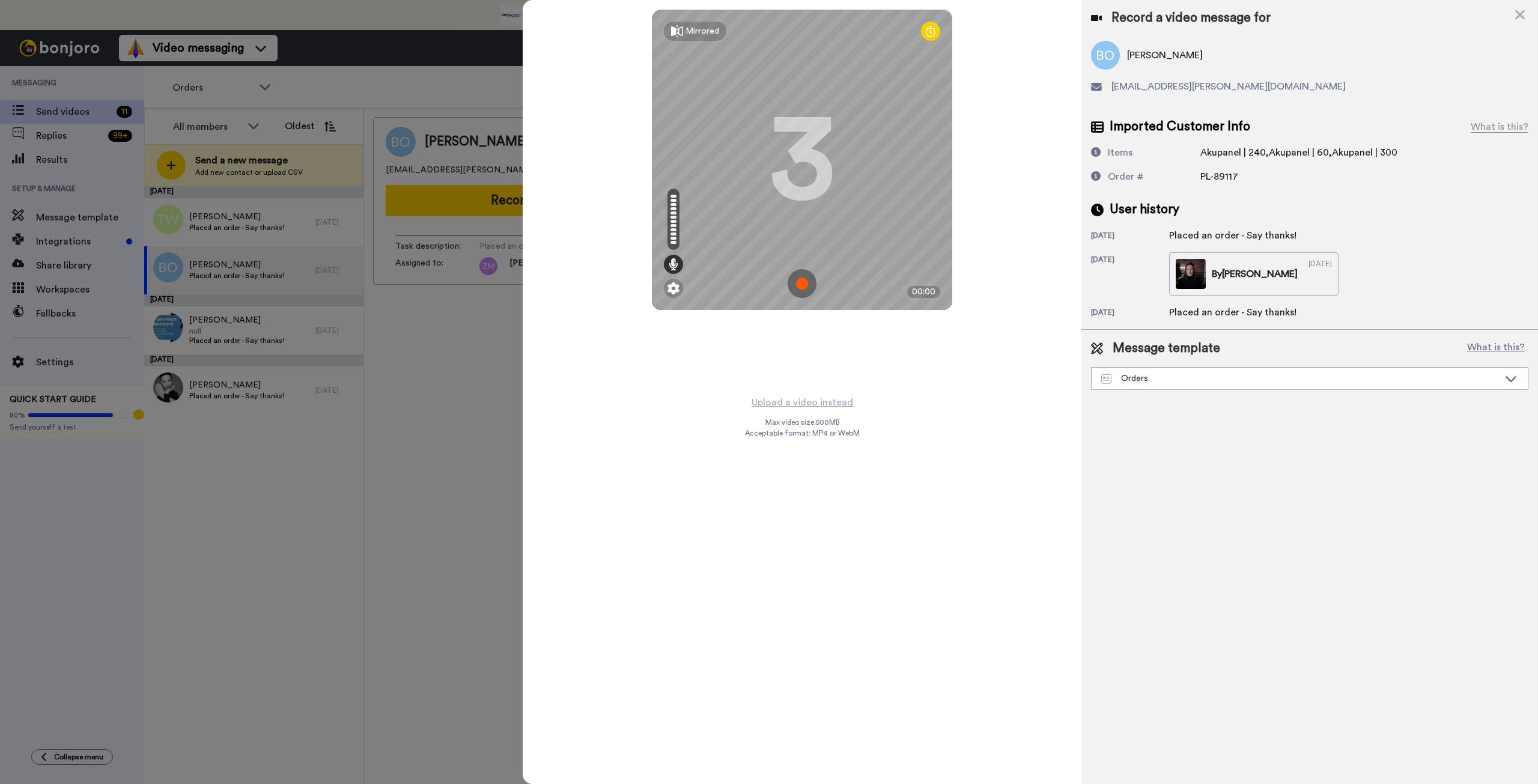
click at [804, 280] on img at bounding box center [802, 284] width 29 height 29
click at [799, 279] on img at bounding box center [802, 284] width 29 height 29
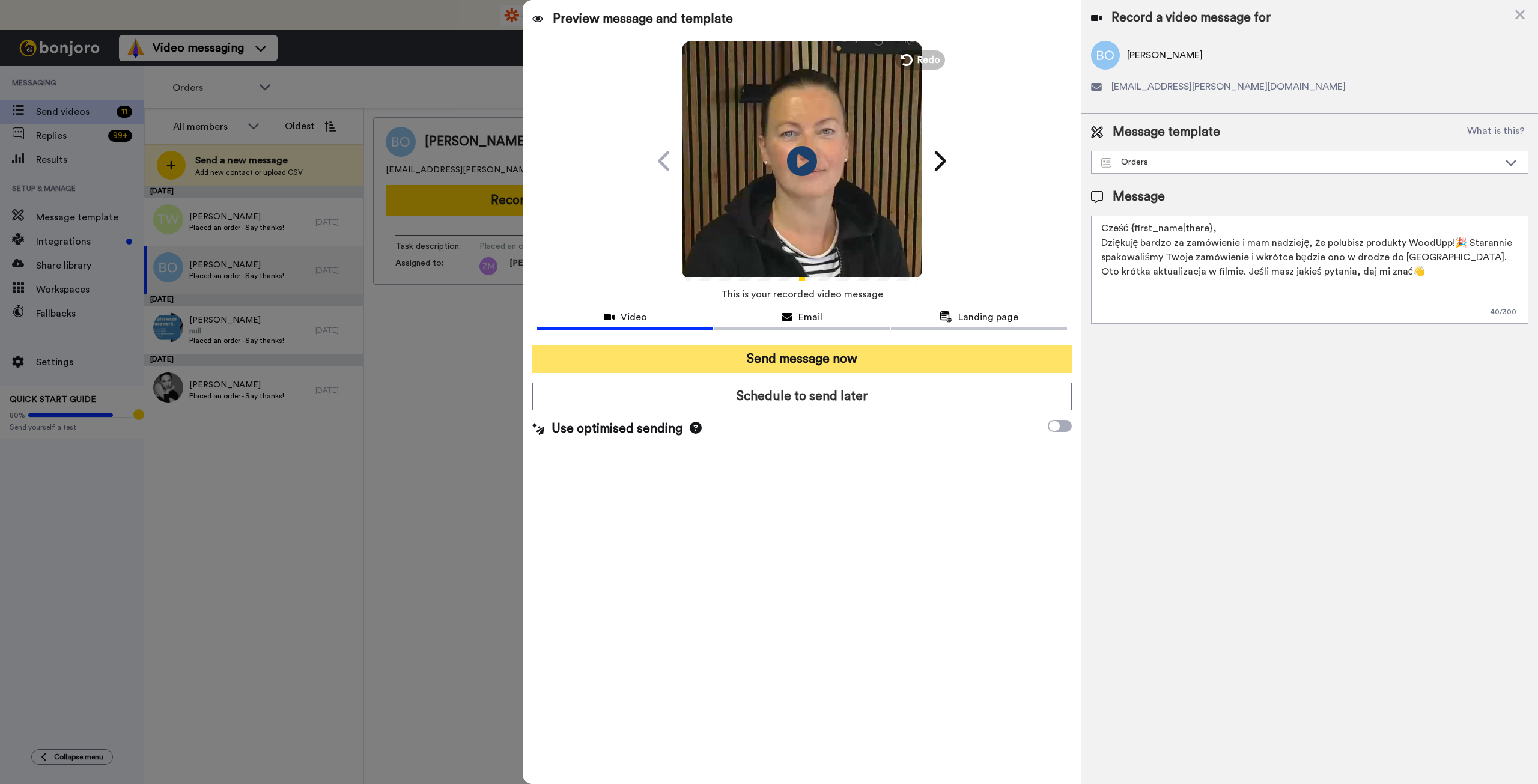
click at [837, 359] on button "Send message now" at bounding box center [802, 359] width 539 height 28
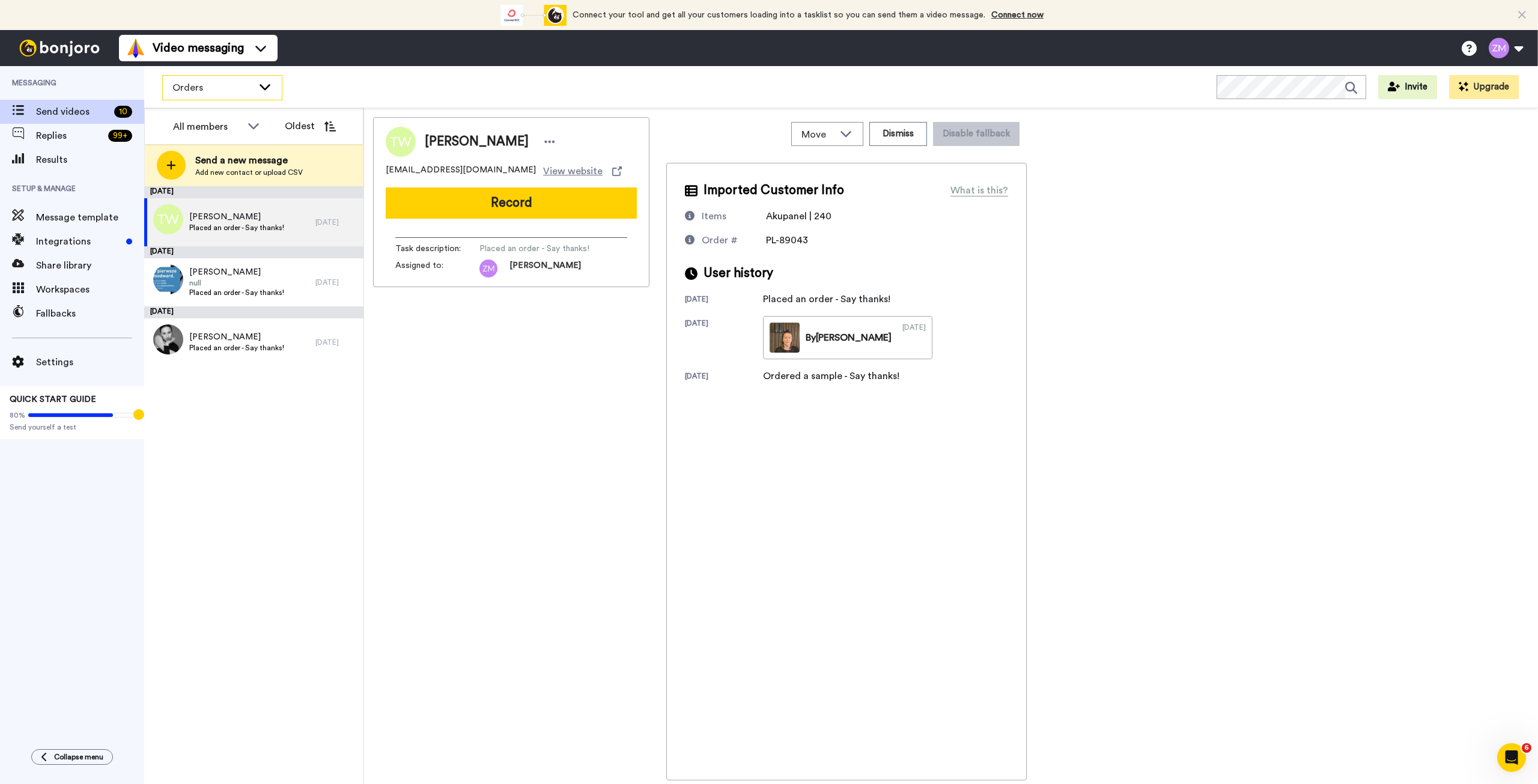
click at [267, 86] on icon at bounding box center [265, 87] width 11 height 6
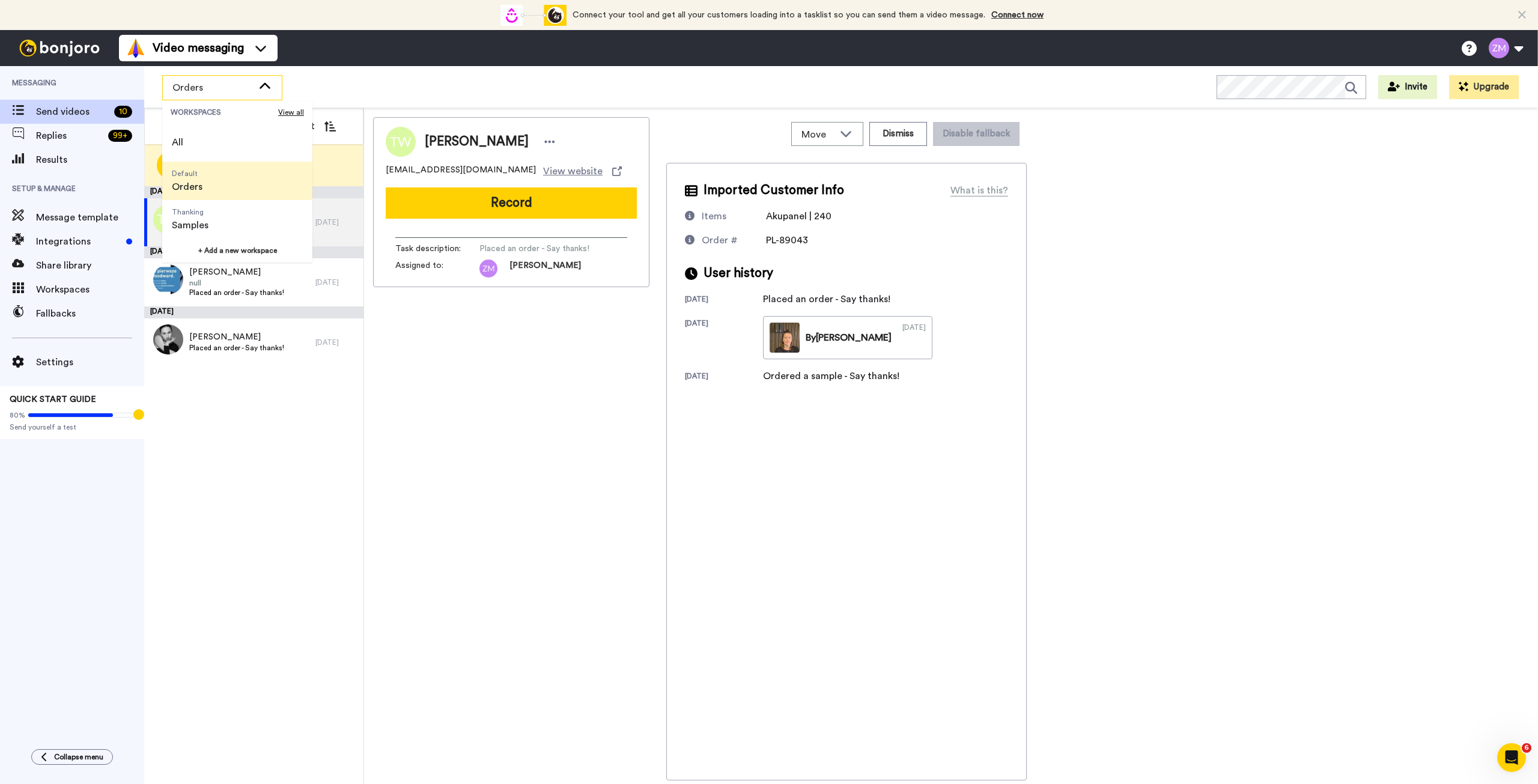
click at [267, 86] on icon at bounding box center [265, 85] width 11 height 6
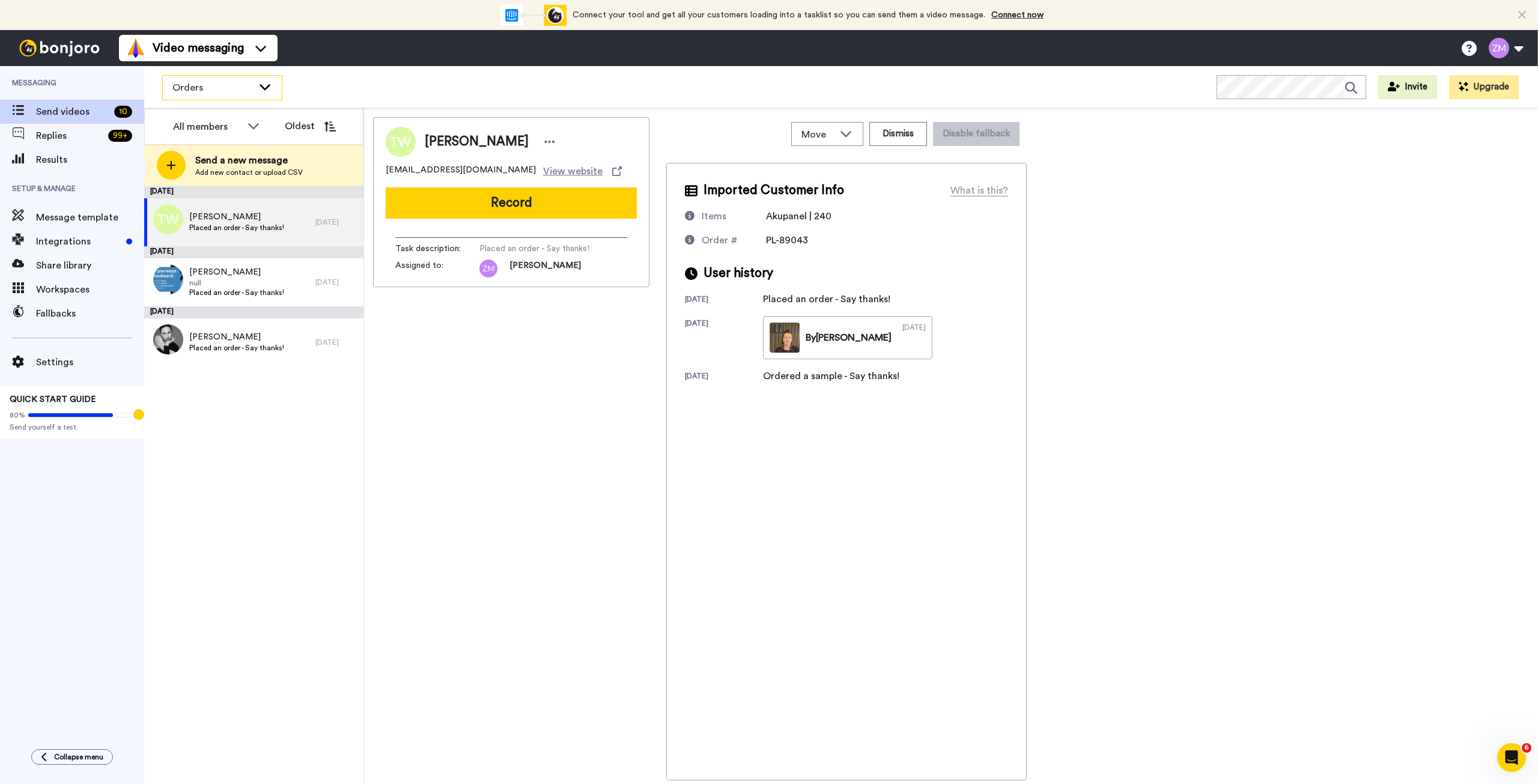
click at [267, 86] on icon at bounding box center [265, 87] width 11 height 6
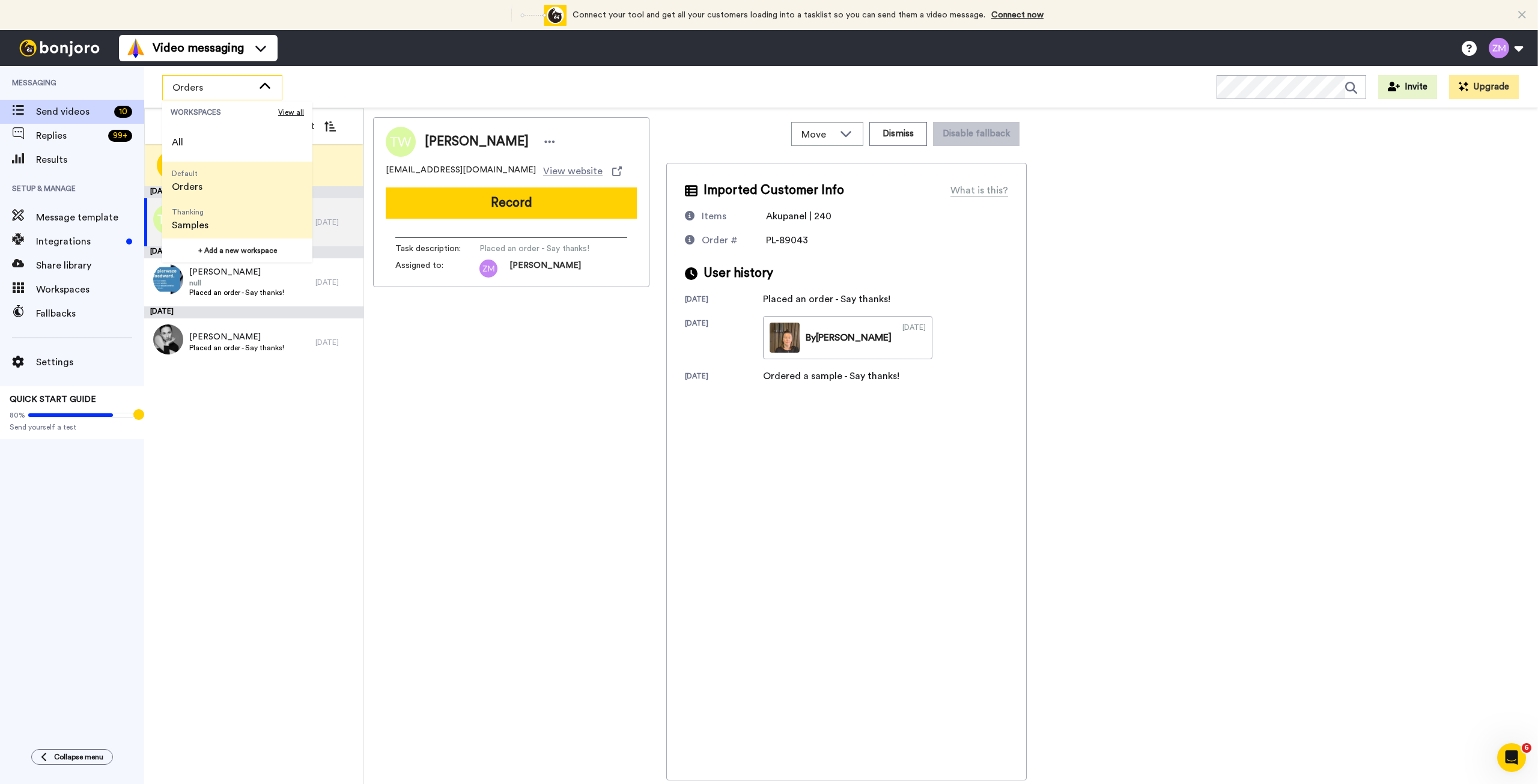
click at [273, 215] on li "Thanking Samples" at bounding box center [237, 219] width 150 height 39
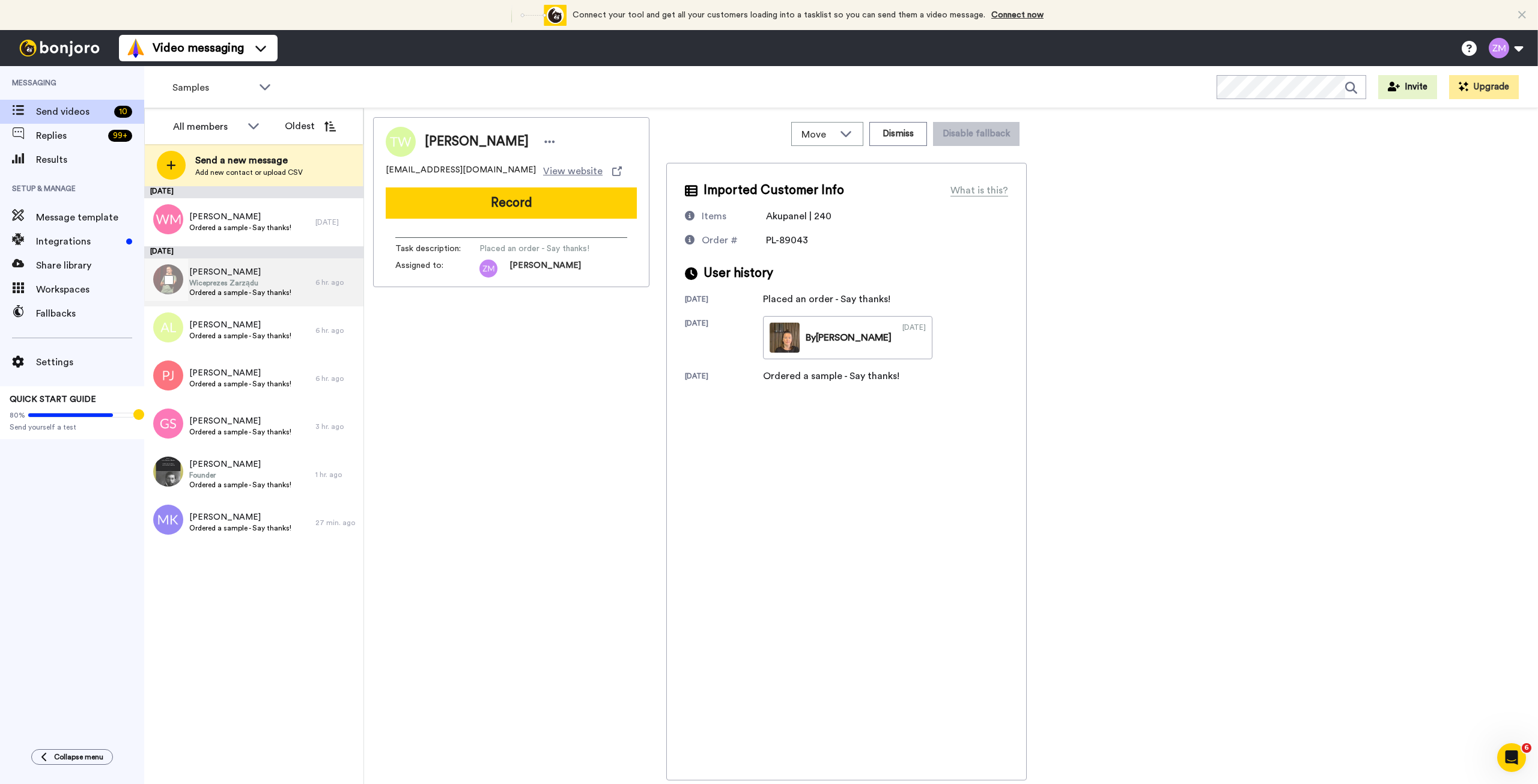
click at [244, 284] on span "Wiceprezes Zarządu" at bounding box center [240, 283] width 102 height 10
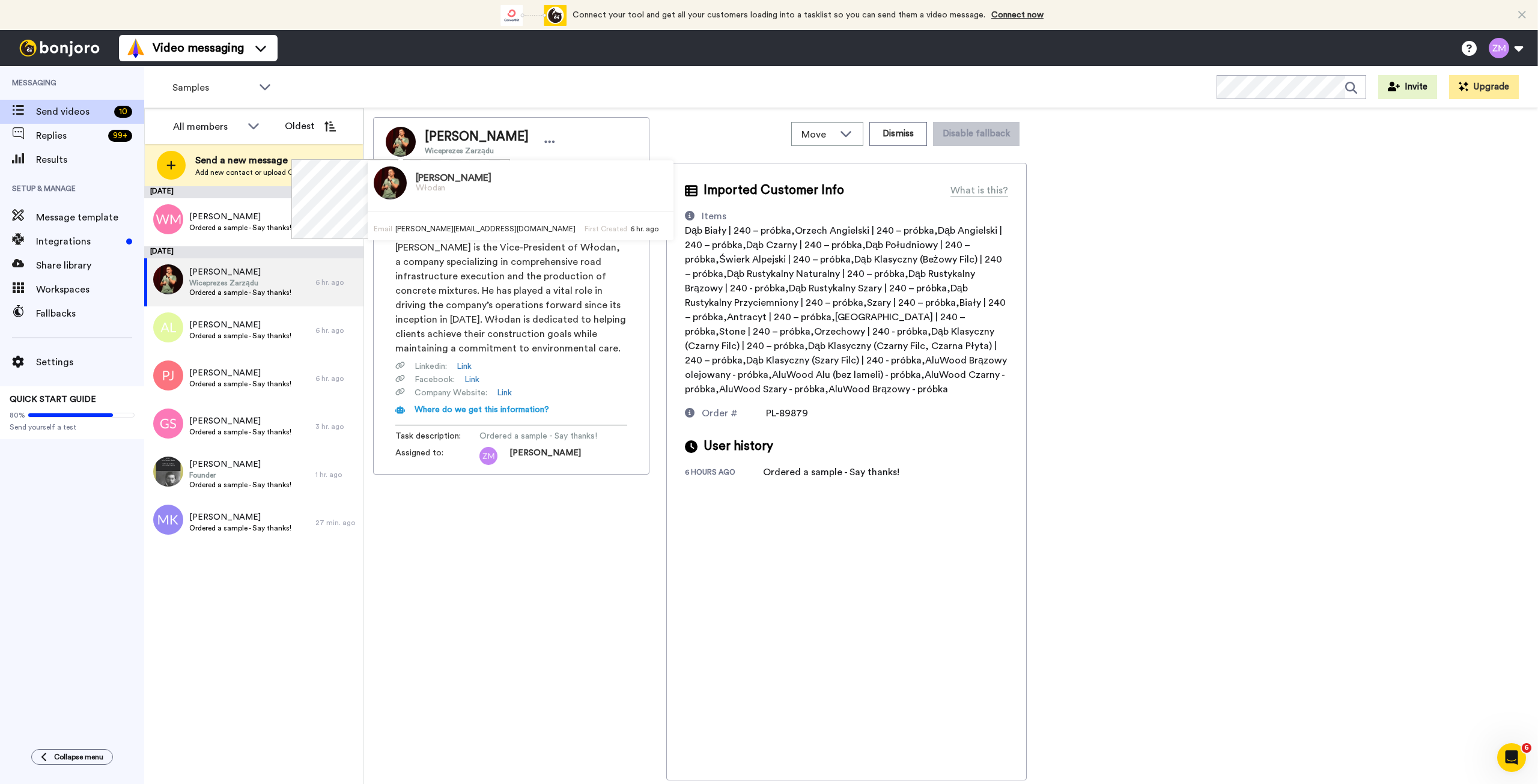
click at [405, 143] on img at bounding box center [401, 142] width 30 height 30
